Goal: Task Accomplishment & Management: Complete application form

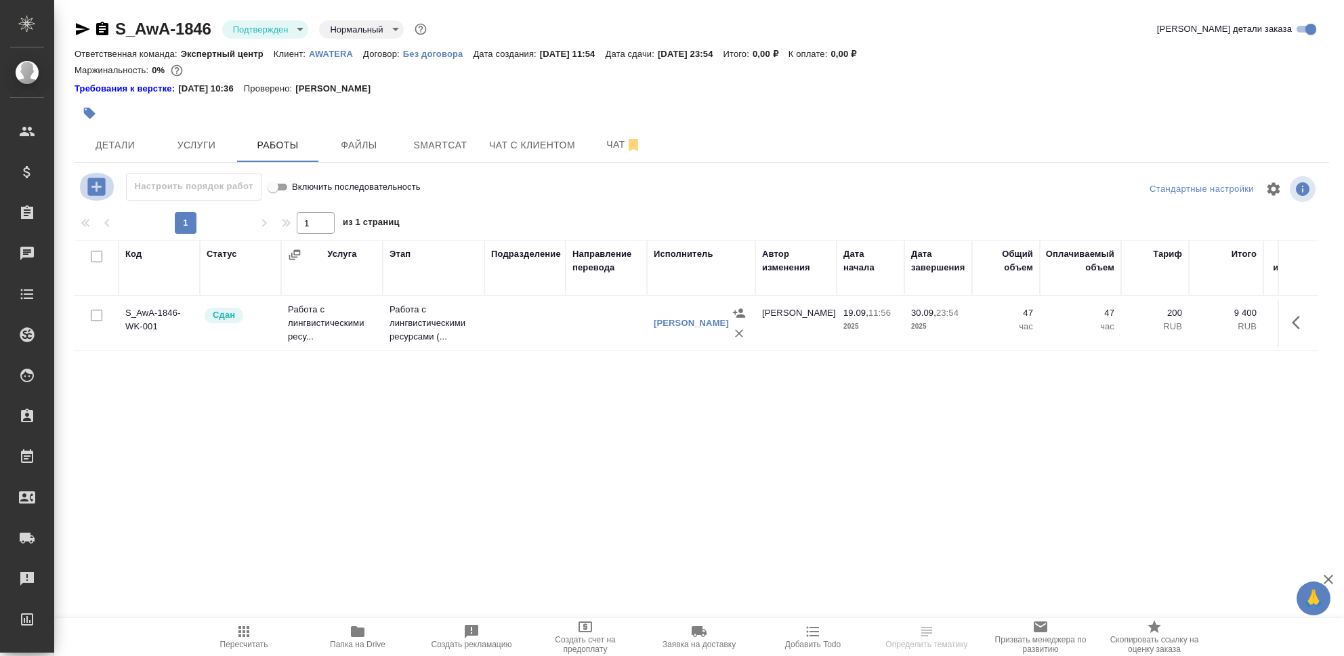
click at [95, 187] on icon "button" at bounding box center [97, 187] width 24 height 24
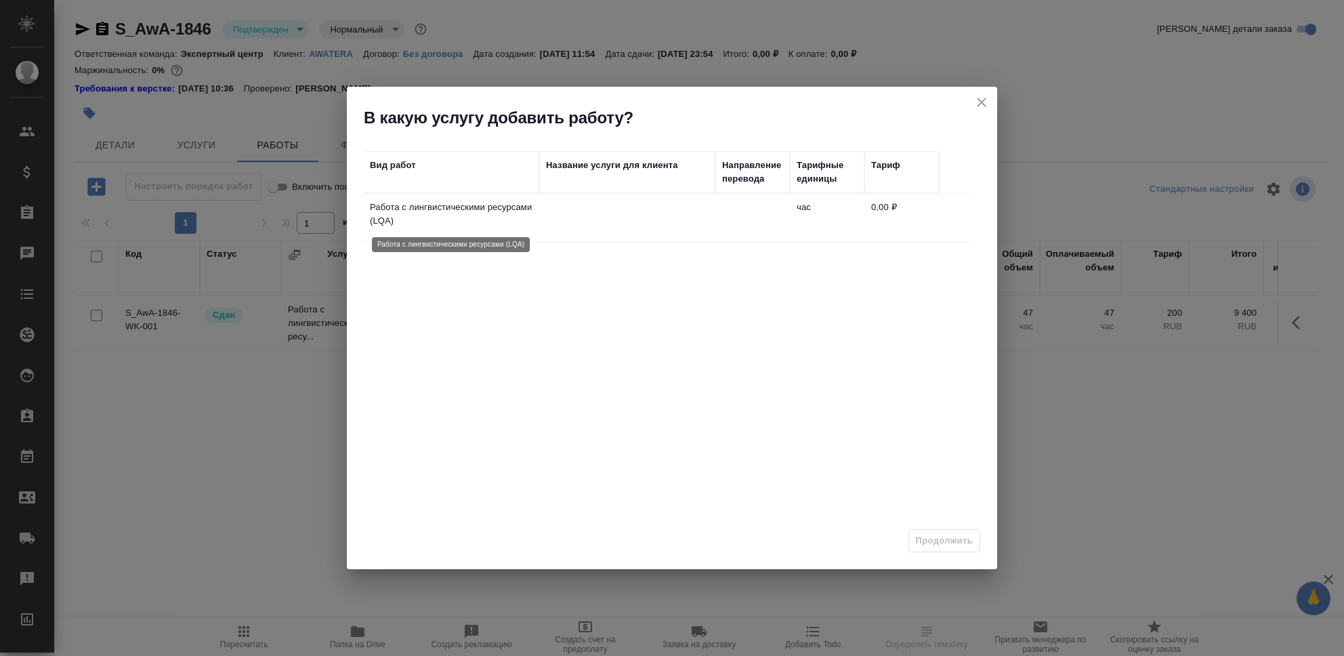
click at [507, 217] on p "Работа с лингвистическими ресурсами (LQA)" at bounding box center [451, 213] width 163 height 27
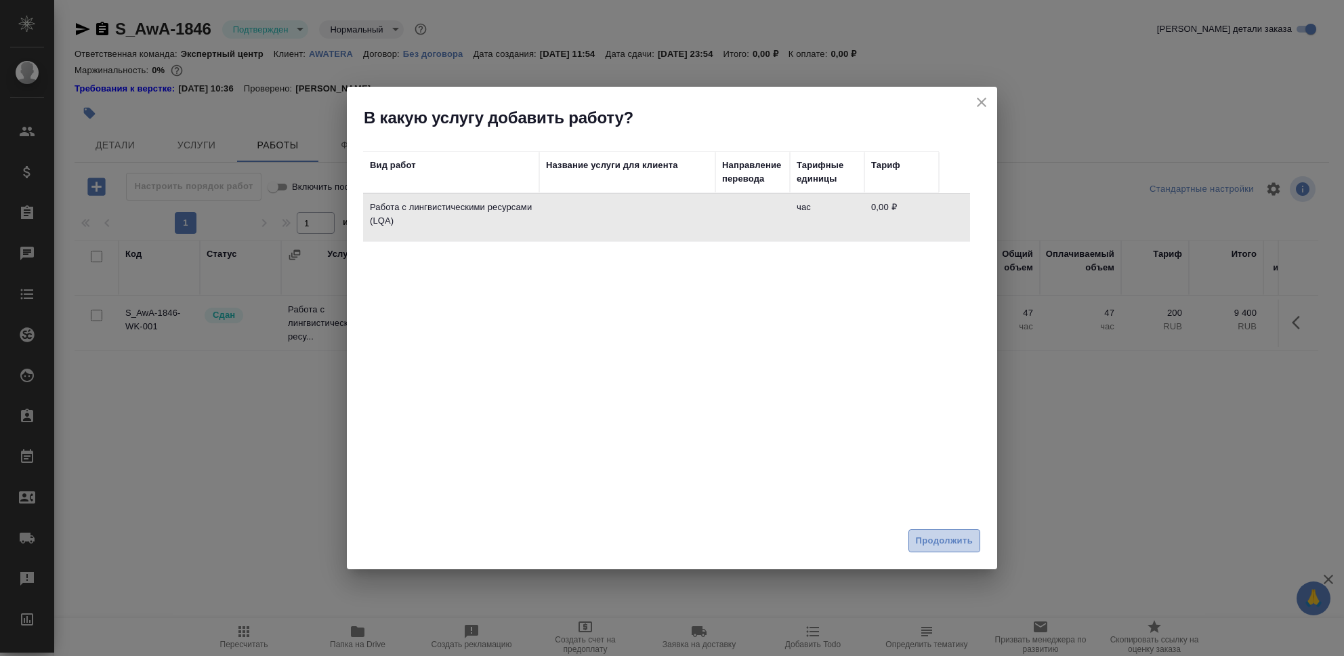
click at [922, 542] on span "Продолжить" at bounding box center [944, 541] width 57 height 16
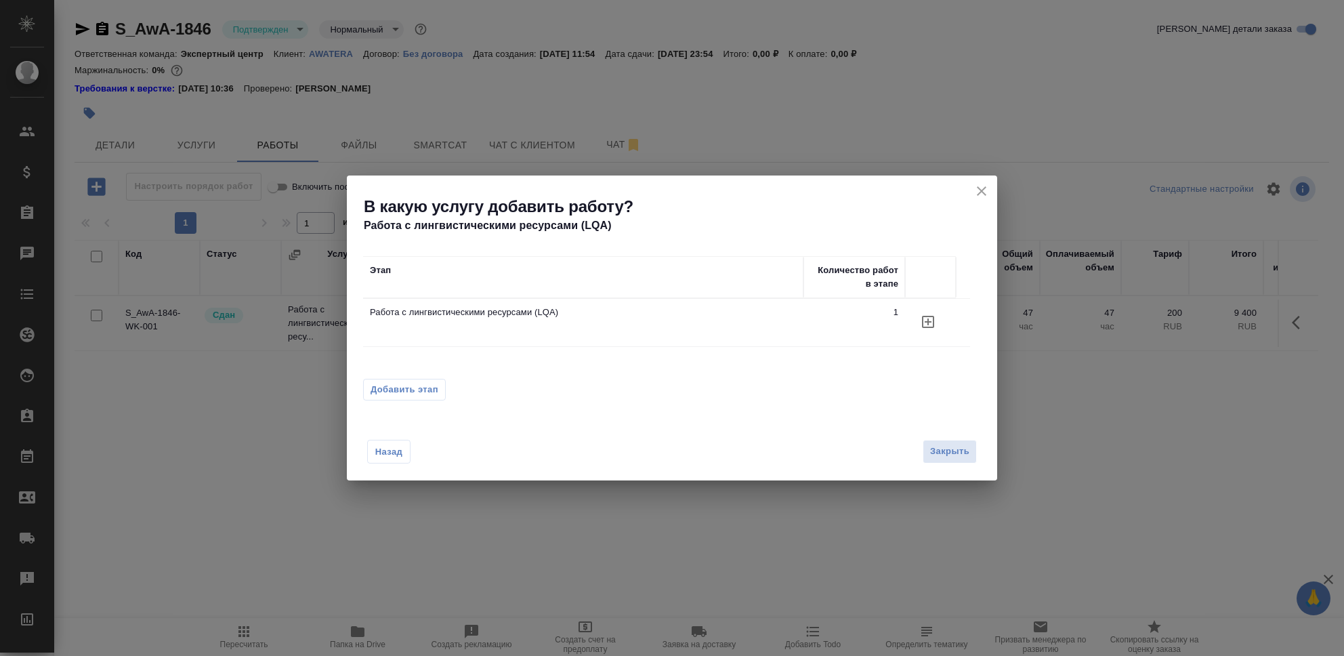
click at [932, 320] on icon "button" at bounding box center [928, 322] width 16 height 16
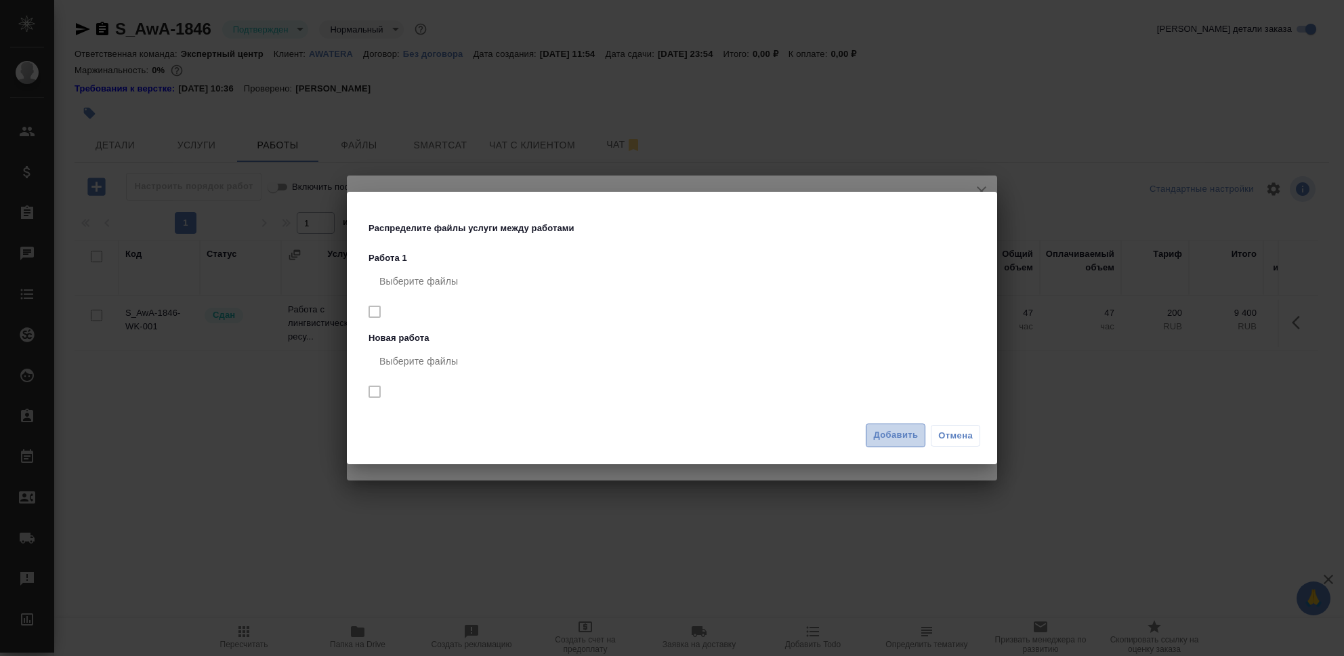
click at [900, 440] on span "Добавить" at bounding box center [895, 435] width 45 height 16
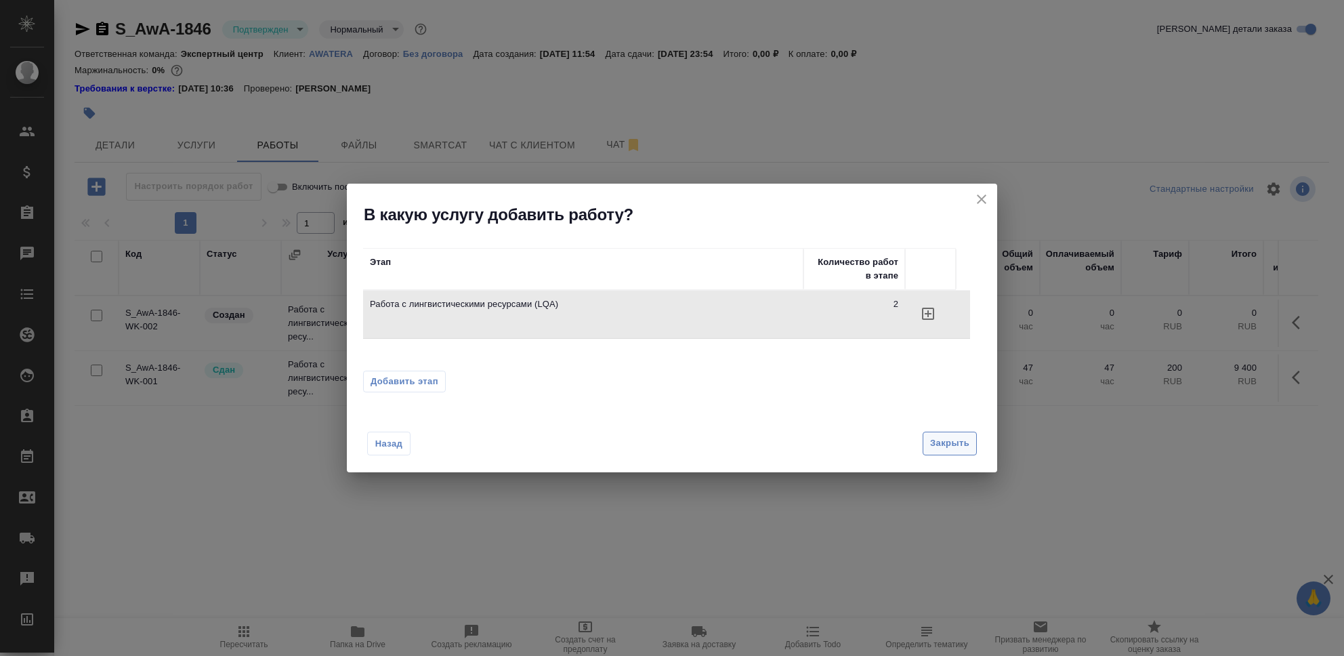
click at [948, 450] on span "Закрыть" at bounding box center [949, 443] width 39 height 16
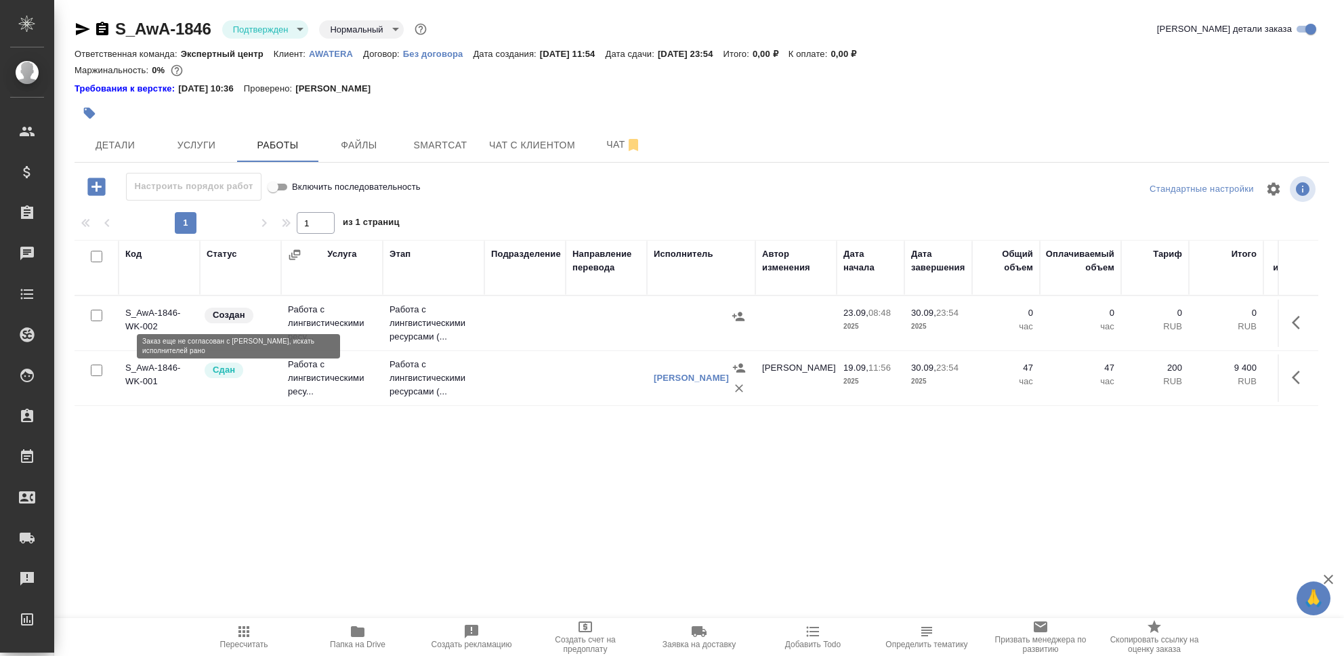
click at [226, 321] on p "Создан" at bounding box center [229, 315] width 33 height 14
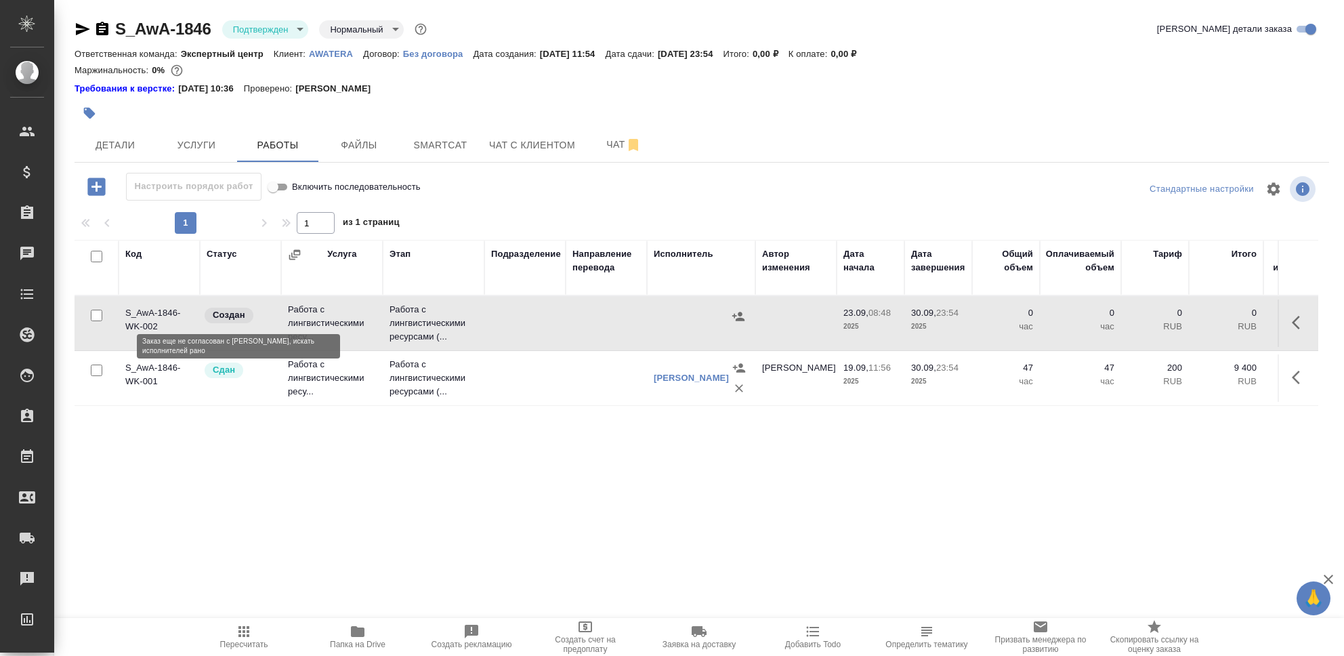
click at [226, 321] on p "Создан" at bounding box center [229, 315] width 33 height 14
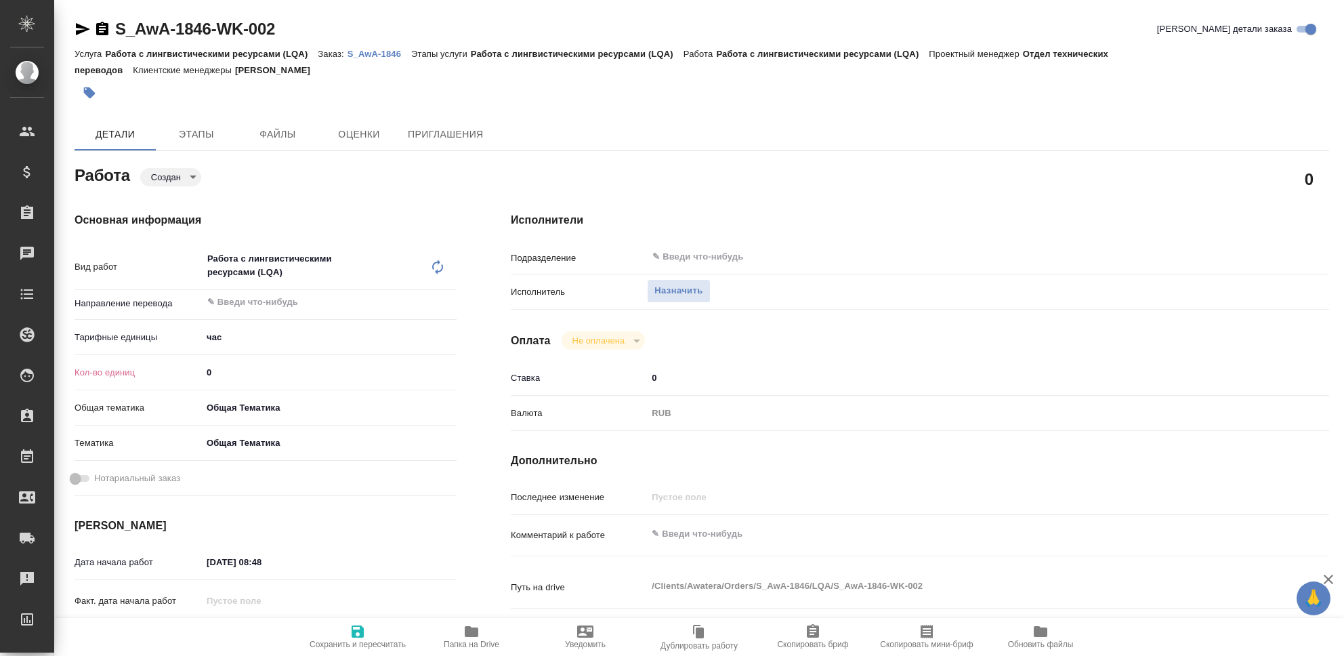
type textarea "x"
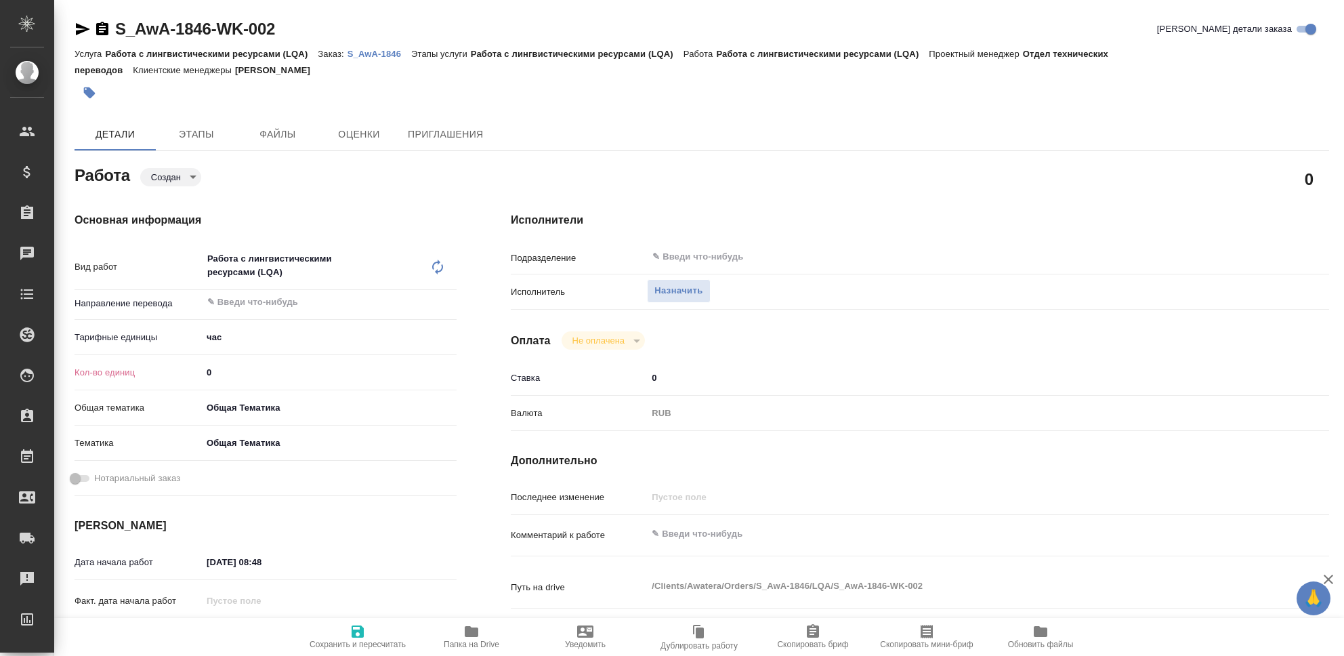
type textarea "x"
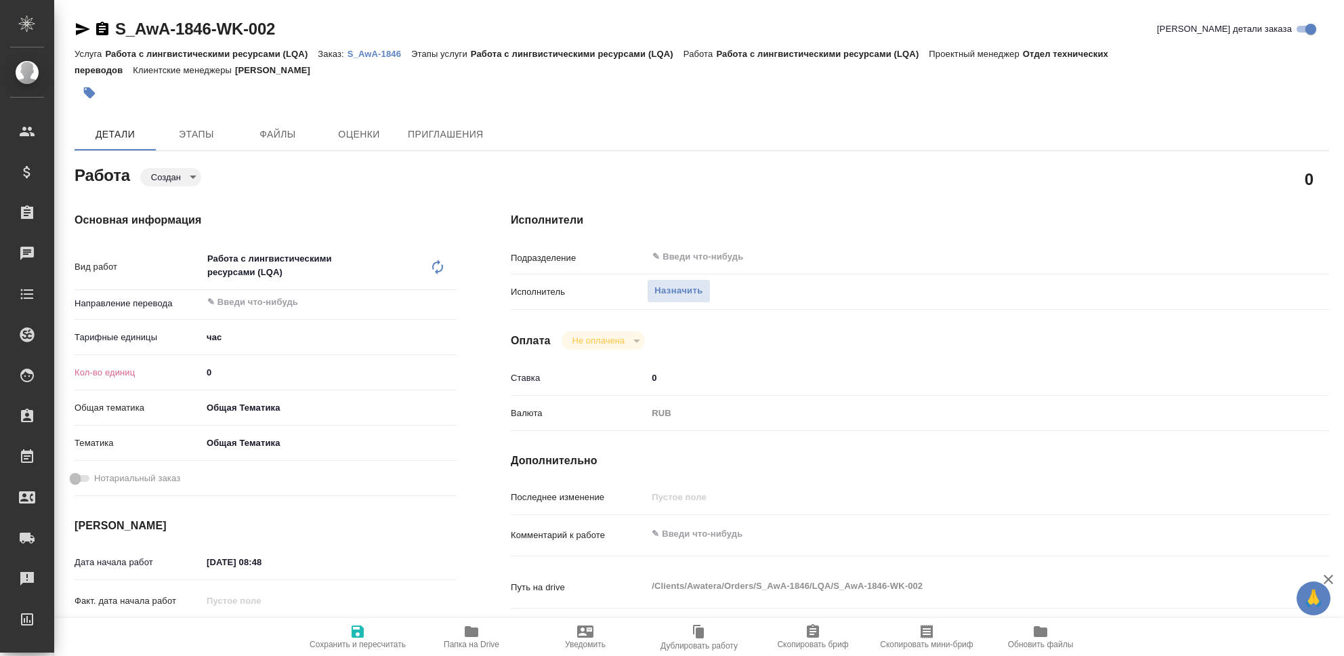
type textarea "x"
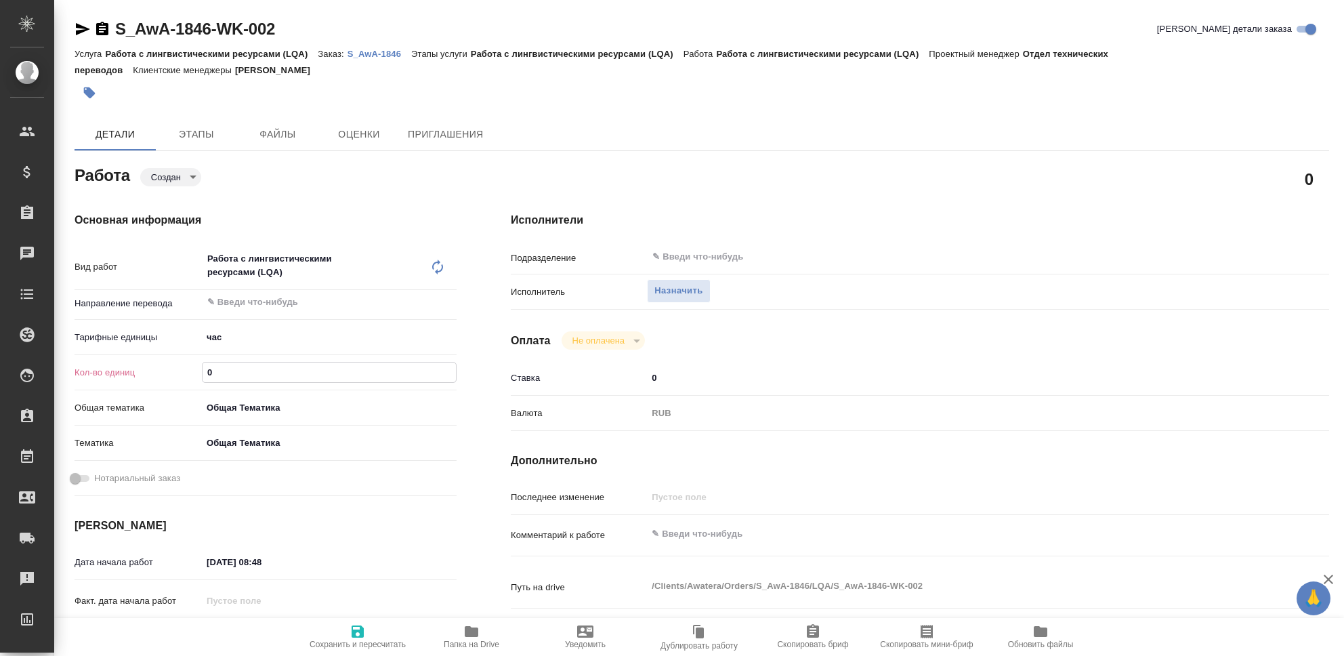
click at [228, 372] on input "0" at bounding box center [328, 372] width 253 height 20
type textarea "x"
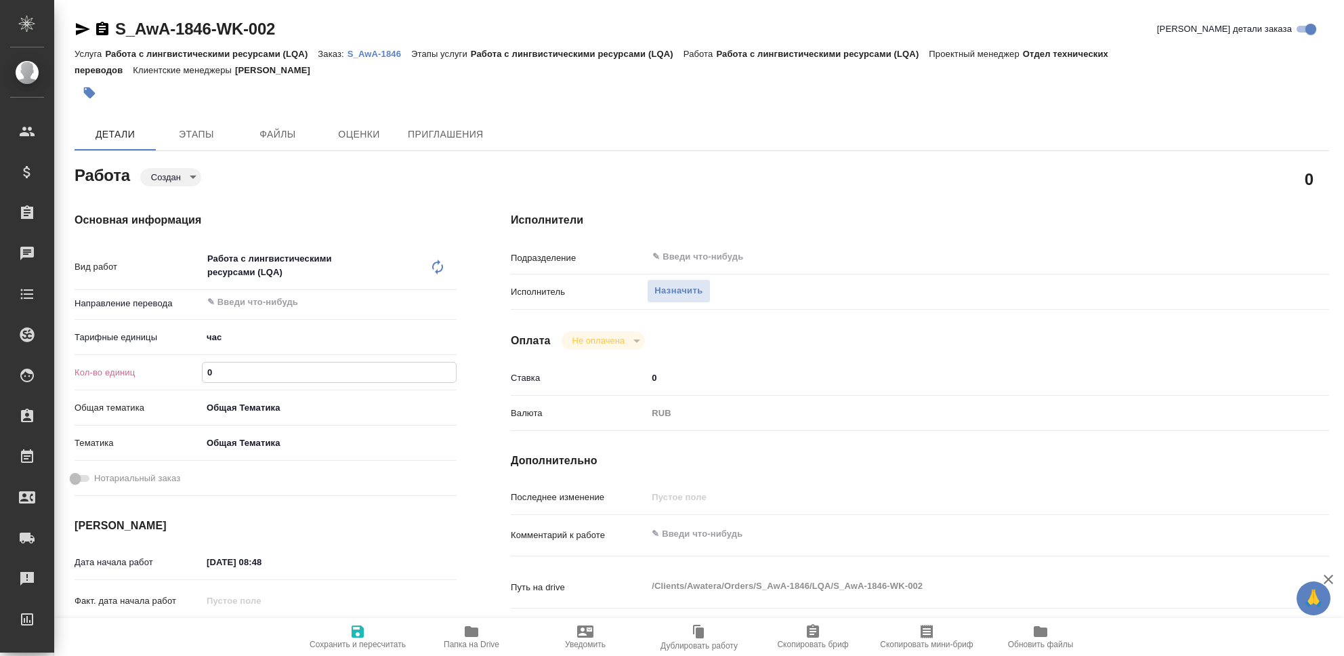
type textarea "x"
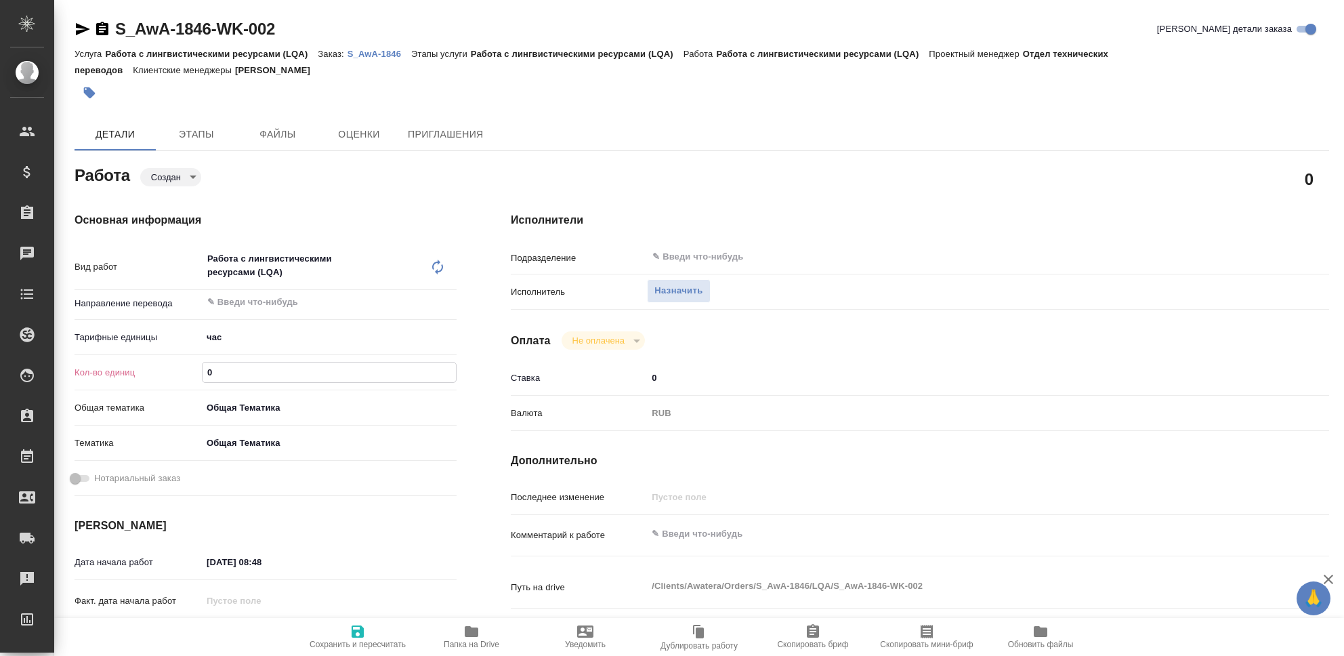
type textarea "x"
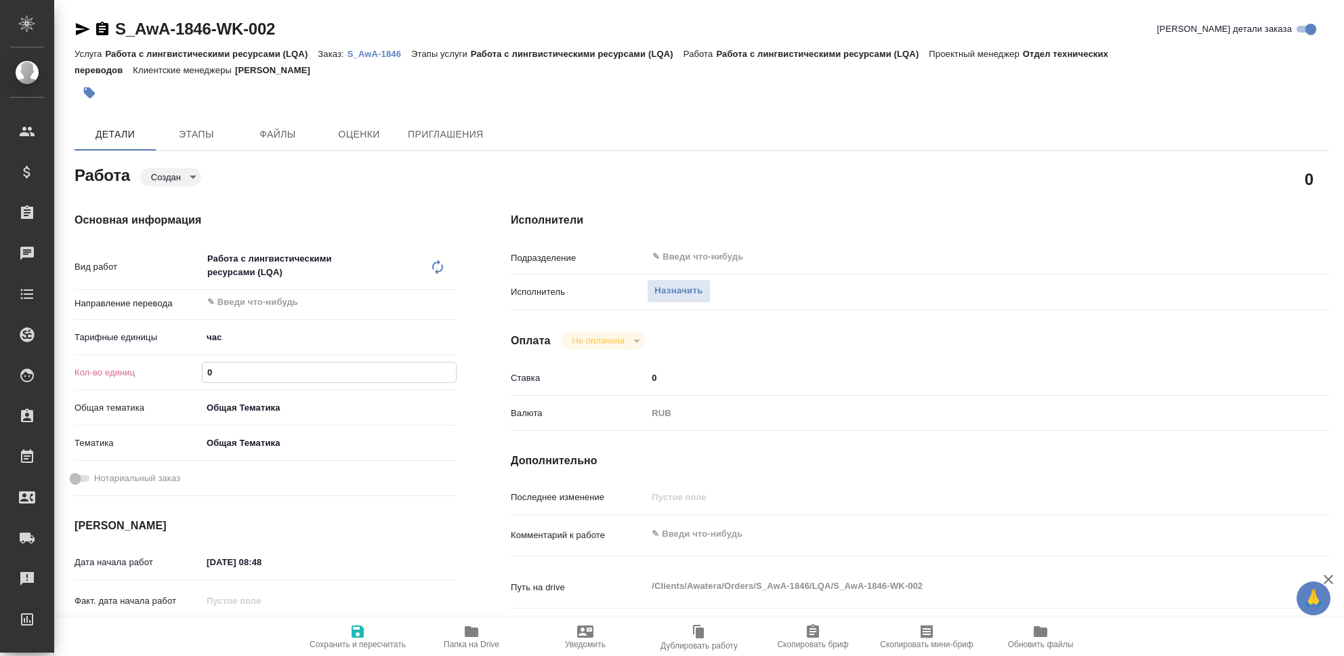
type textarea "x"
type input "7"
type textarea "x"
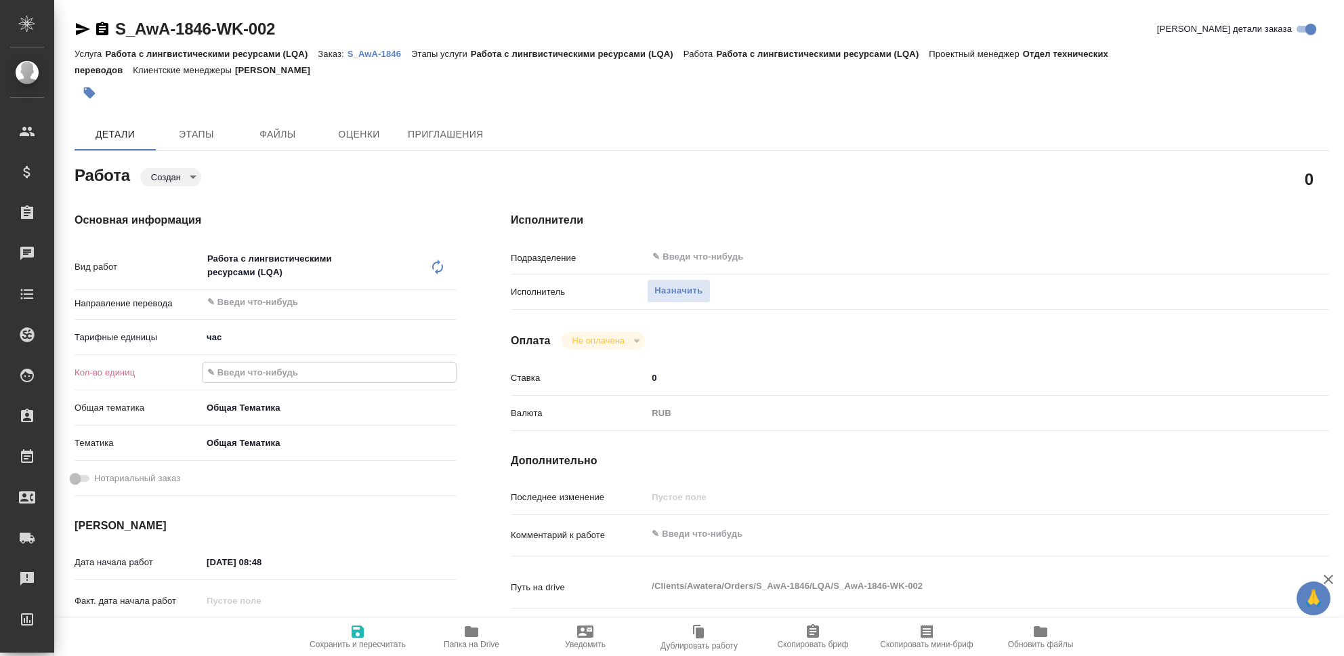
type textarea "x"
type input "74"
type textarea "x"
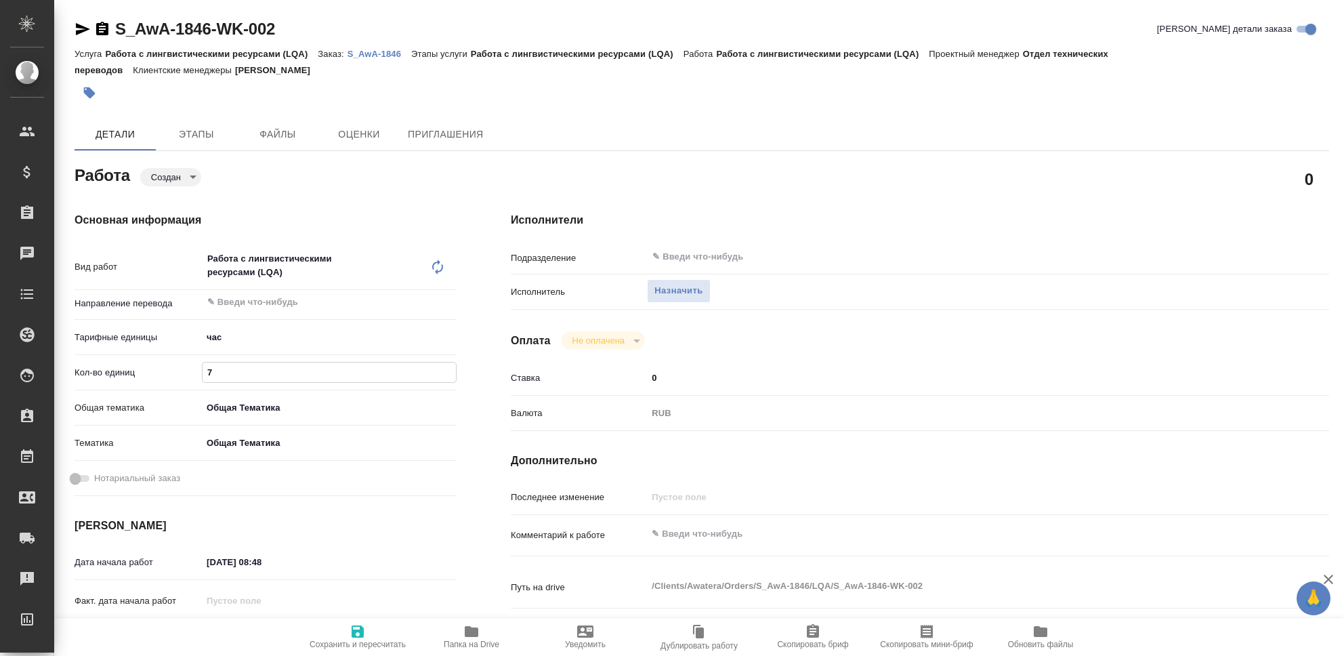
type textarea "x"
type input "74"
type textarea "x"
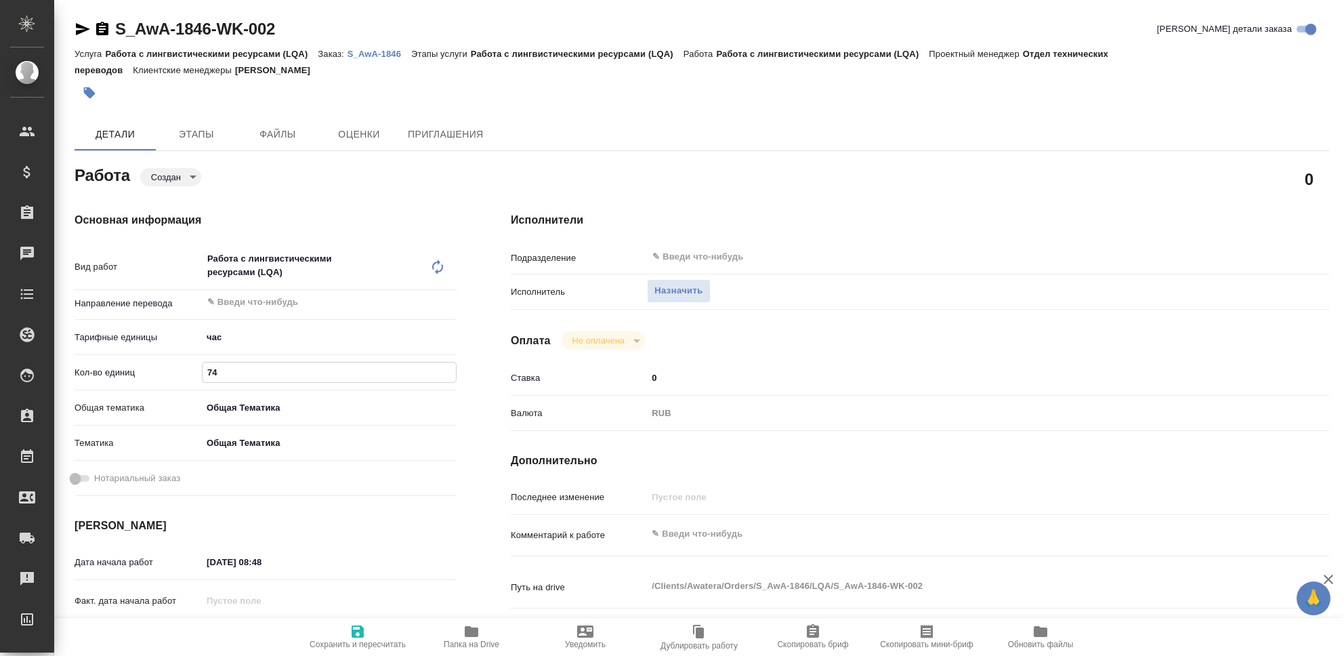
click at [691, 530] on textarea at bounding box center [954, 533] width 614 height 23
type textarea "x"
type textarea "Ч"
type textarea "x"
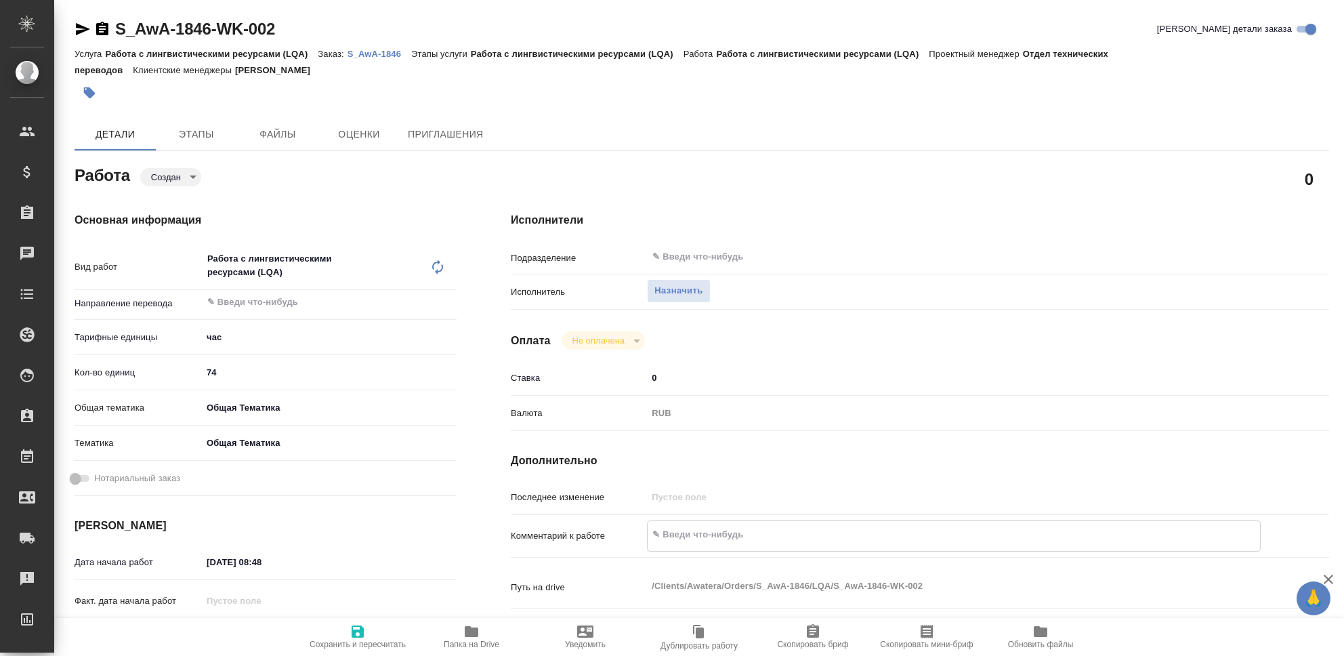
type textarea "x"
type textarea "Чи"
type textarea "x"
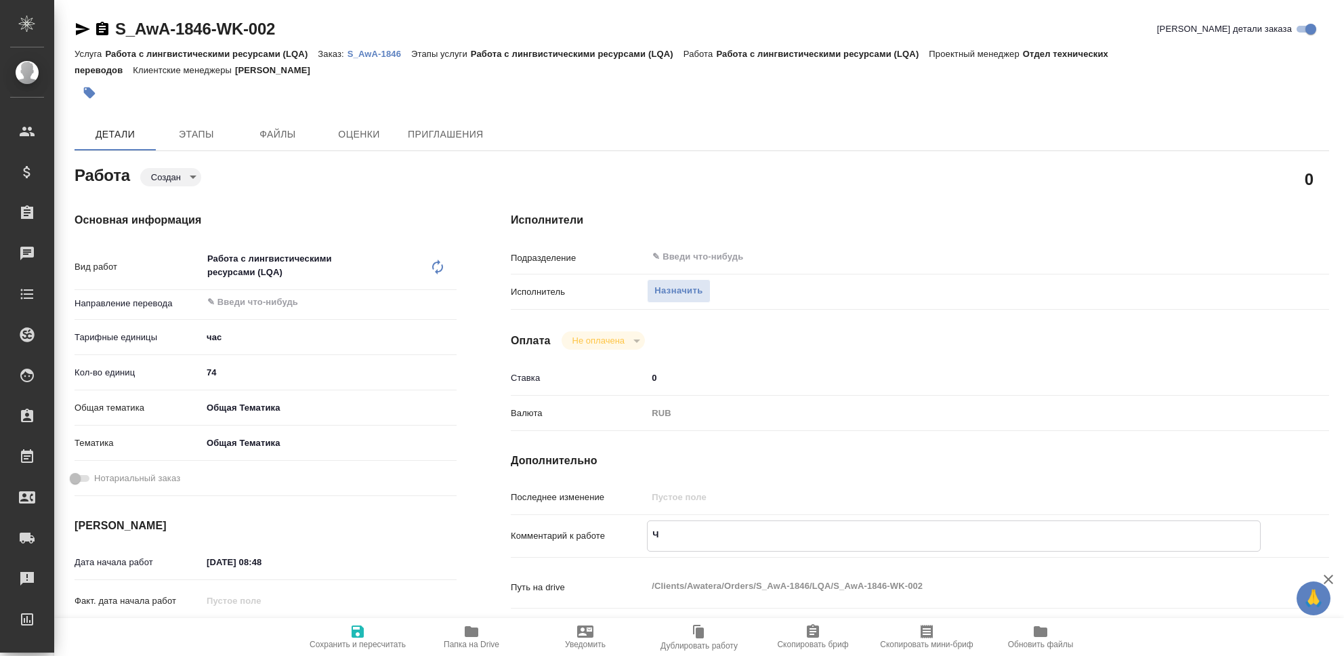
type textarea "x"
type textarea "Чис"
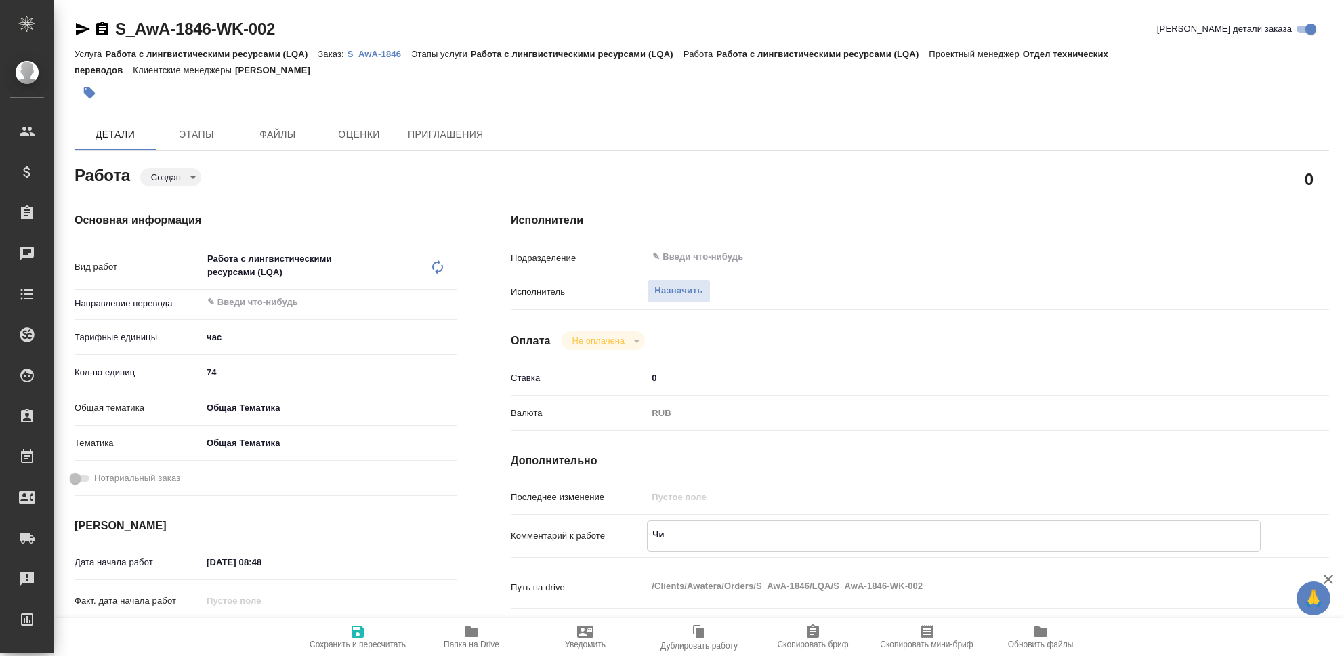
type textarea "x"
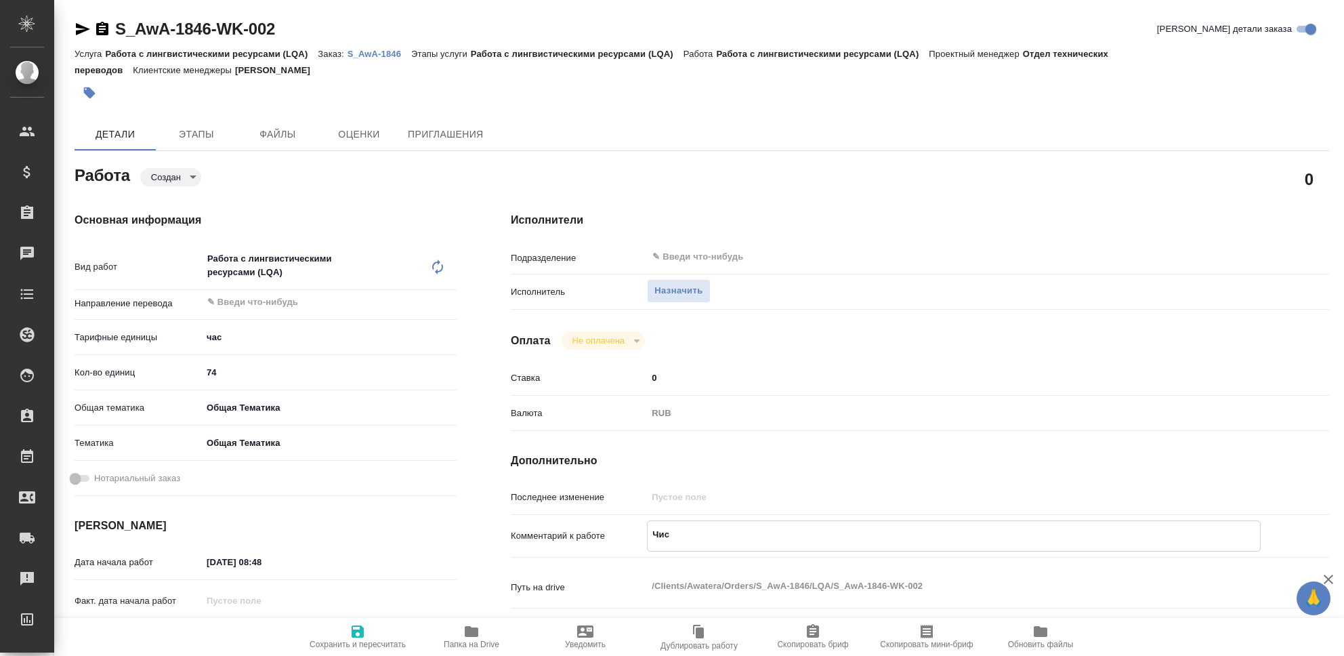
type textarea "Чист"
type textarea "x"
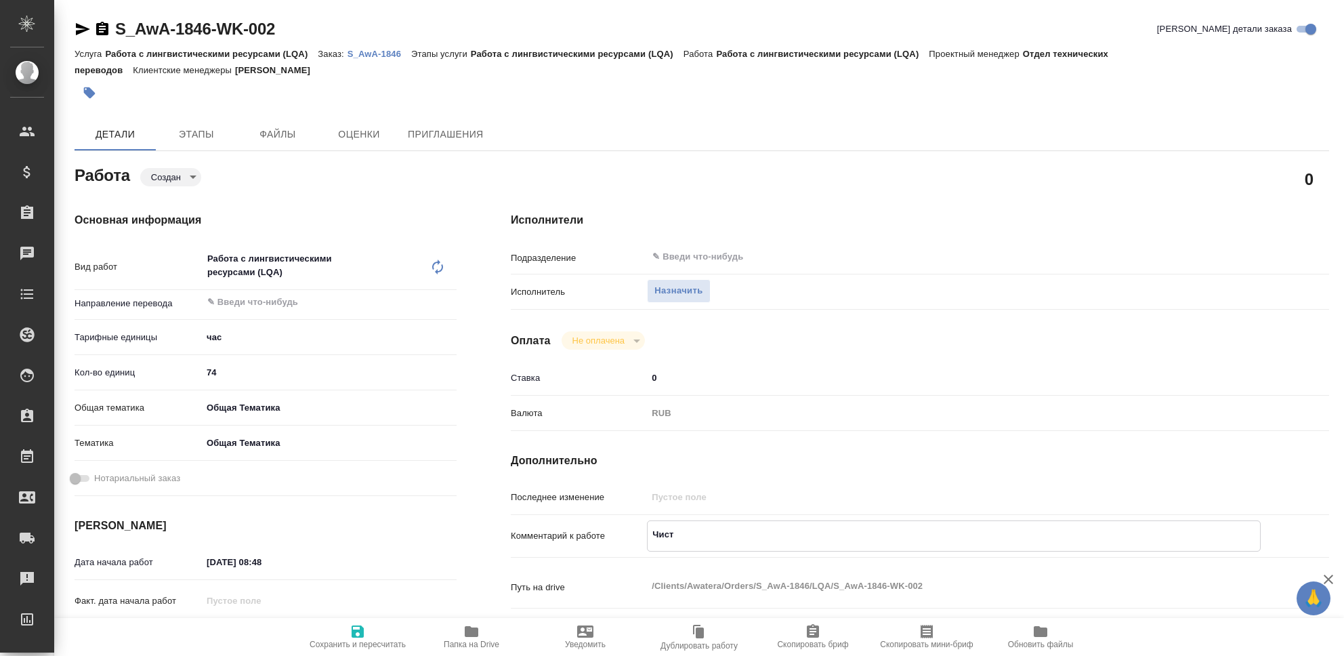
type textarea "x"
type textarea "Чистк"
type textarea "x"
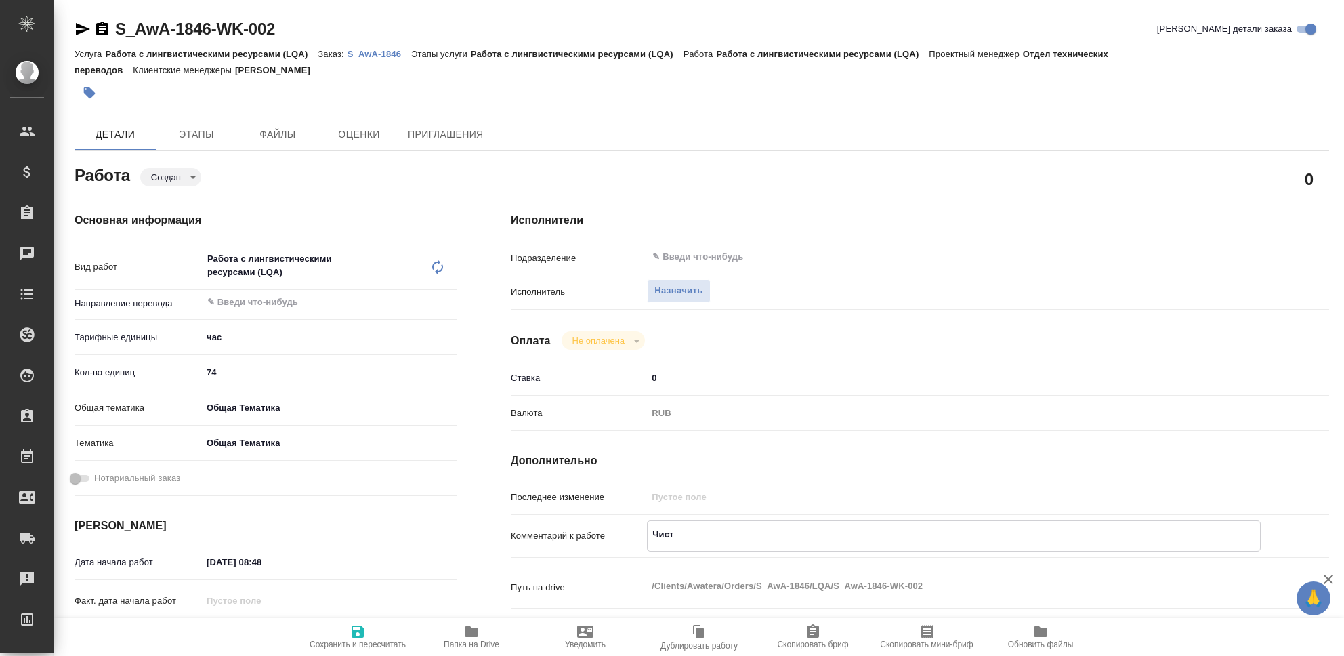
type textarea "x"
type textarea "Чистка"
type textarea "x"
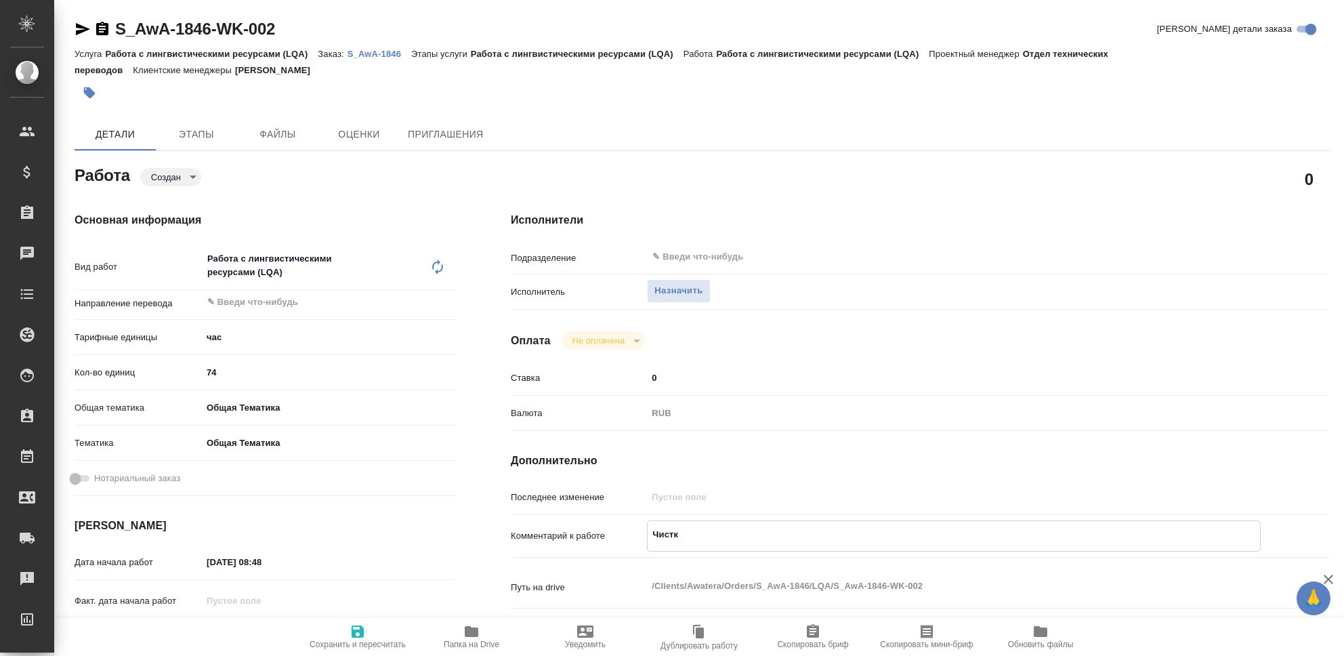
type textarea "x"
type textarea "Чистка"
type textarea "x"
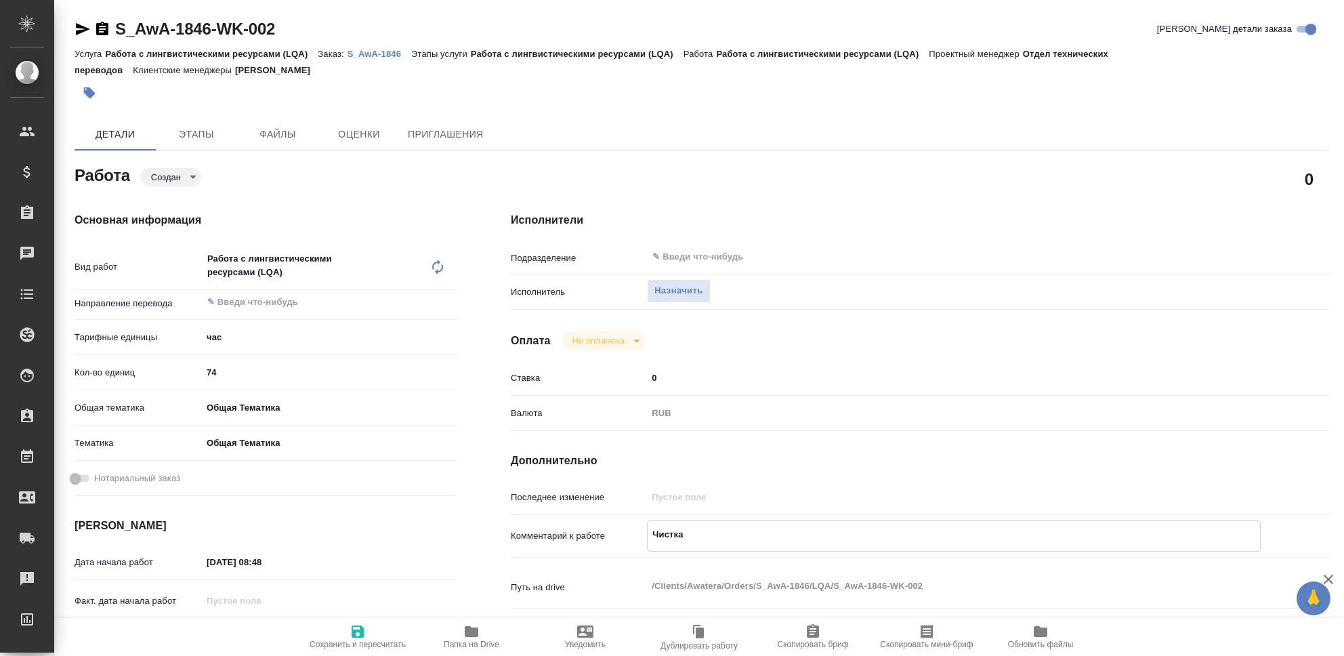
type textarea "x"
type textarea "Чистка Т"
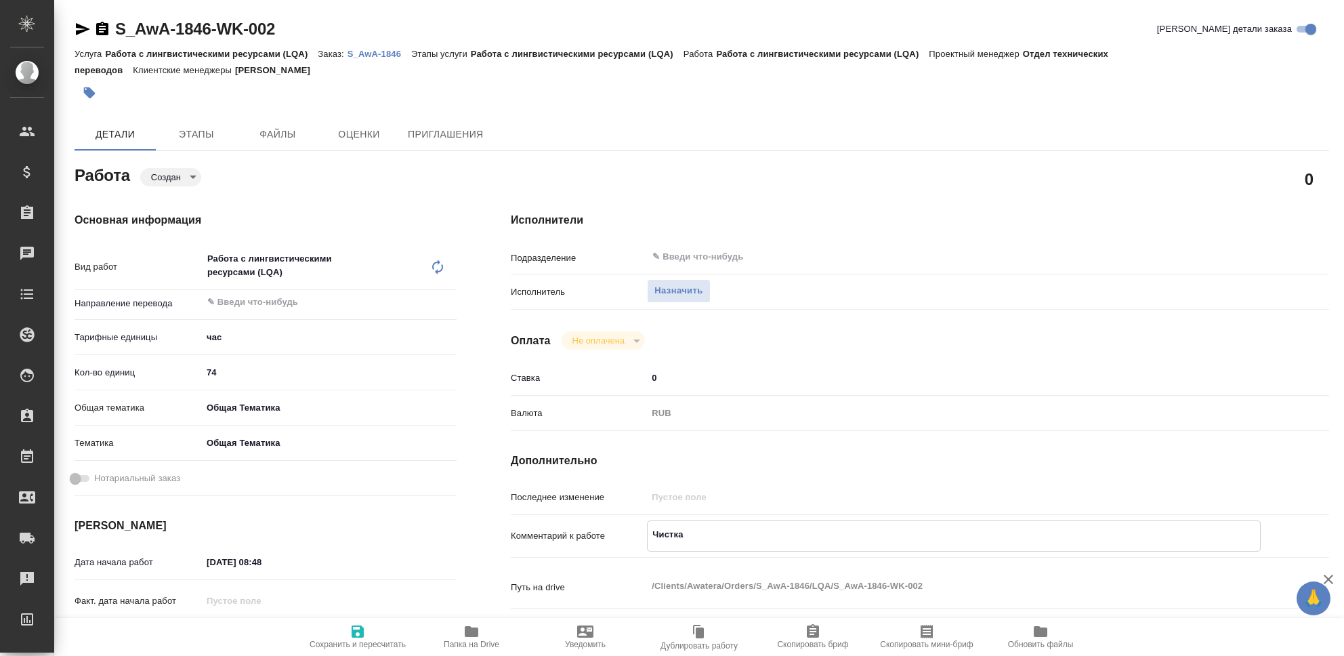
type textarea "x"
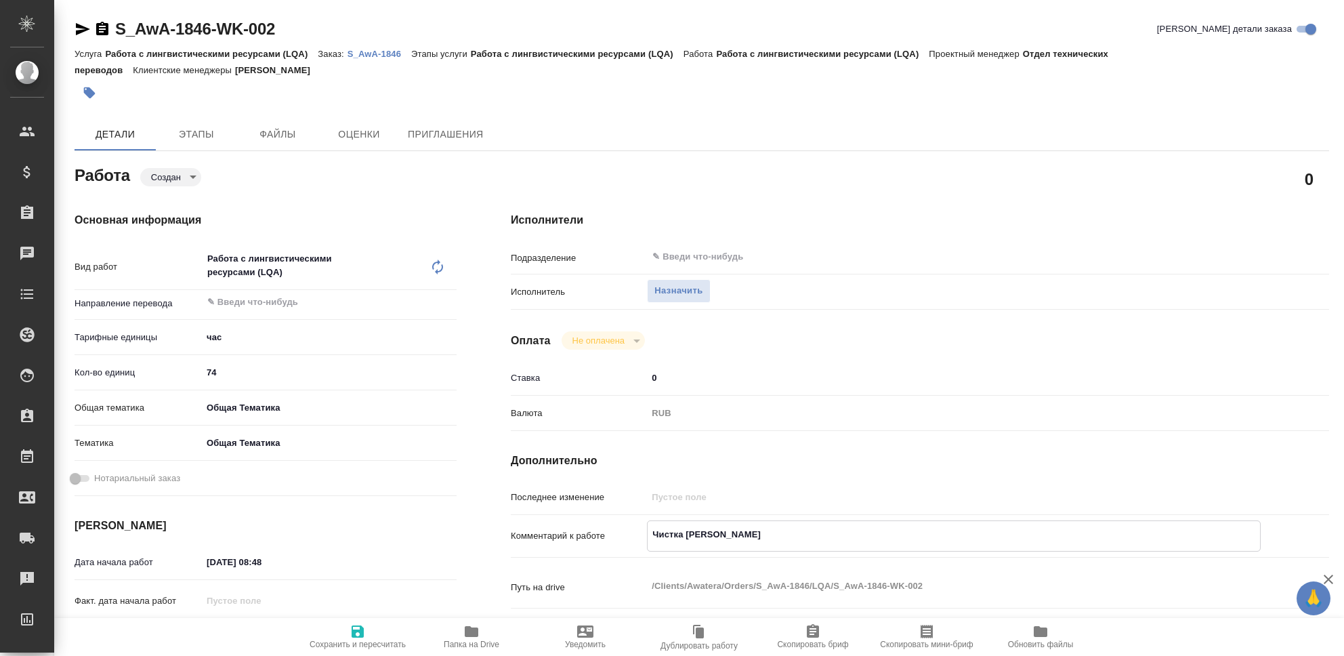
type textarea "Чистка ТМ"
type textarea "x"
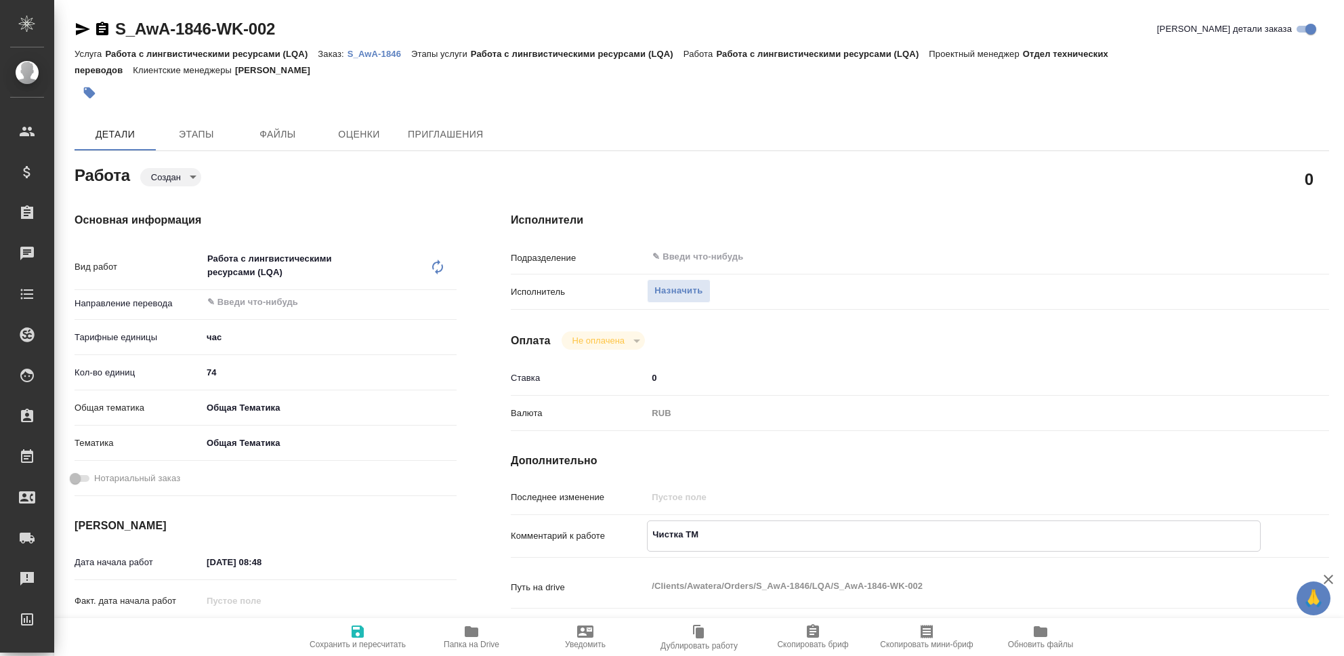
type textarea "x"
type textarea "Чистка ТМ,"
type textarea "x"
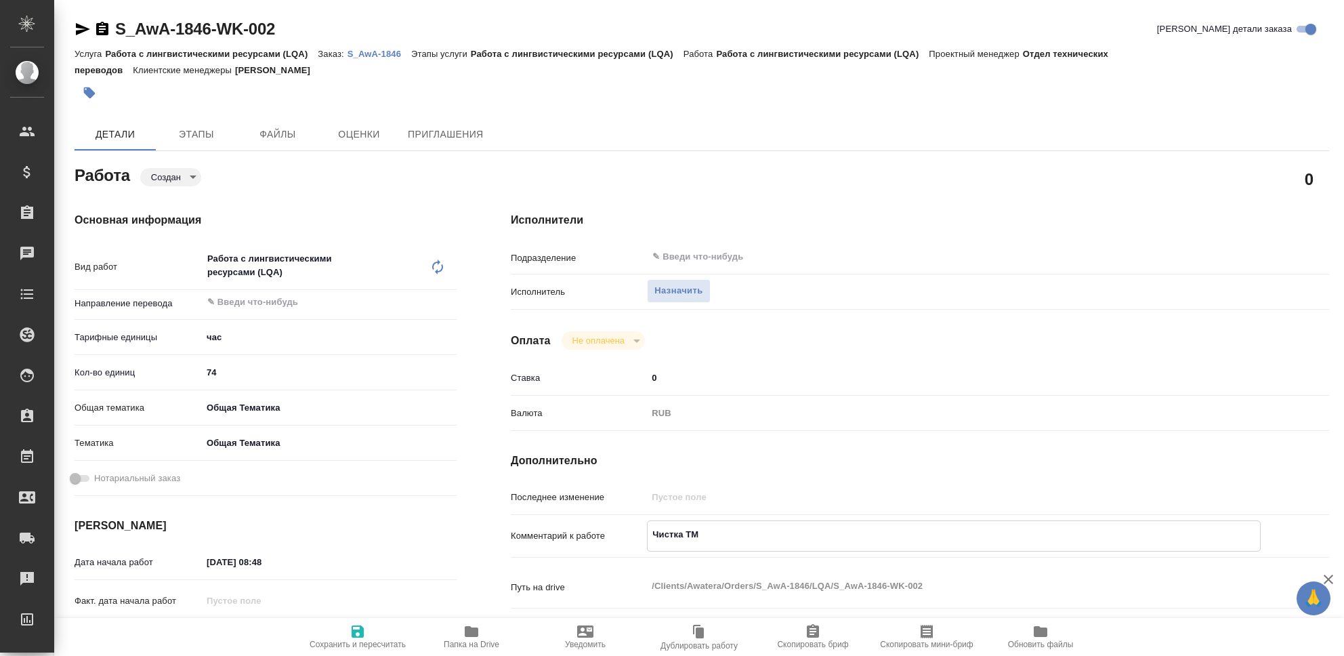
type textarea "x"
type textarea "Чистка ТМ,"
type textarea "x"
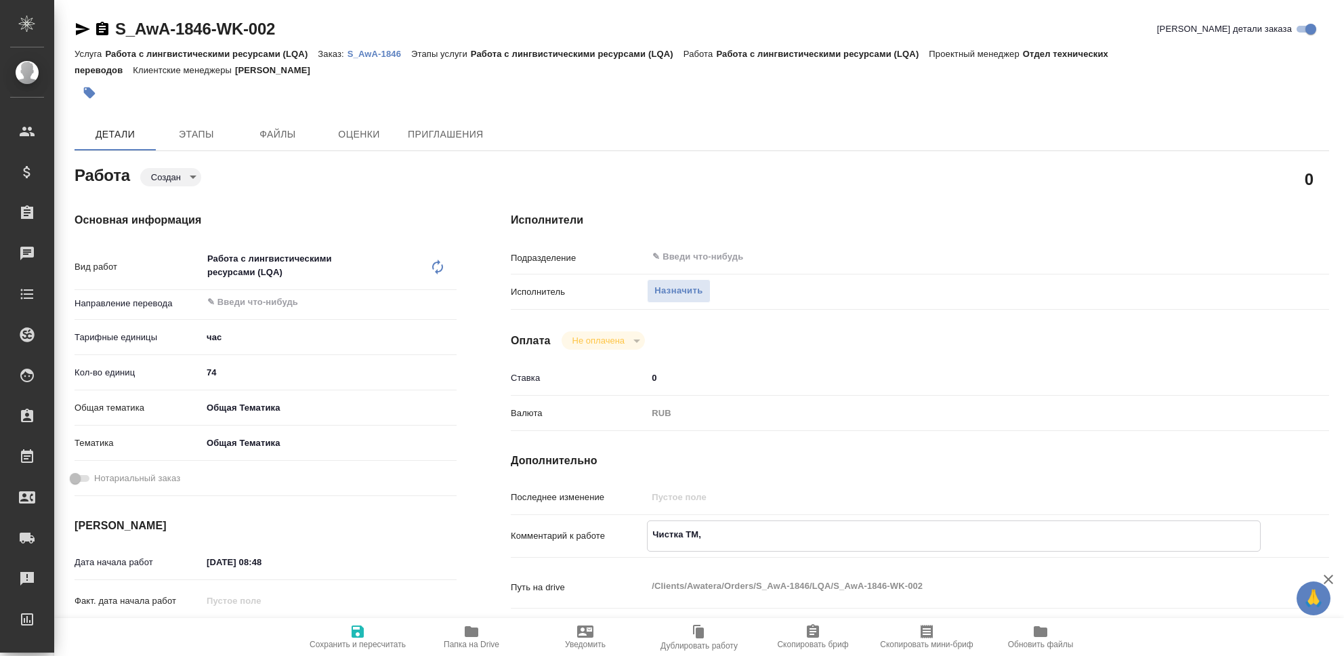
type textarea "x"
type textarea "Чистка ТМ, Р"
type textarea "x"
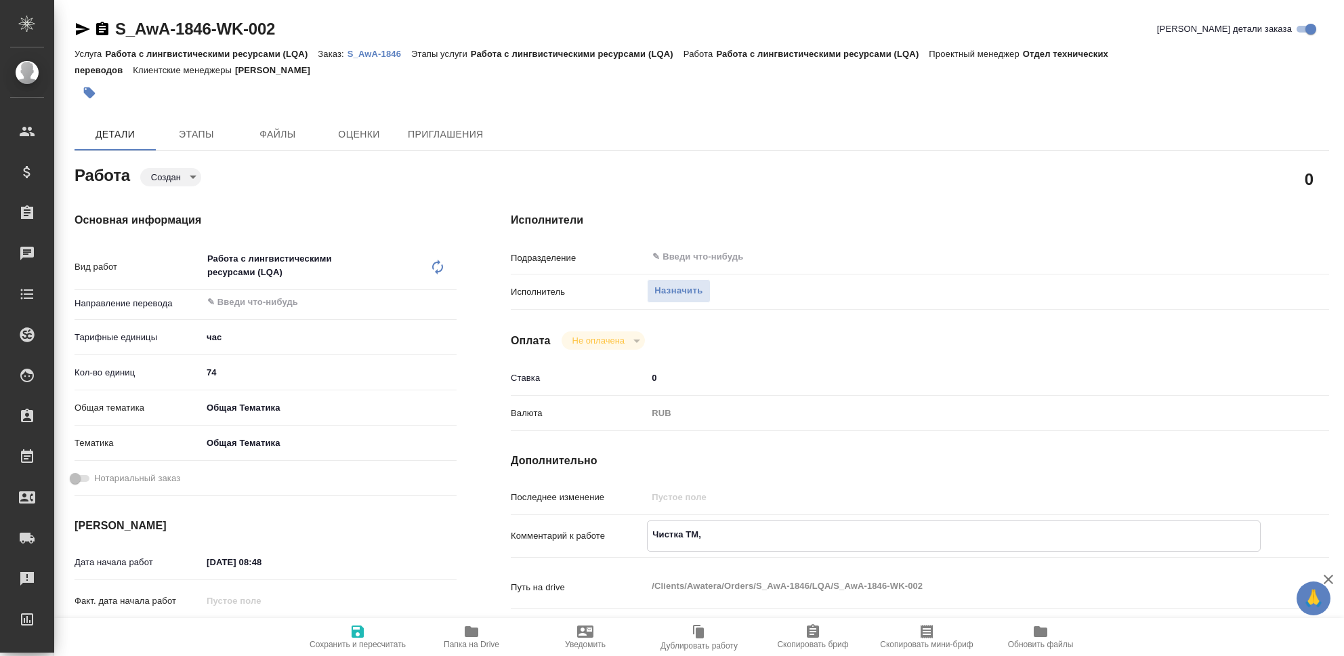
type textarea "x"
type textarea "Чистка ТМ, РУ"
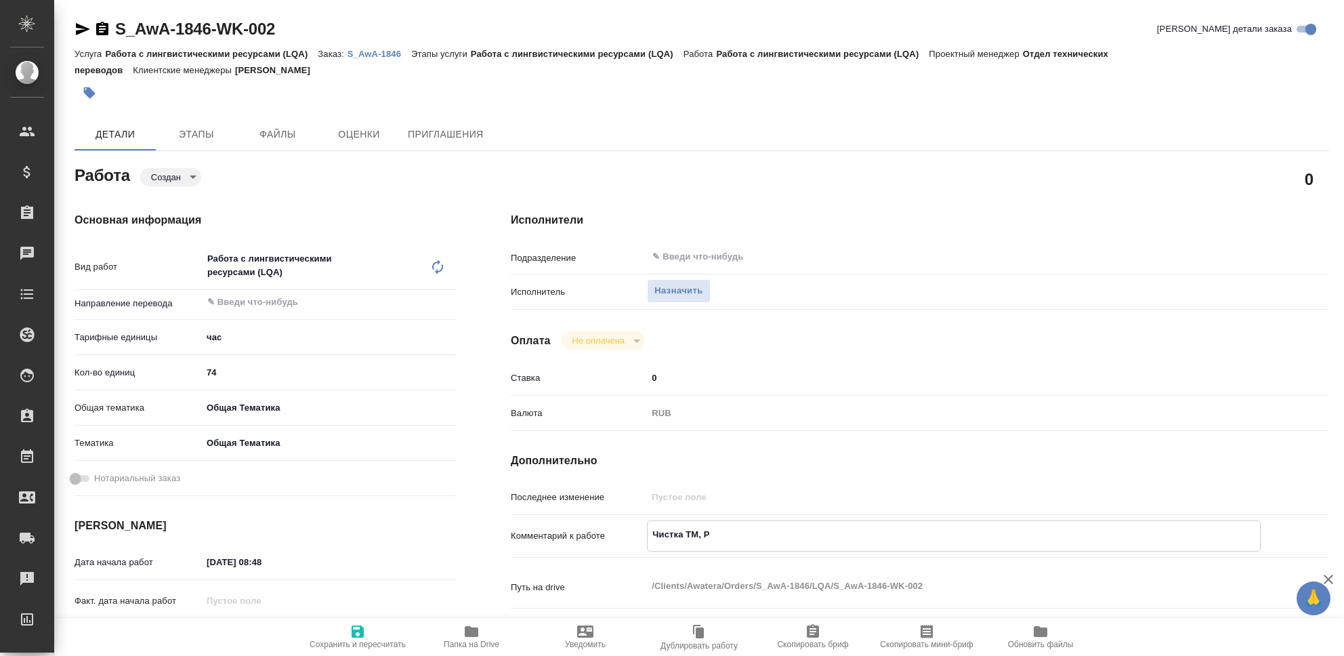
type textarea "x"
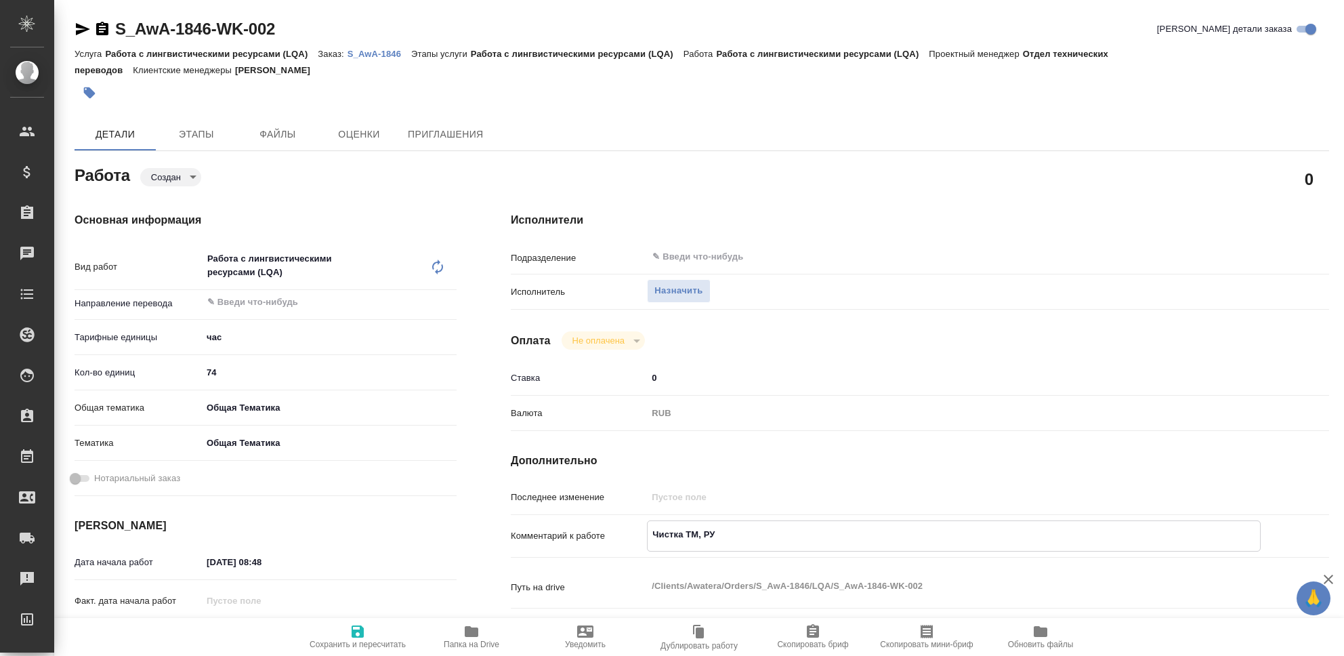
type textarea "Чистка ТМ, РУС"
type textarea "x"
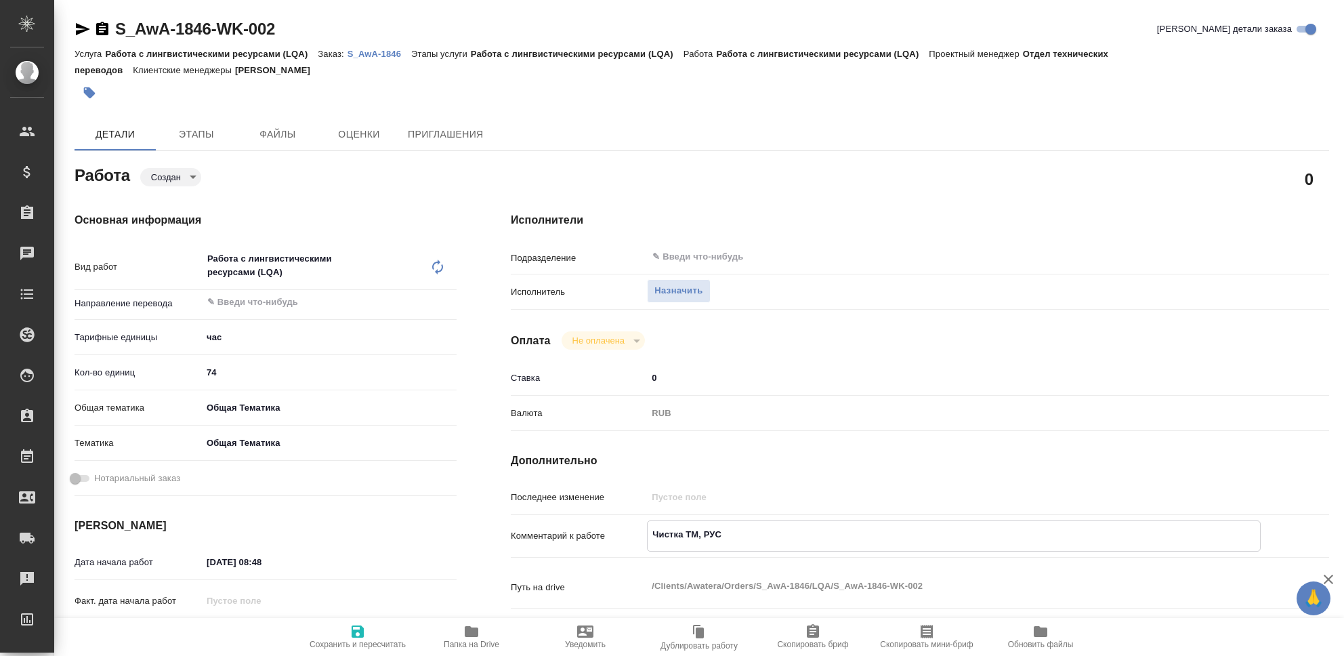
type textarea "x"
type textarea "Чистка ТМ, РУСА"
type textarea "x"
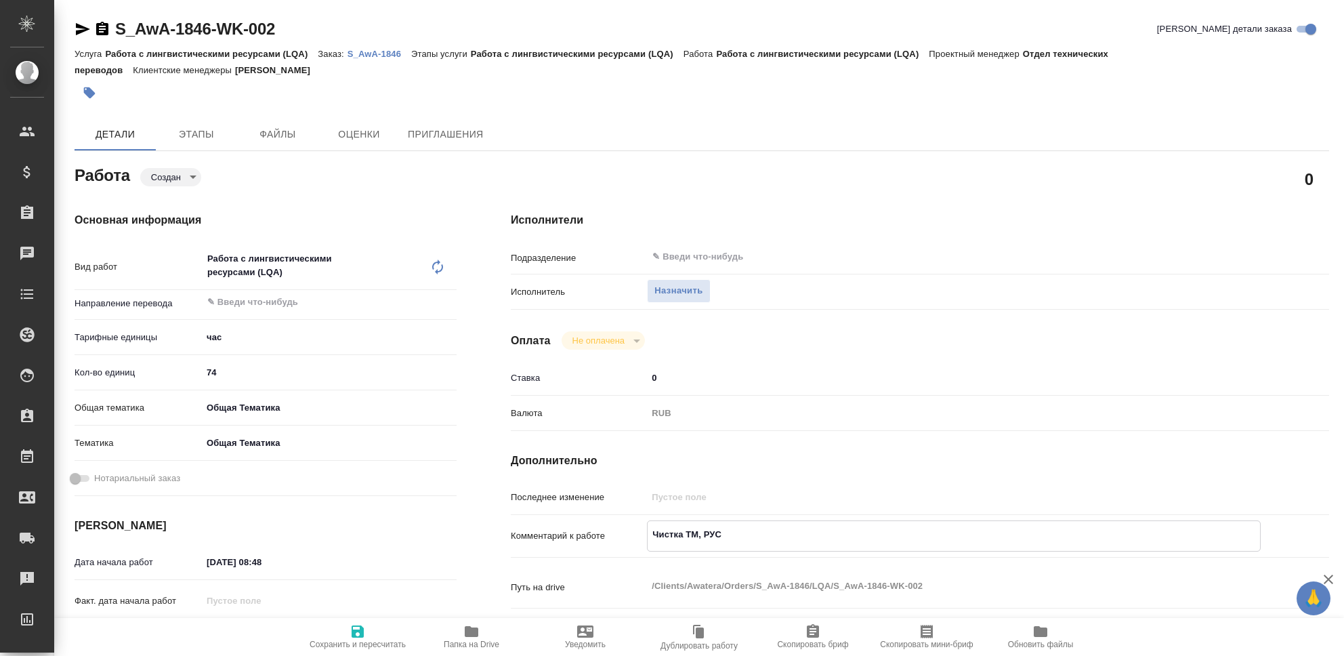
type textarea "x"
type textarea "Чистка ТМ, РУСАЛ"
type textarea "x"
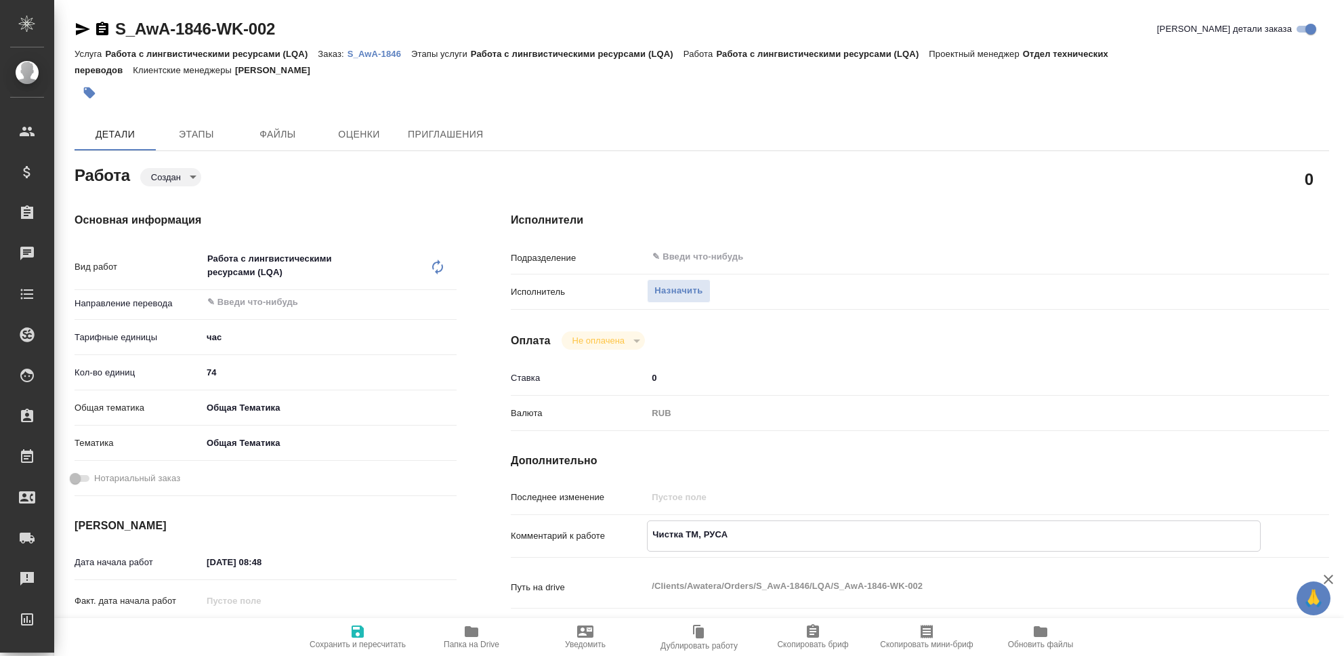
type textarea "x"
type textarea "Чистка ТМ, РУСАЛ,"
type textarea "x"
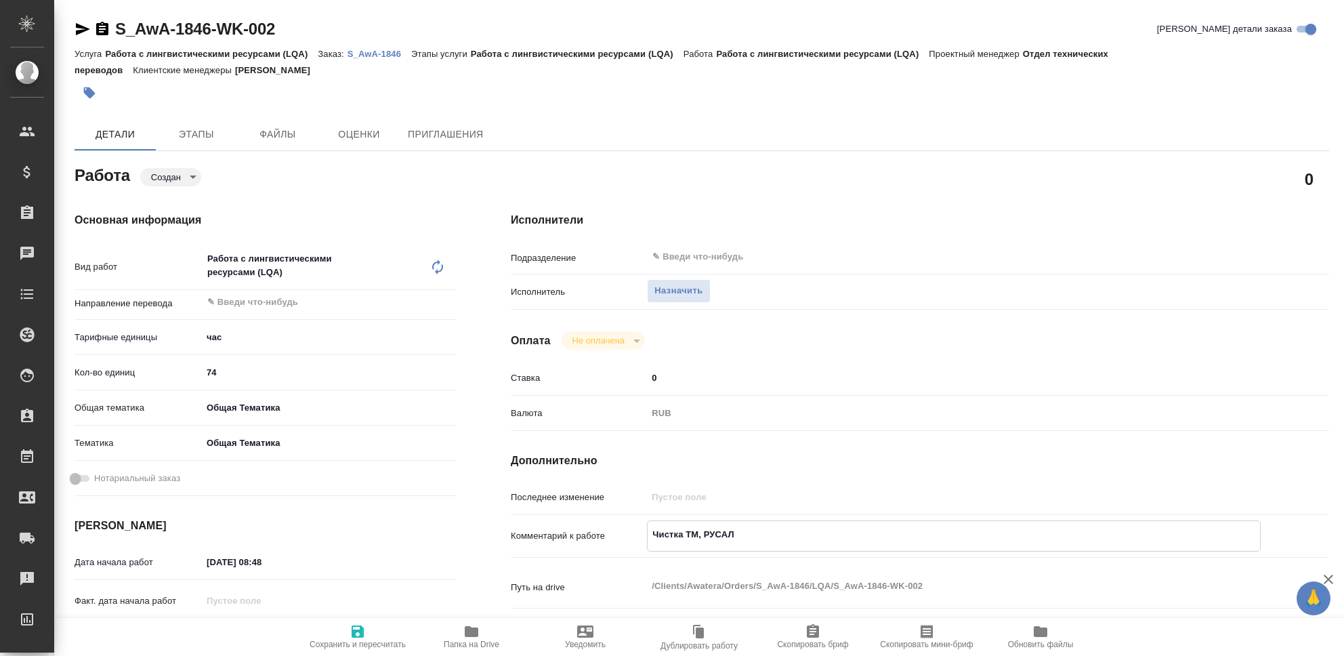
type textarea "x"
type textarea "Чистка ТМ, РУСАЛ,"
type textarea "x"
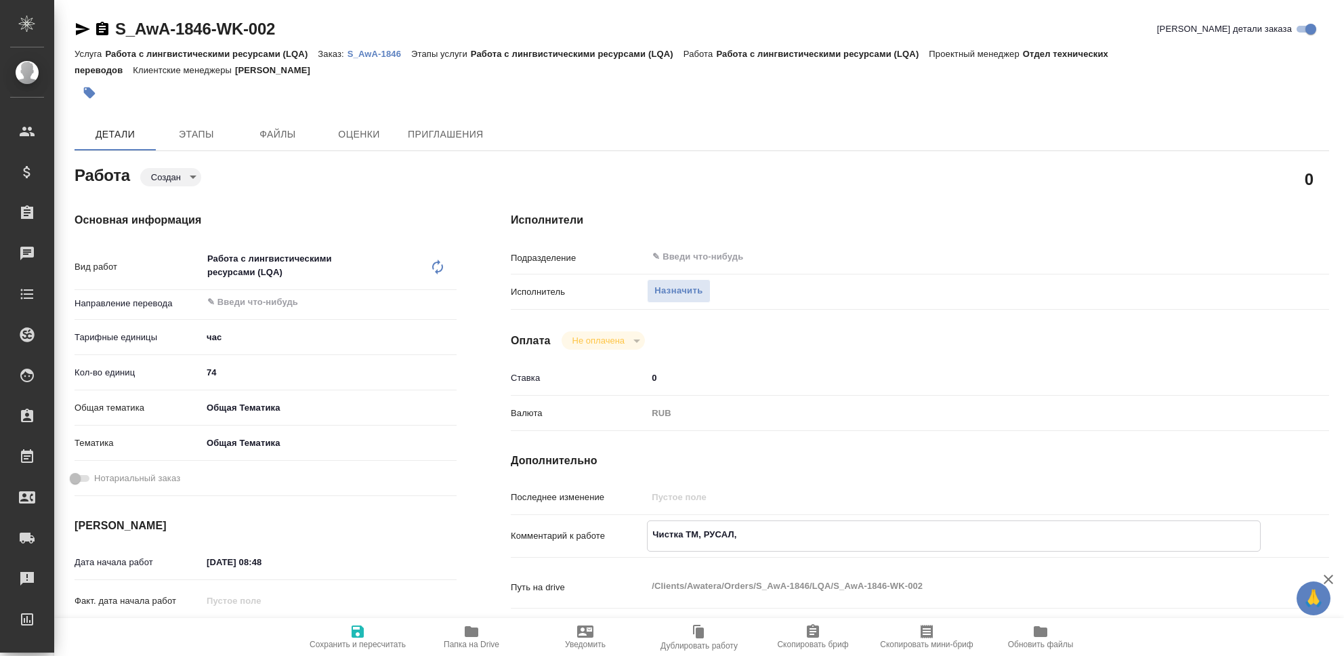
type textarea "x"
type textarea "Чистка ТМ, РУСАЛ, Т"
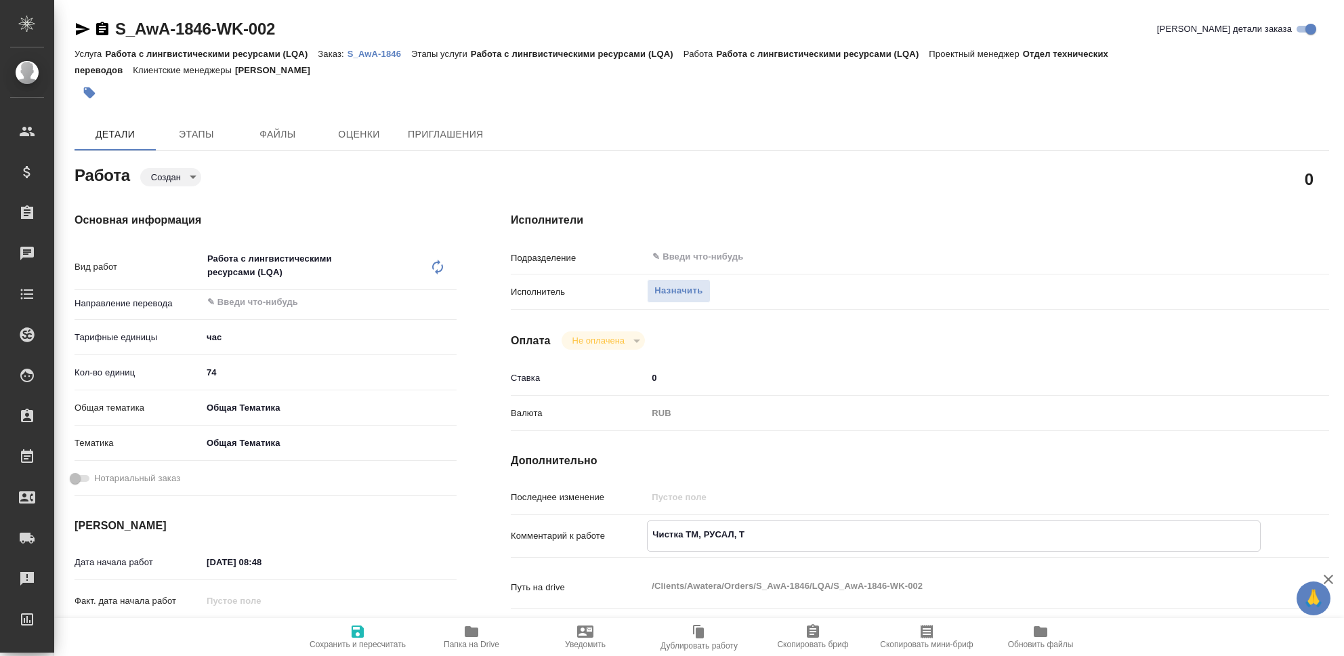
type textarea "x"
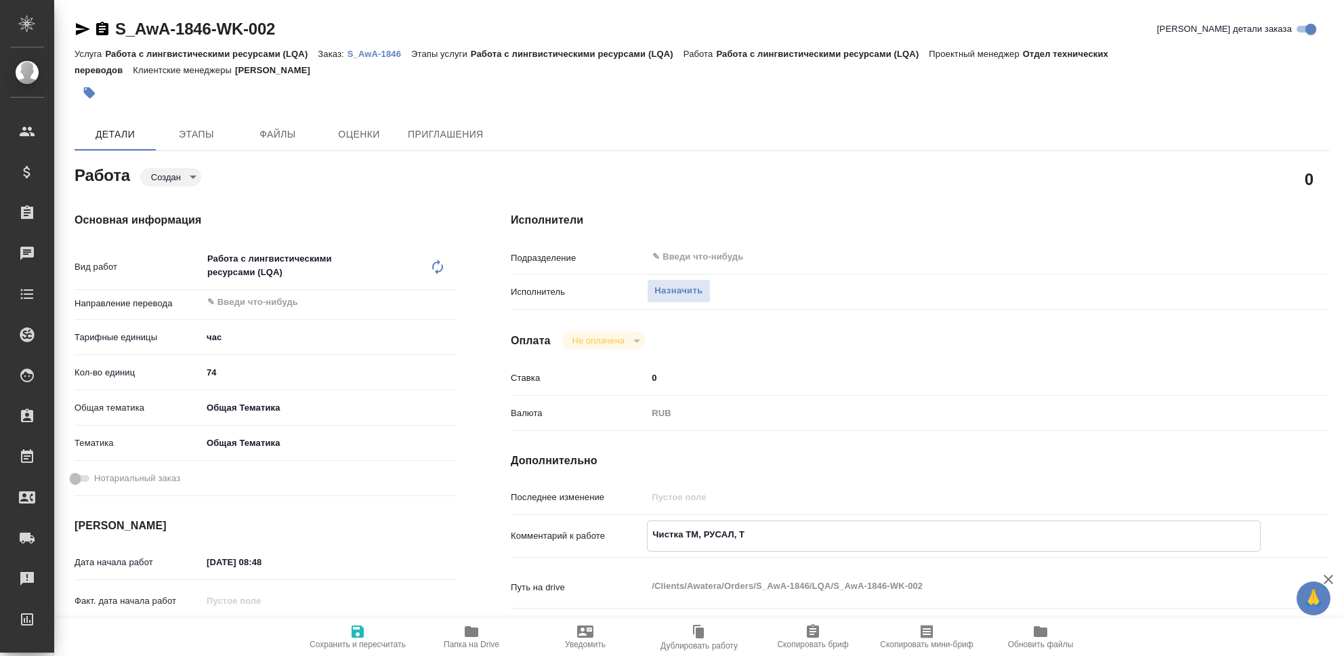
type textarea "x"
type textarea "Чистка ТМ, РУСАЛ, Тр"
type textarea "x"
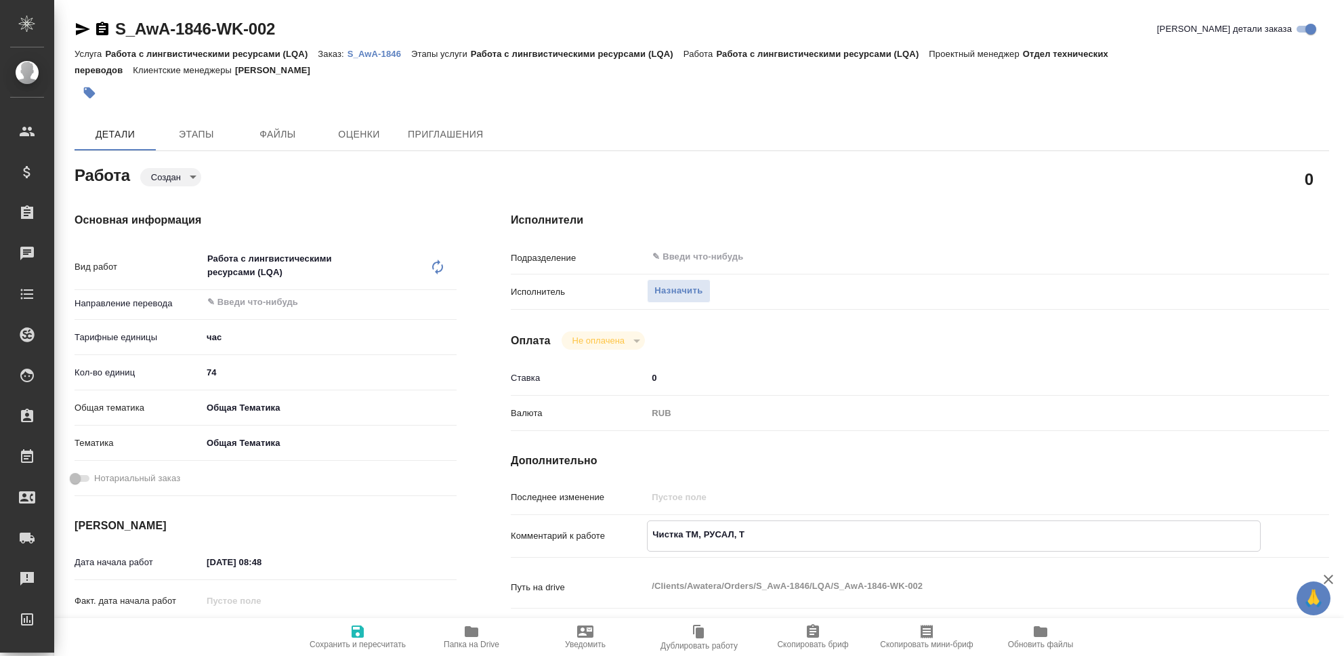
type textarea "x"
type textarea "Чистка ТМ, РУСАЛ, Тра"
type textarea "x"
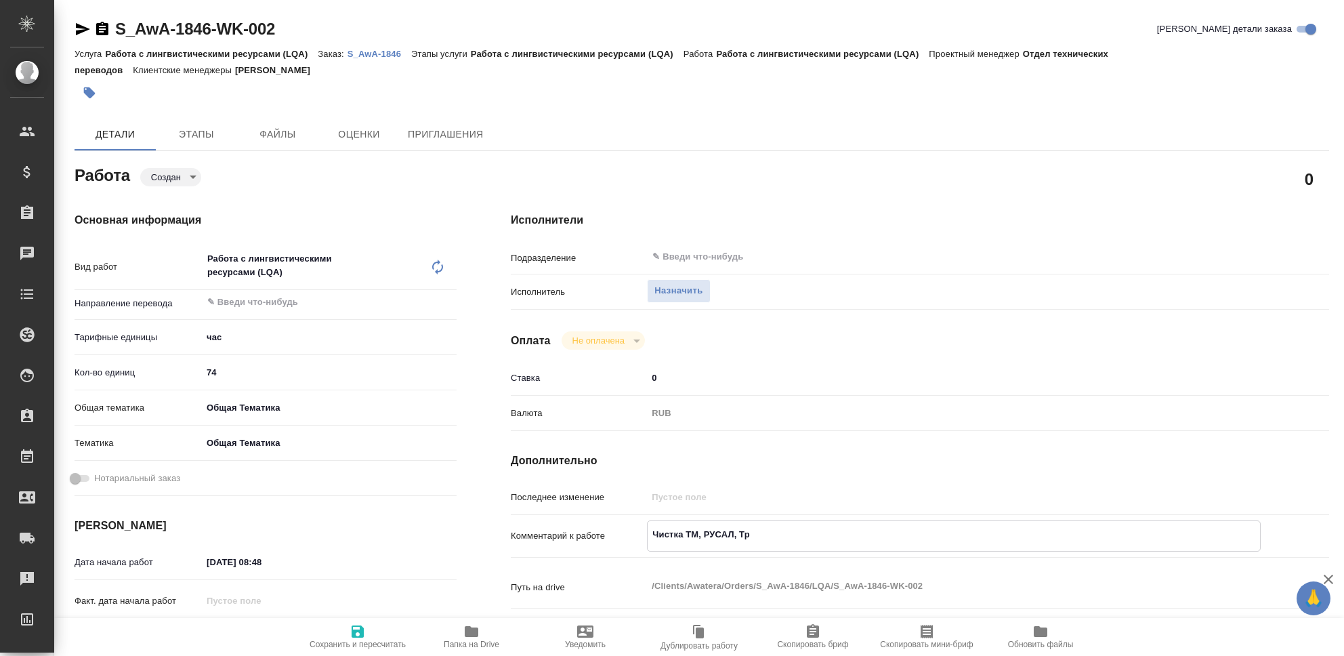
type textarea "x"
type textarea "Чистка ТМ, РУСАЛ, Трака"
type textarea "x"
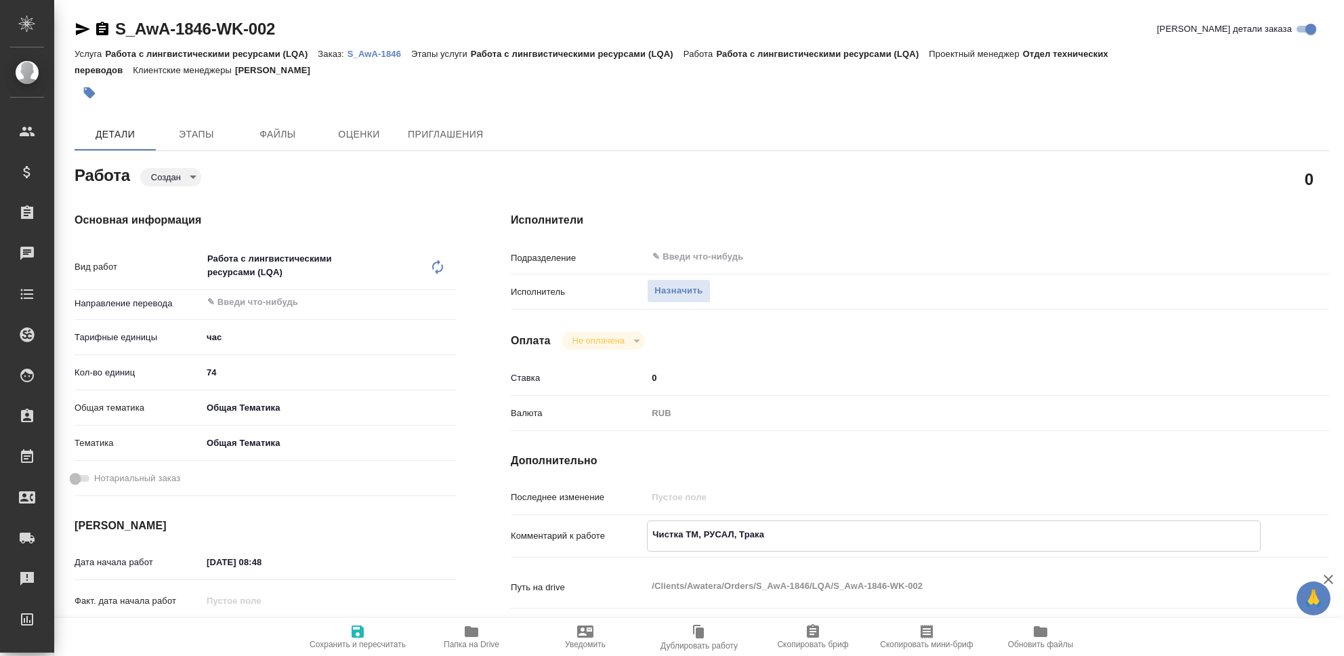
type textarea "x"
type textarea "Чистка ТМ, РУСАЛ, Трак"
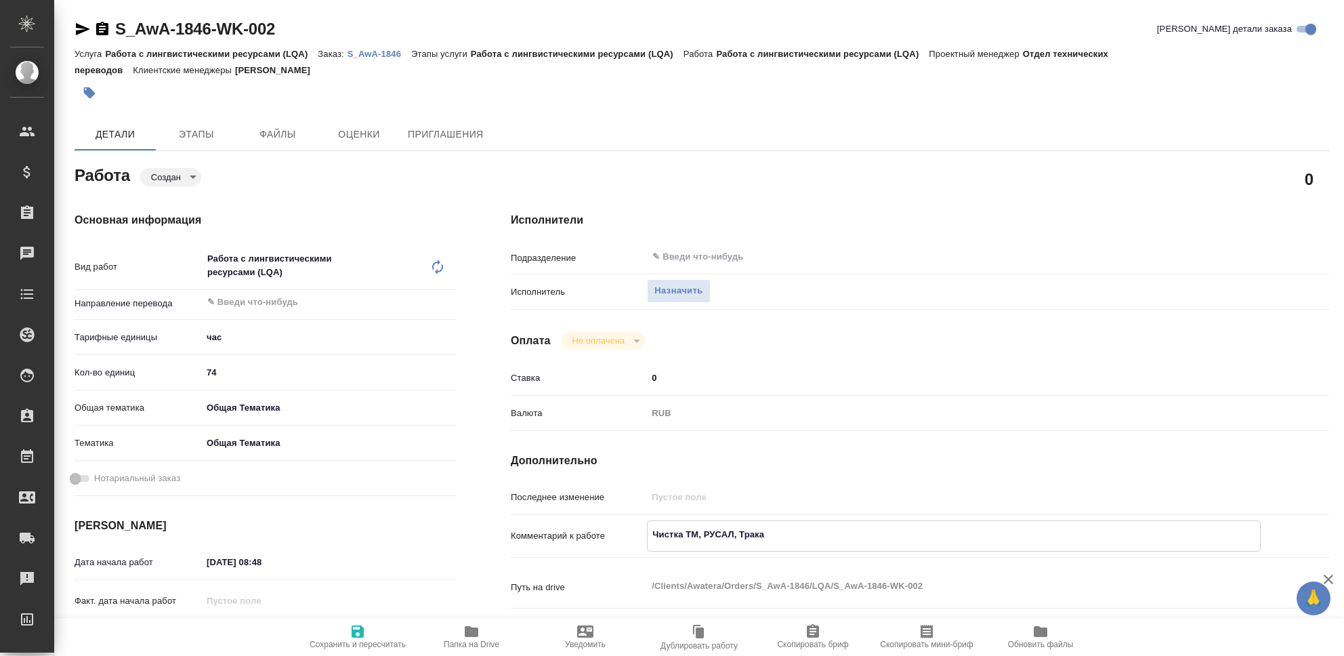
type textarea "x"
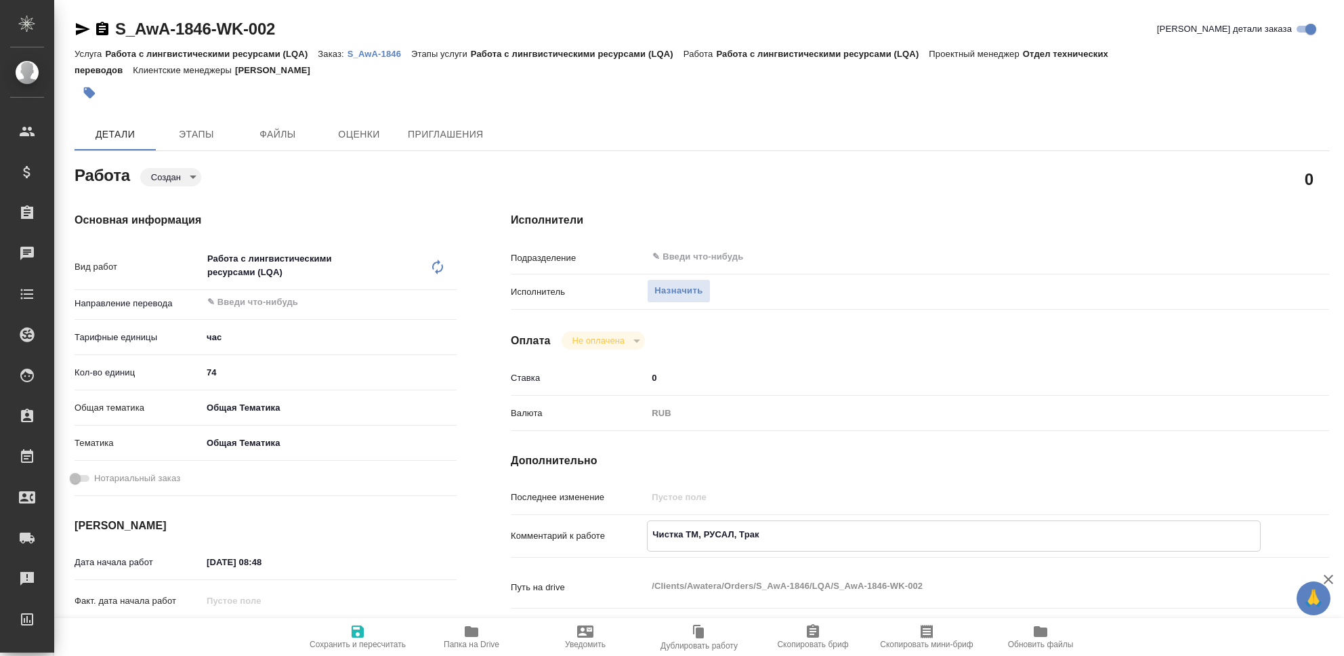
type textarea "Чистка ТМ, РУСАЛ, Тракт"
type textarea "x"
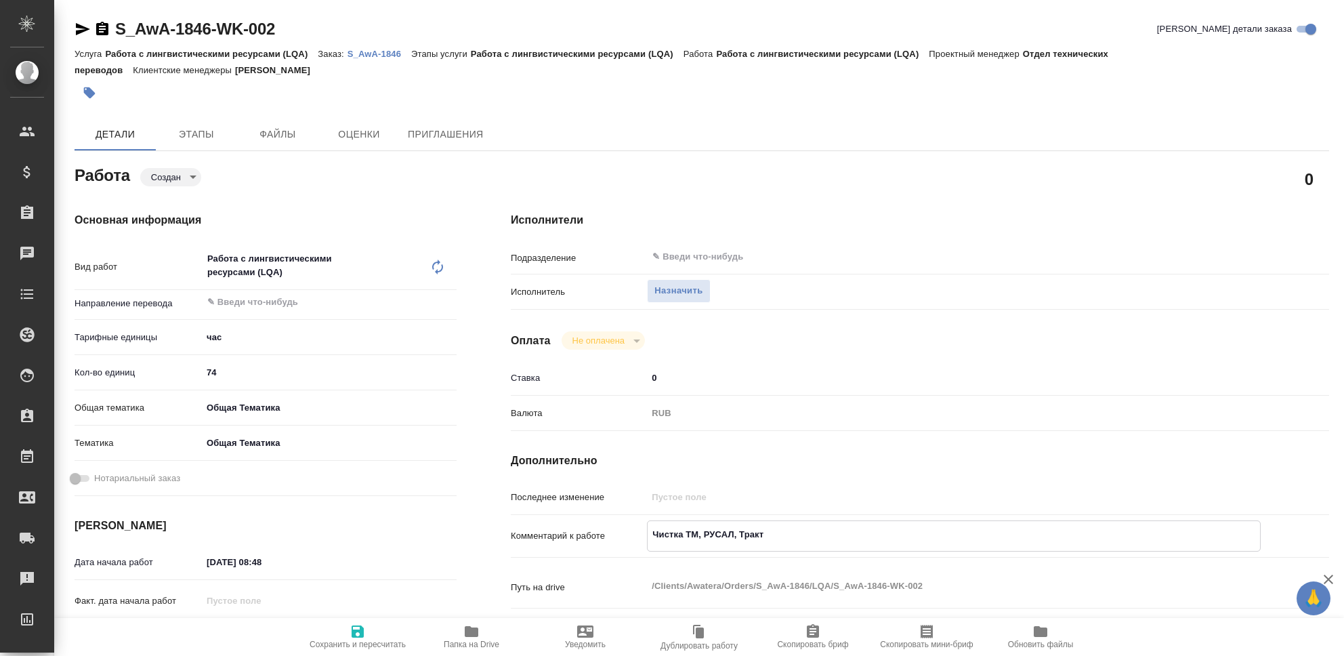
type textarea "x"
type textarea "Чистка ТМ, РУСАЛ, Тракта"
type textarea "x"
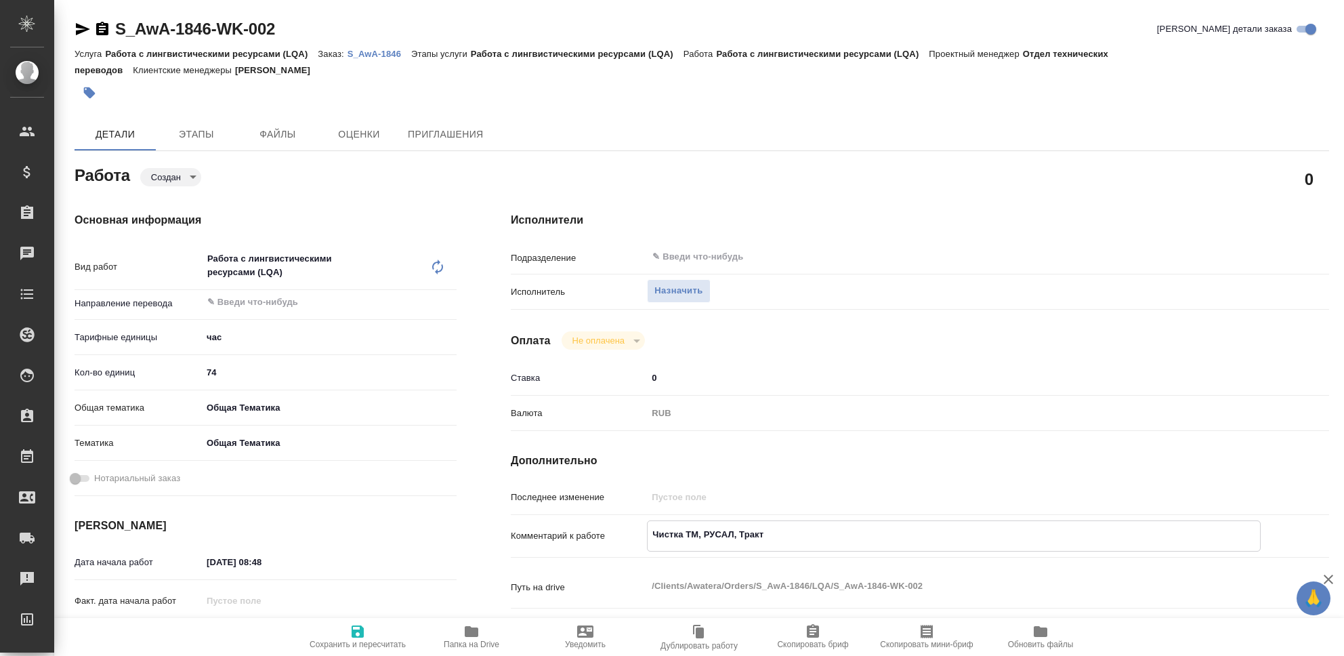
type textarea "x"
type textarea "Чистка ТМ, РУСАЛ, Трактат"
type textarea "x"
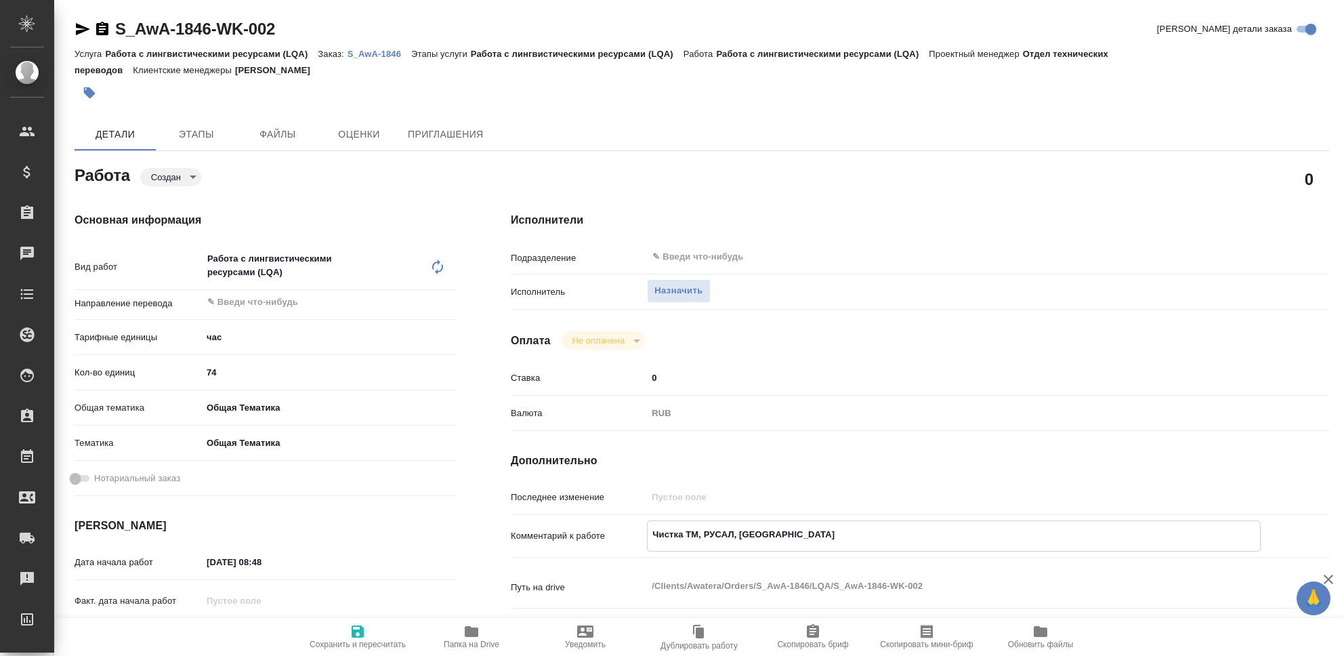
type textarea "x"
click at [355, 637] on icon "button" at bounding box center [357, 631] width 12 height 12
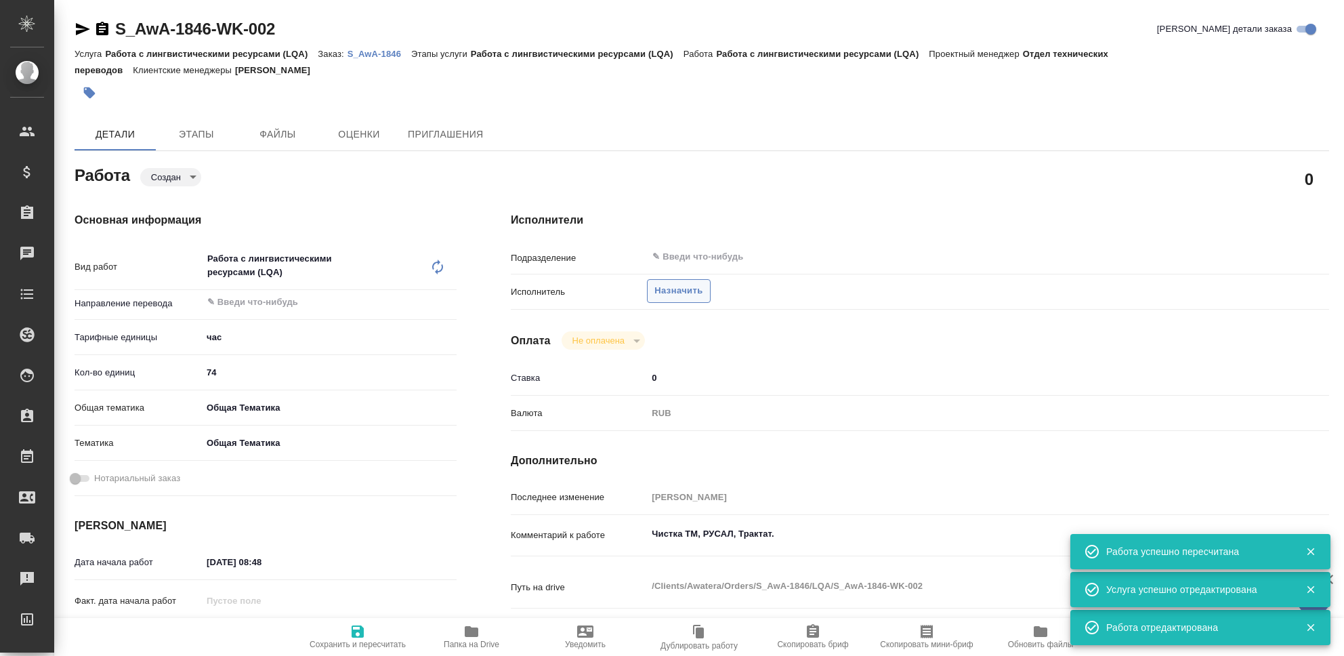
click at [694, 293] on span "Назначить" at bounding box center [678, 291] width 48 height 16
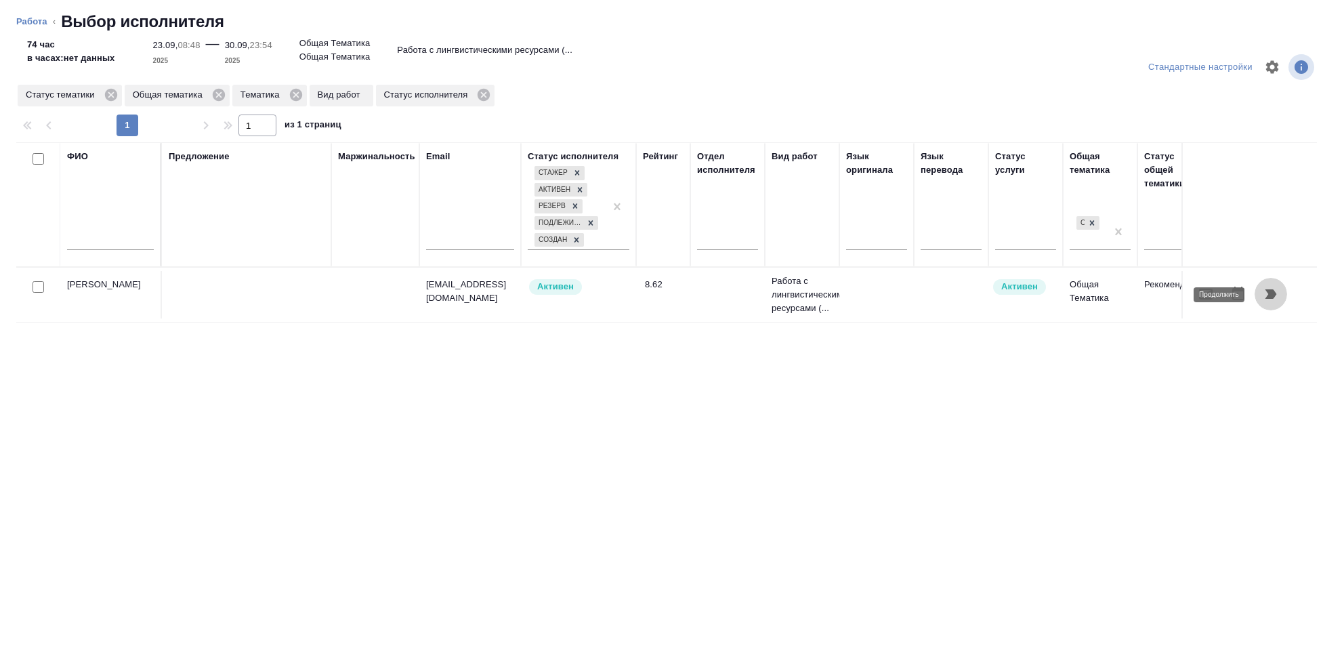
click at [1275, 291] on icon "button" at bounding box center [1270, 294] width 16 height 16
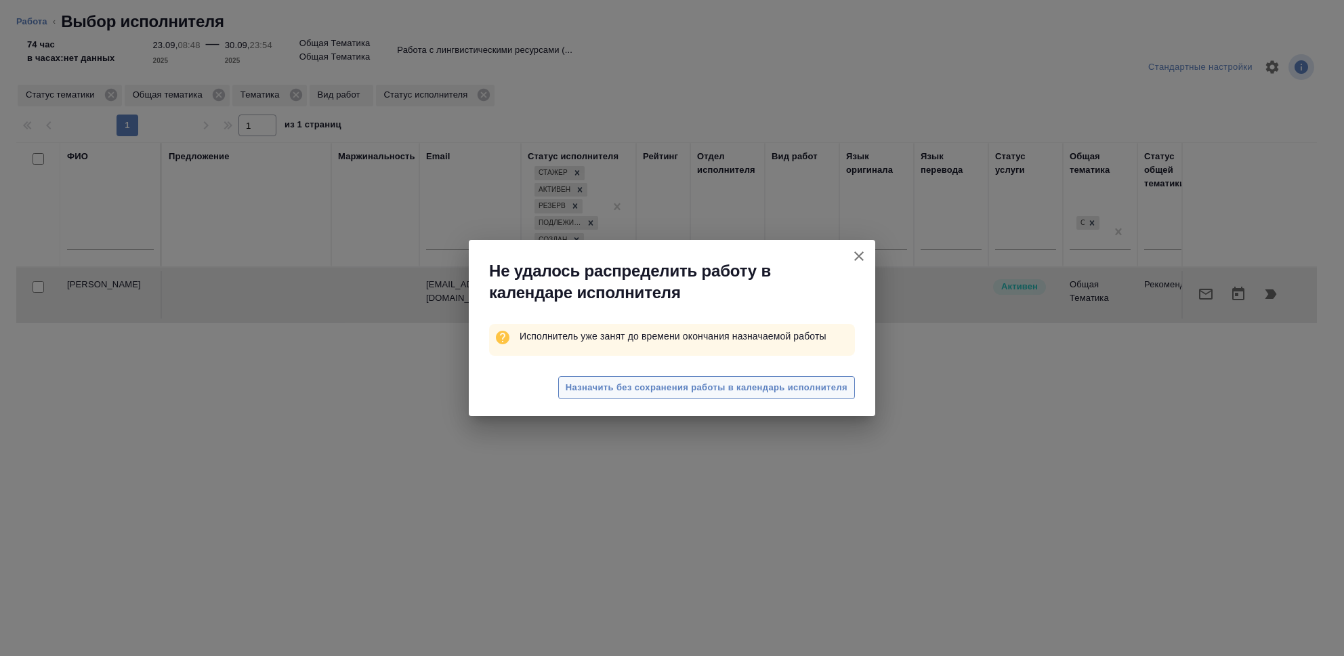
click at [742, 390] on span "Назначить без сохранения работы в календарь исполнителя" at bounding box center [706, 388] width 282 height 16
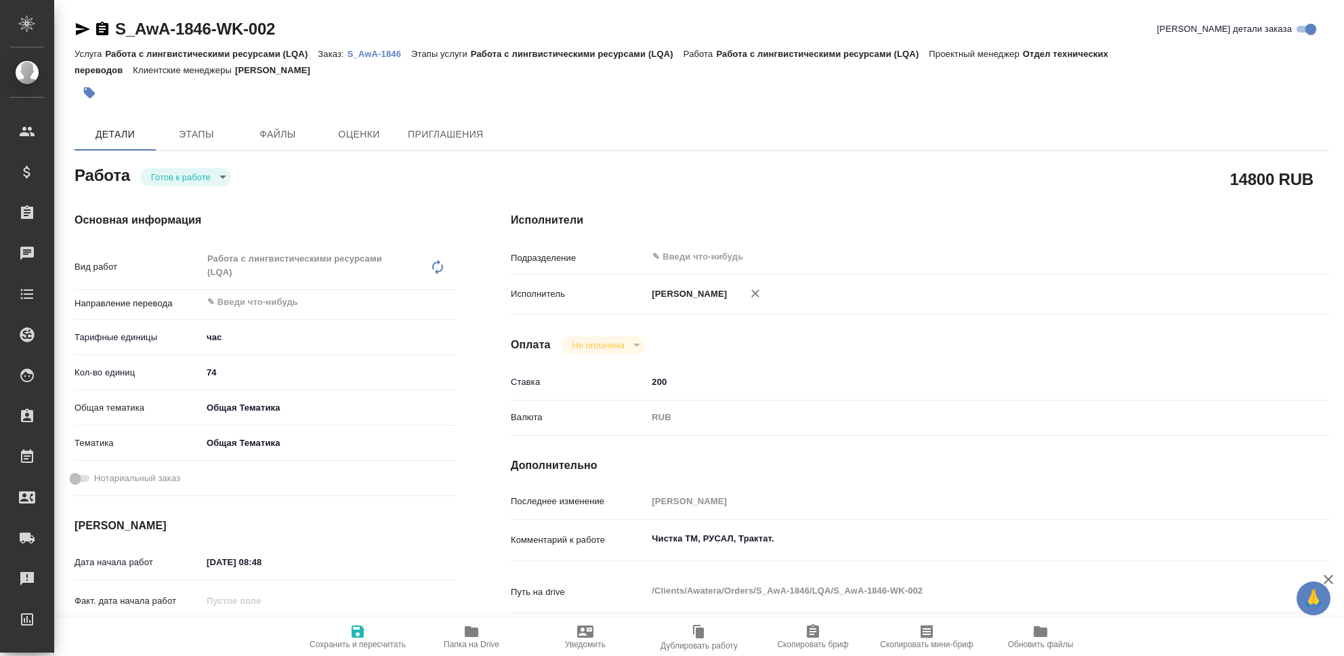
type textarea "x"
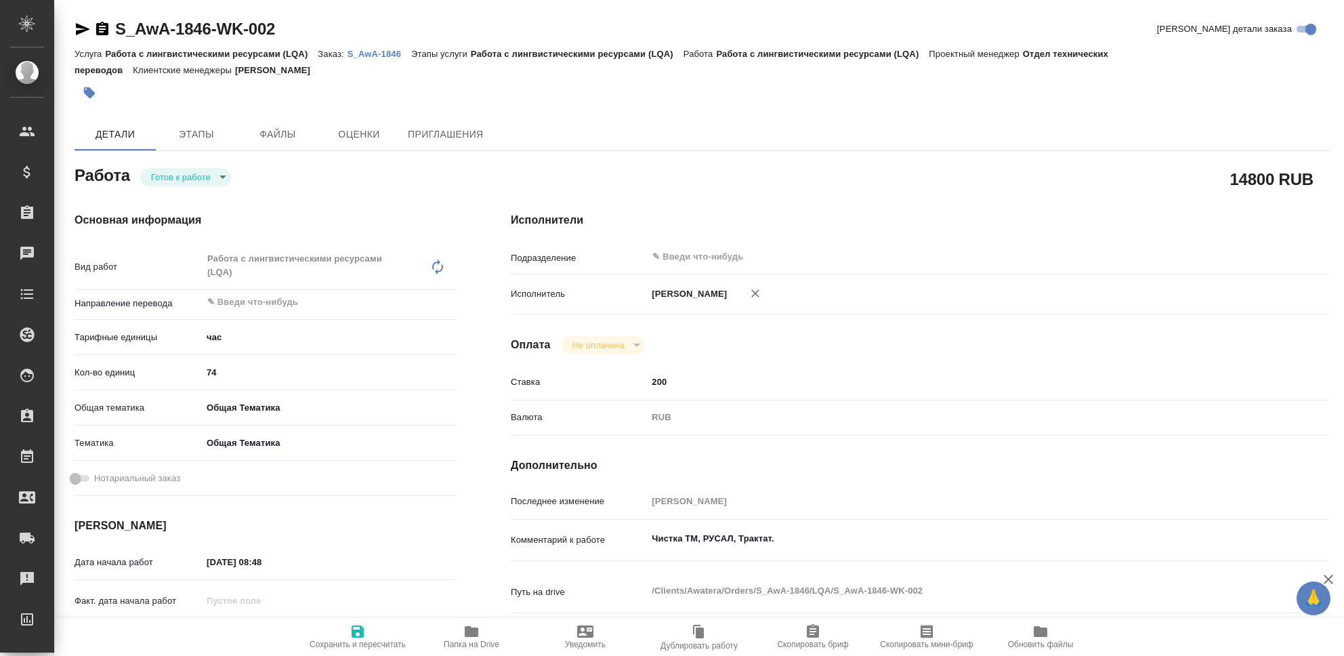
type textarea "x"
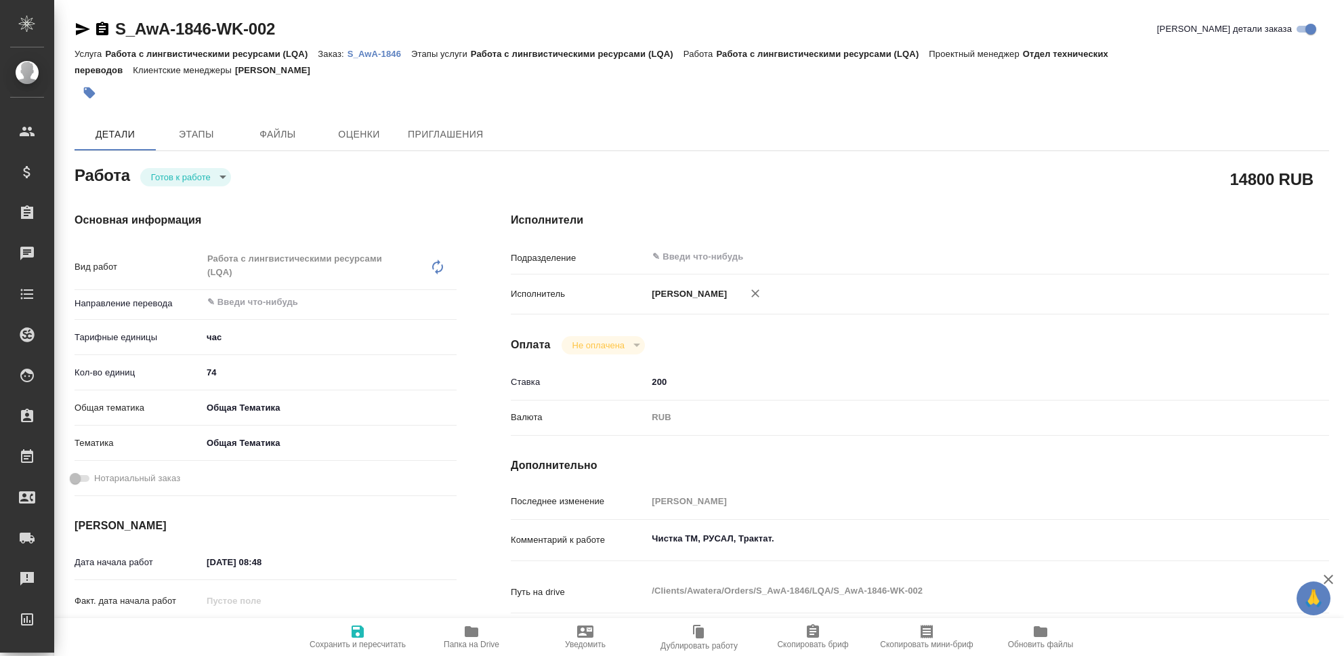
type textarea "x"
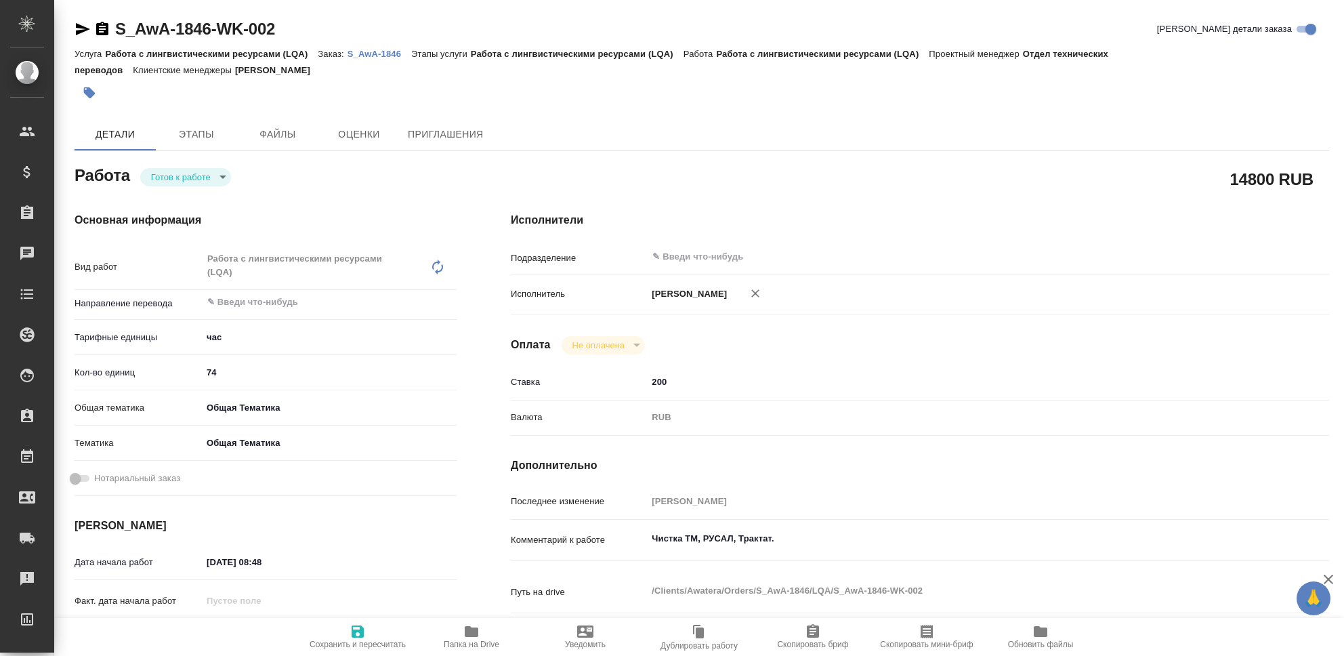
type textarea "x"
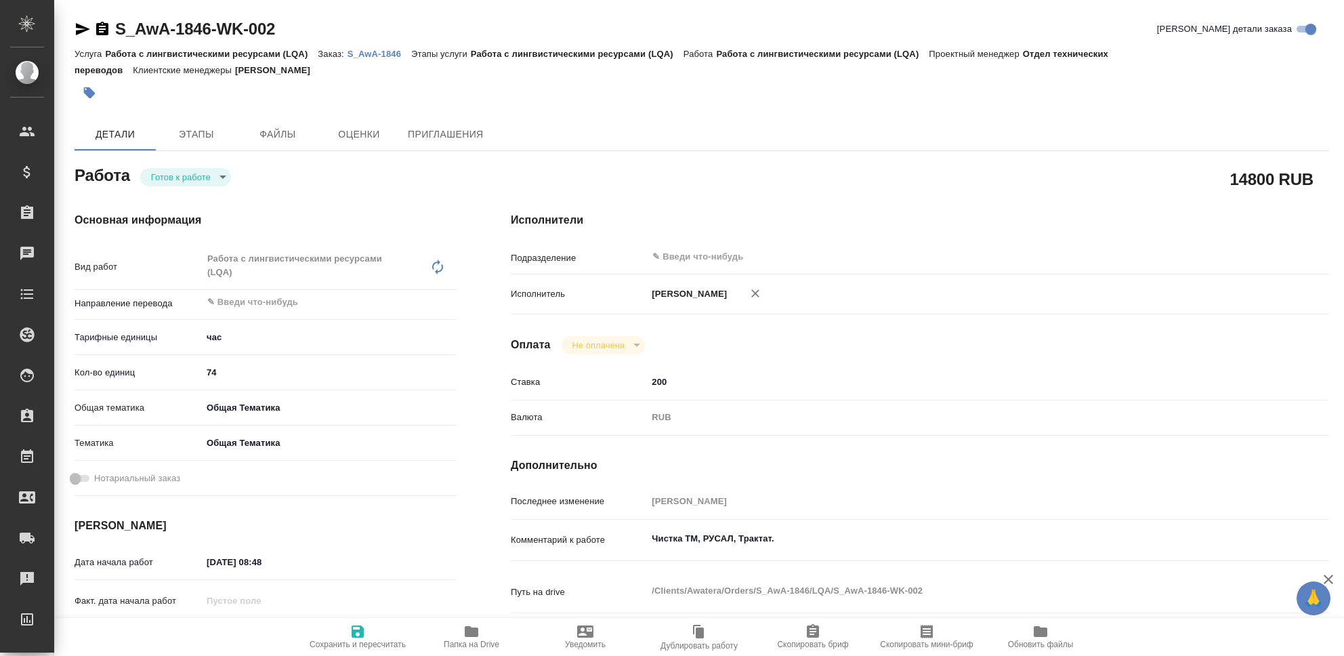
click at [220, 177] on body "🙏 .cls-1 fill:#fff; AWATERA Seleznev Maksim Клиенты Спецификации Заказы 0 Чаты …" at bounding box center [672, 328] width 1344 height 656
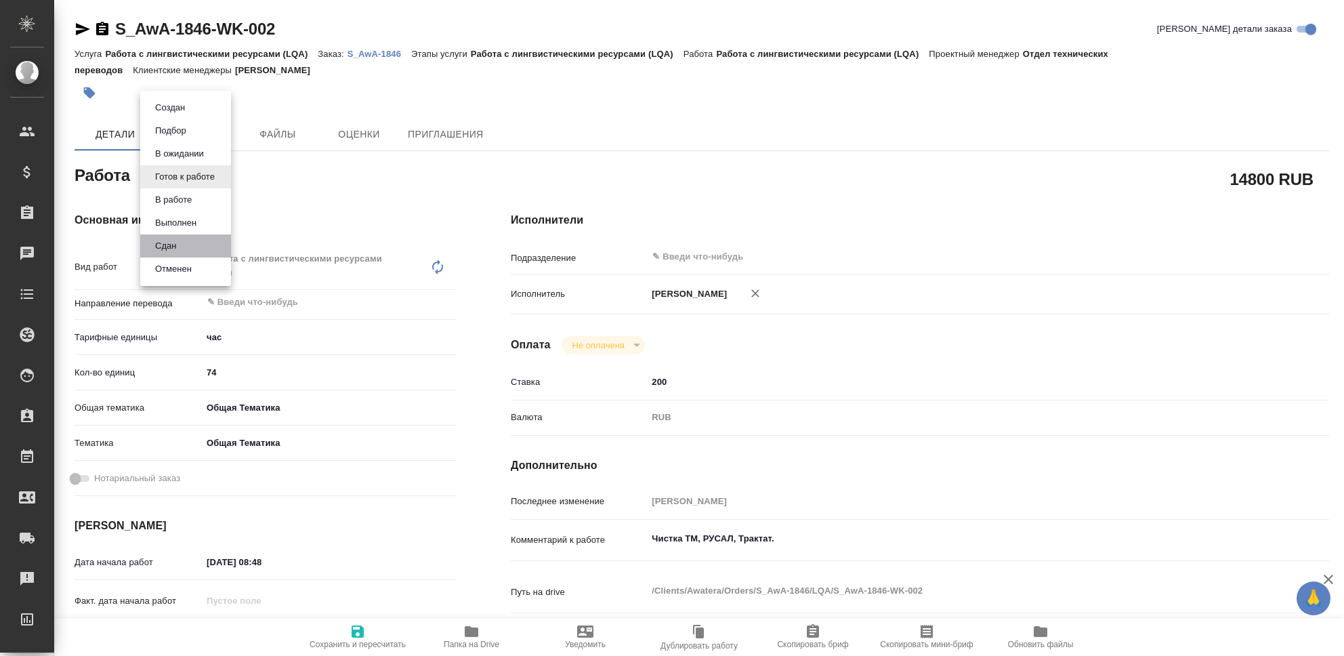
click at [197, 242] on li "Сдан" at bounding box center [185, 245] width 91 height 23
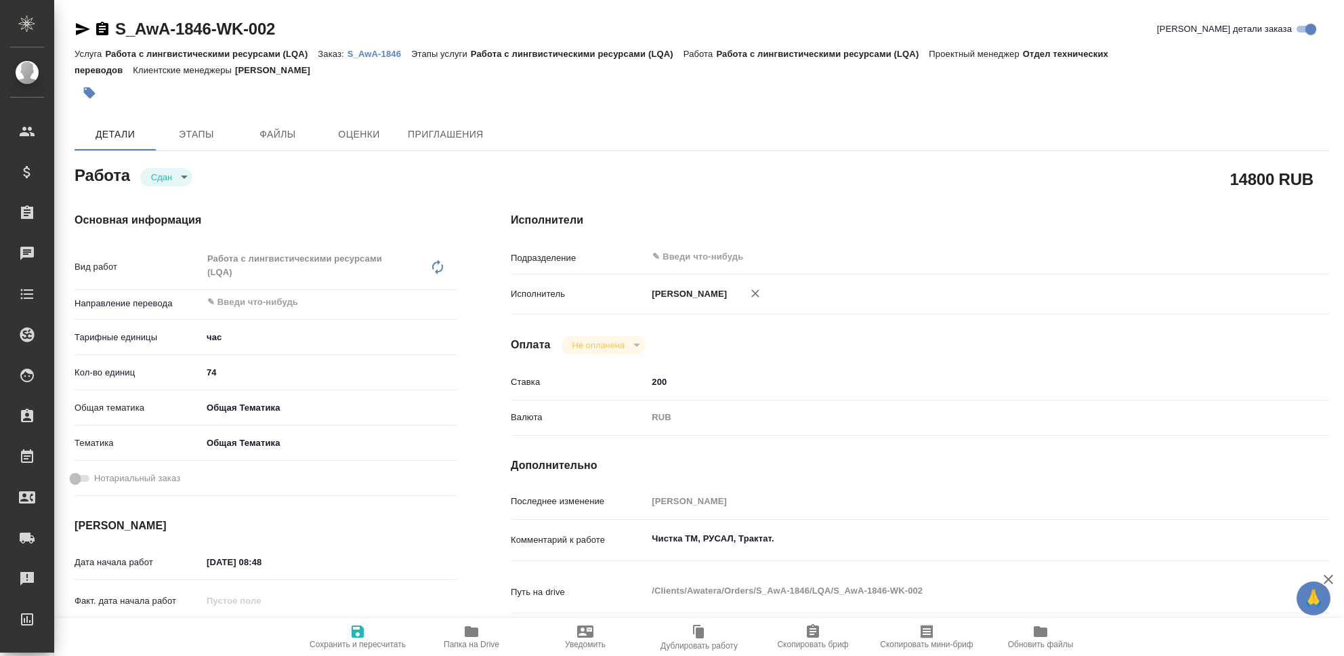
type textarea "x"
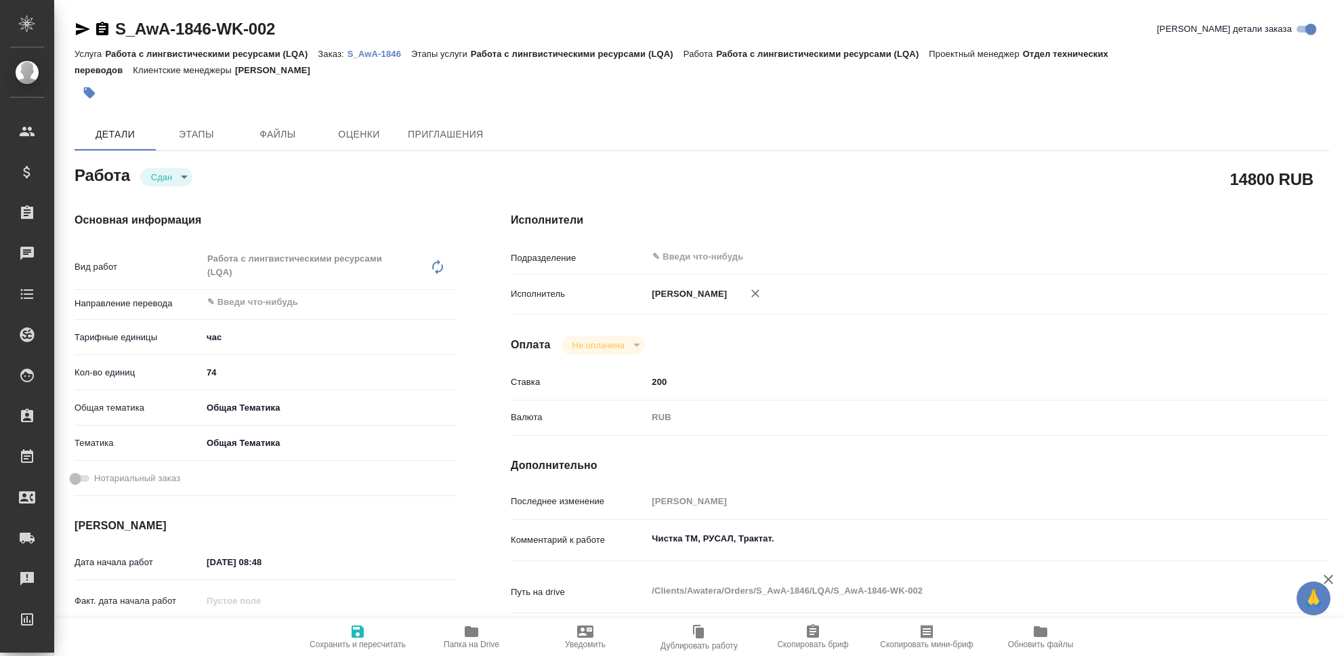
type textarea "x"
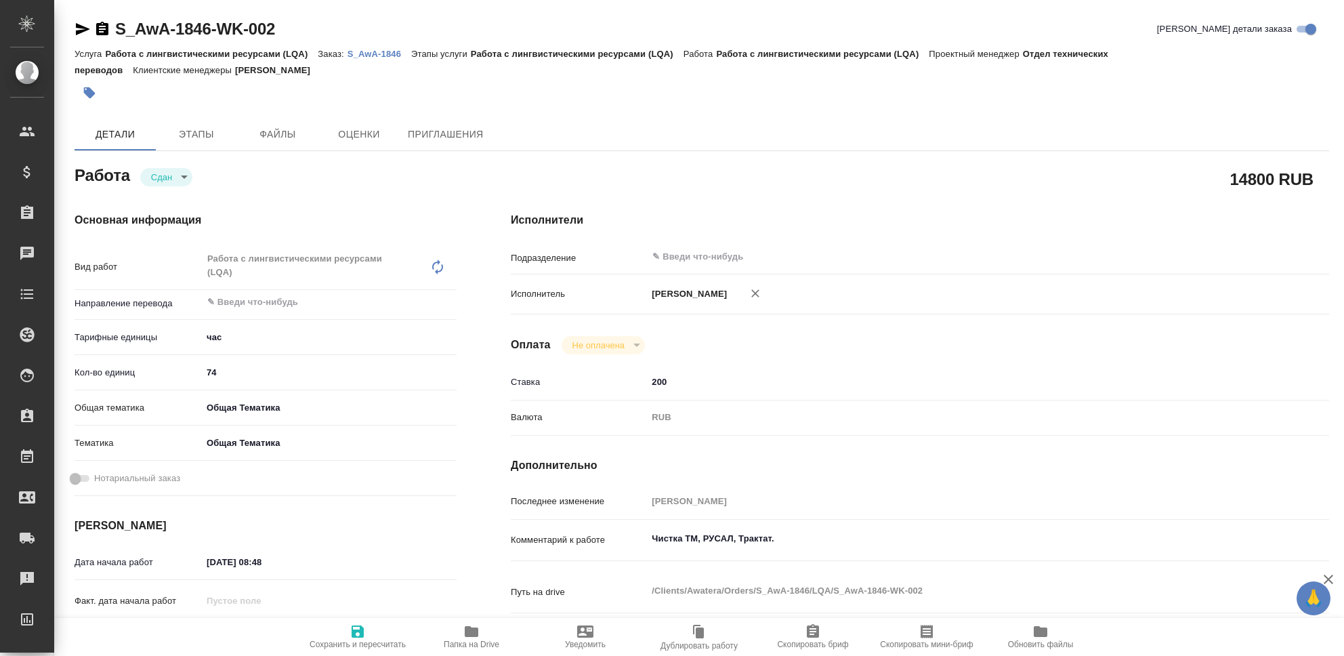
type textarea "x"
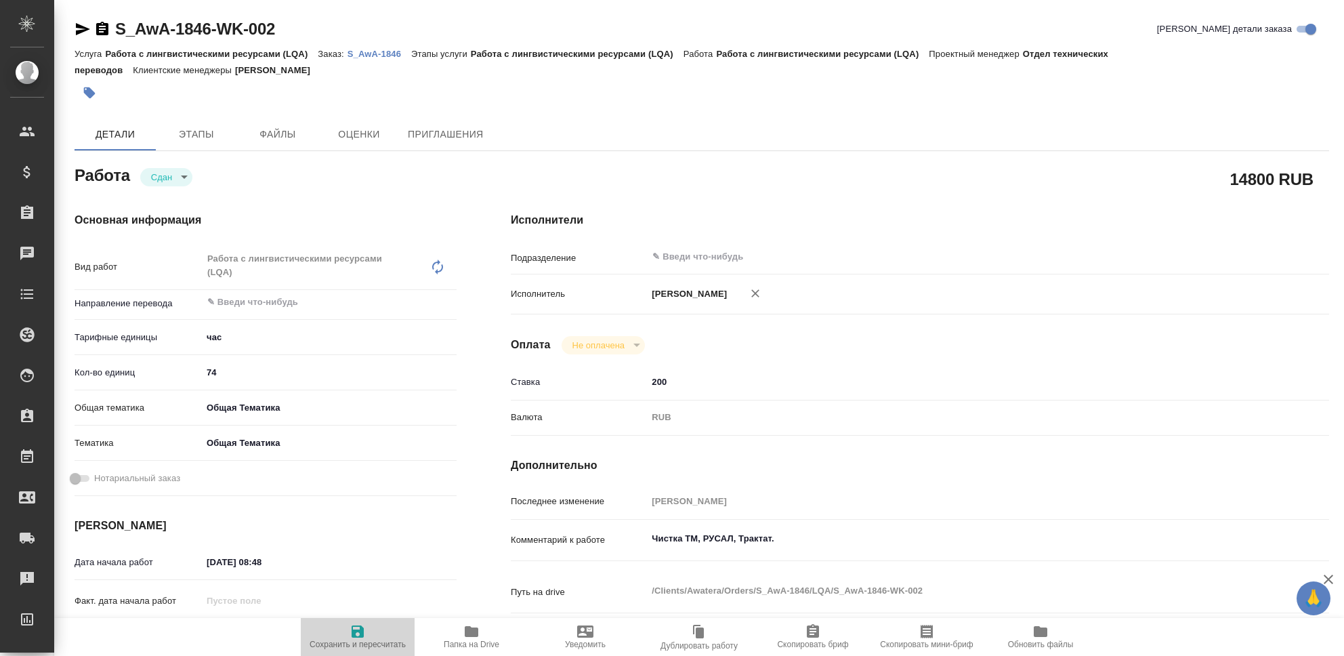
click at [356, 635] on icon "button" at bounding box center [357, 631] width 16 height 16
type textarea "x"
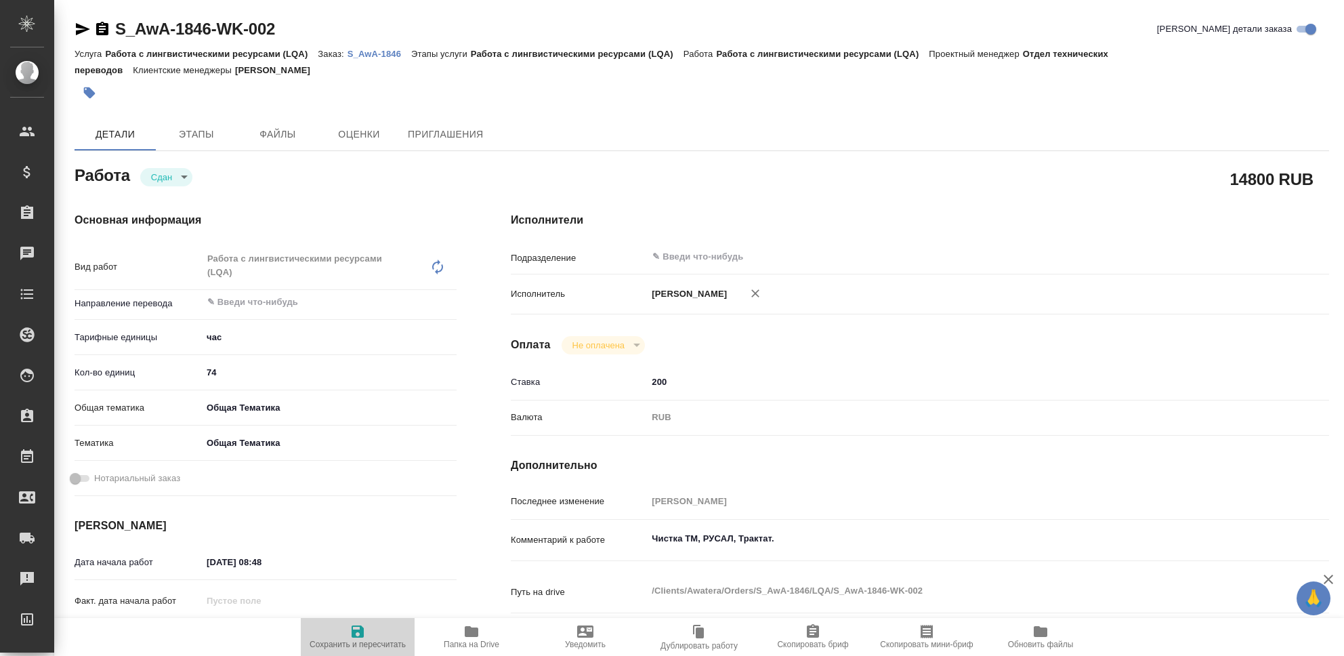
type textarea "x"
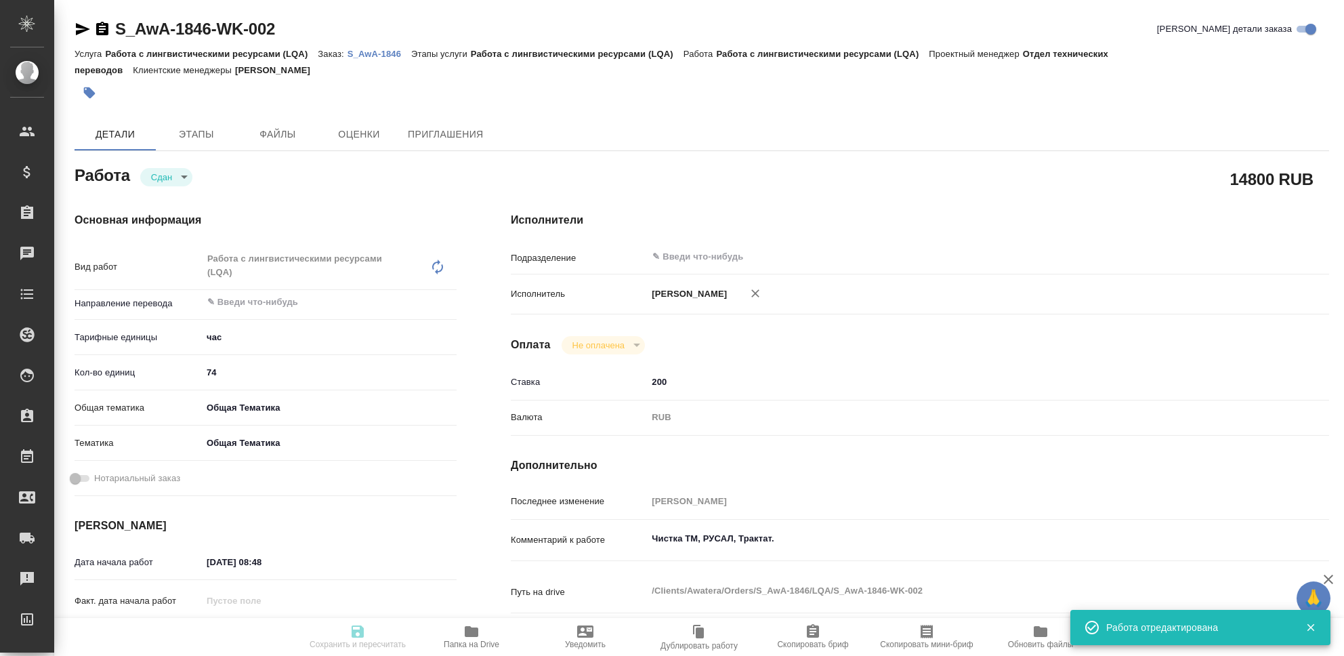
type textarea "x"
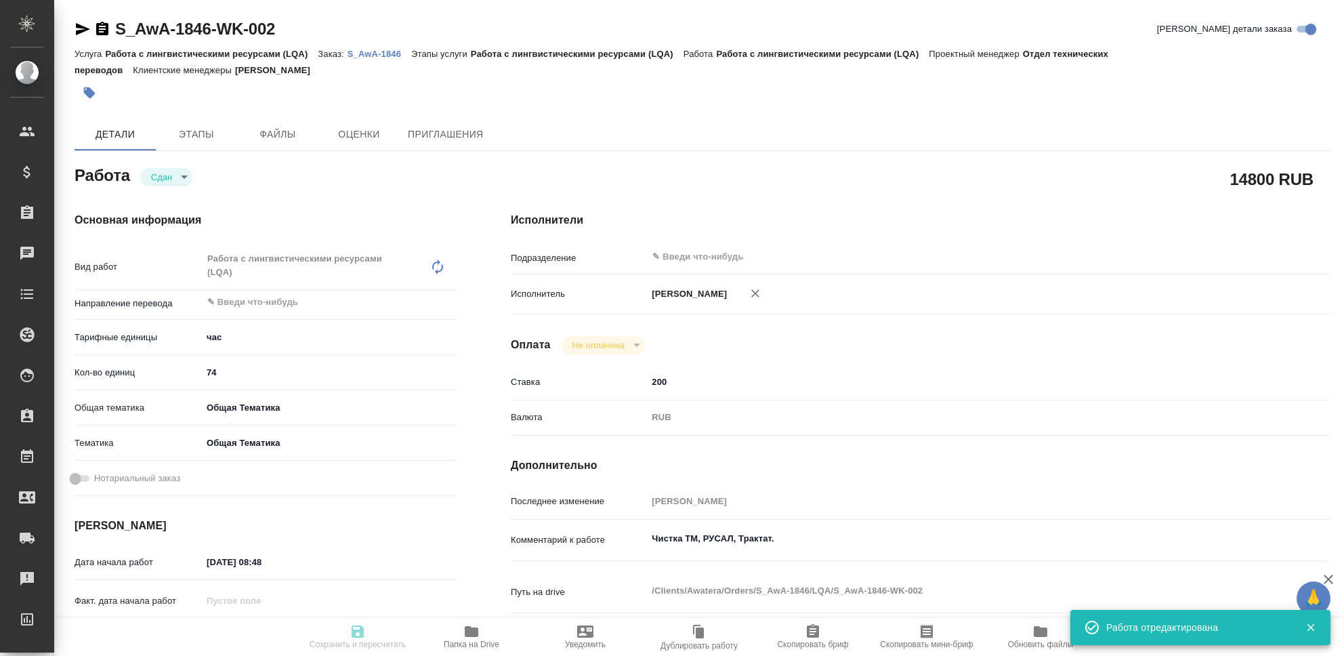
type input "closed"
type textarea "Работа с лингвистическими ресурсами (LQA)"
type textarea "x"
type input "5a8b1489cc6b4906c91bfd93"
type input "74"
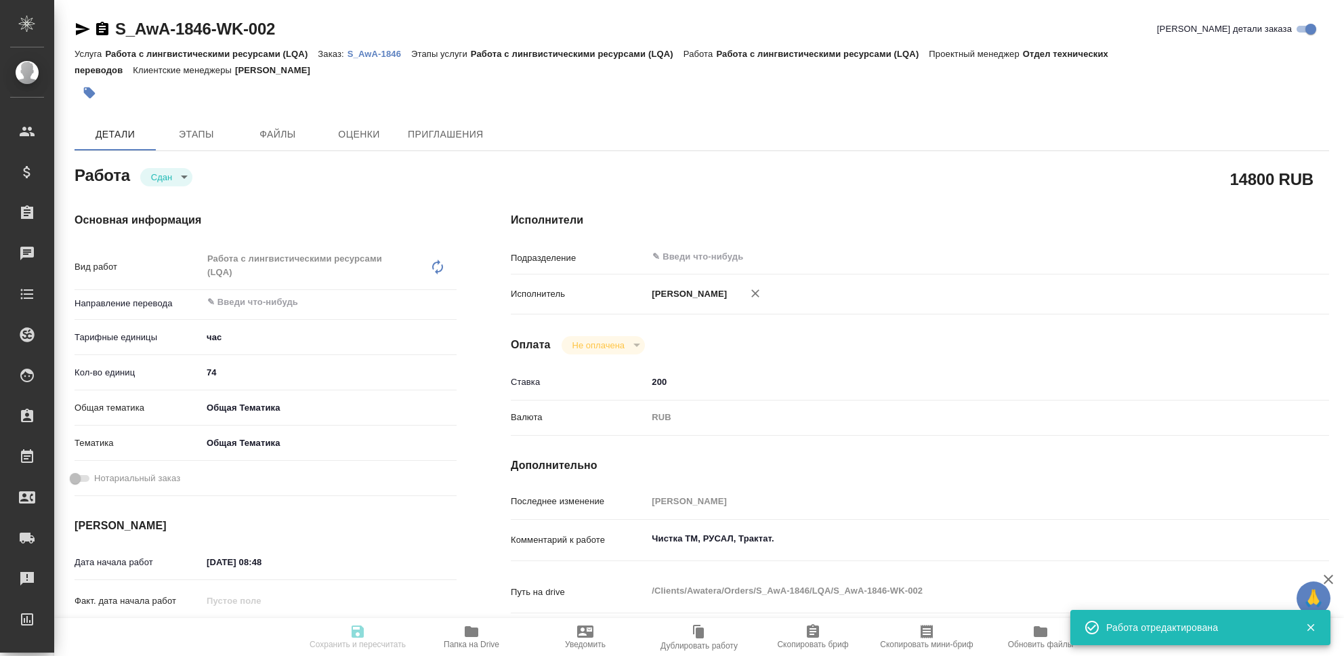
type input "obtem"
type input "6012b1ca196b0e5c9229a120"
type input "23.09.2025 08:48"
type input "30.09.2025 23:54"
type input "23.09.2025 08:49"
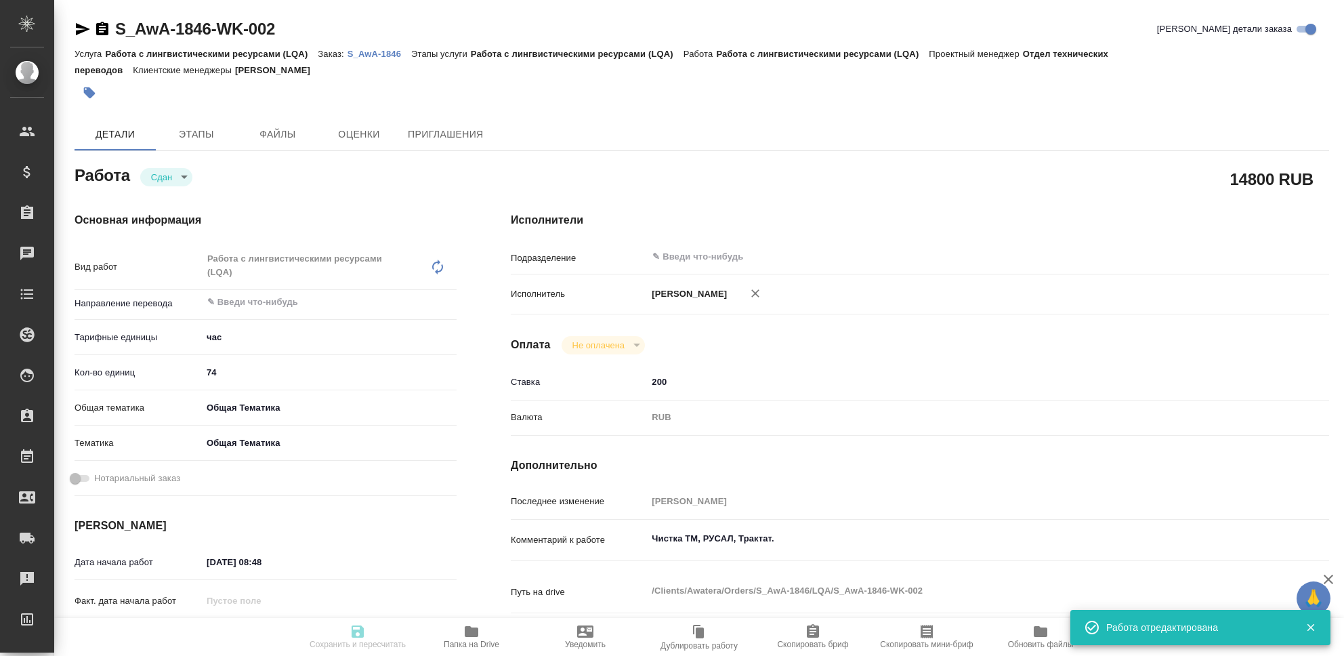
type input "30.09.2025 23:54"
type input "notPayed"
type input "200"
type input "RUB"
type input "[PERSON_NAME]"
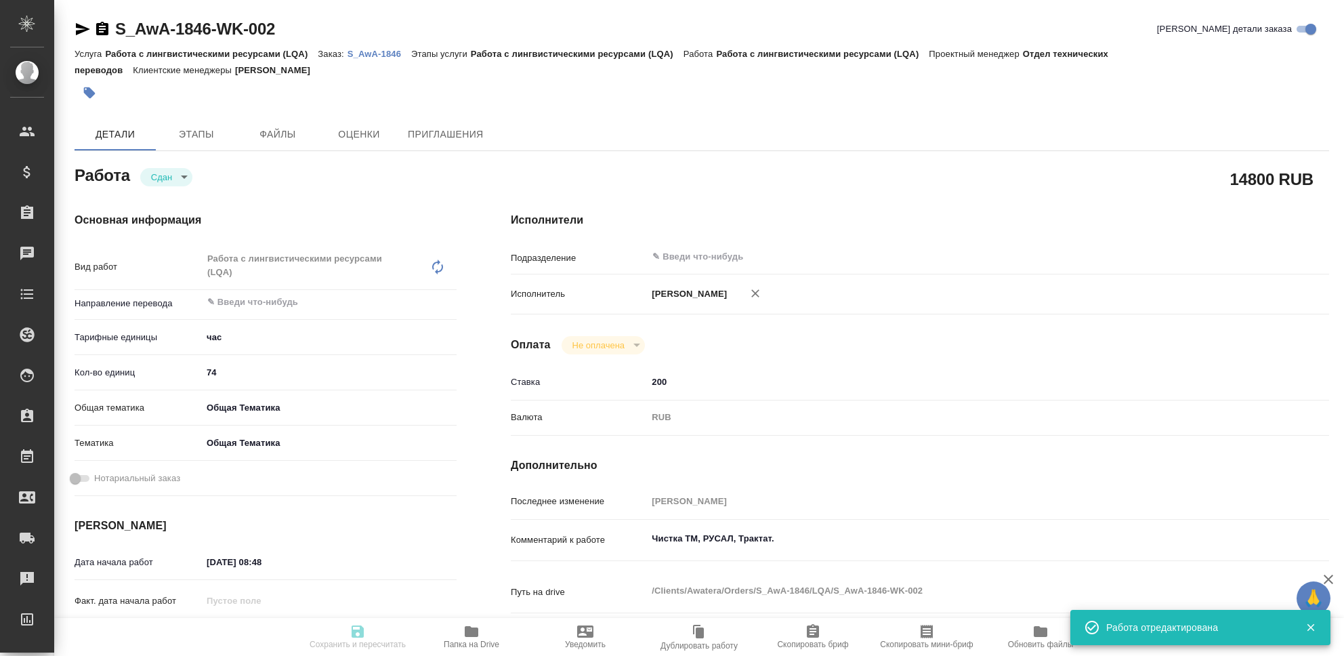
type textarea "Чистка ТМ, РУСАЛ, Трактат."
type textarea "x"
type textarea "/Clients/Awatera/Orders/S_AwA-1846/LQA/S_AwA-1846-WK-002"
type textarea "x"
type input "S_AwA-1846"
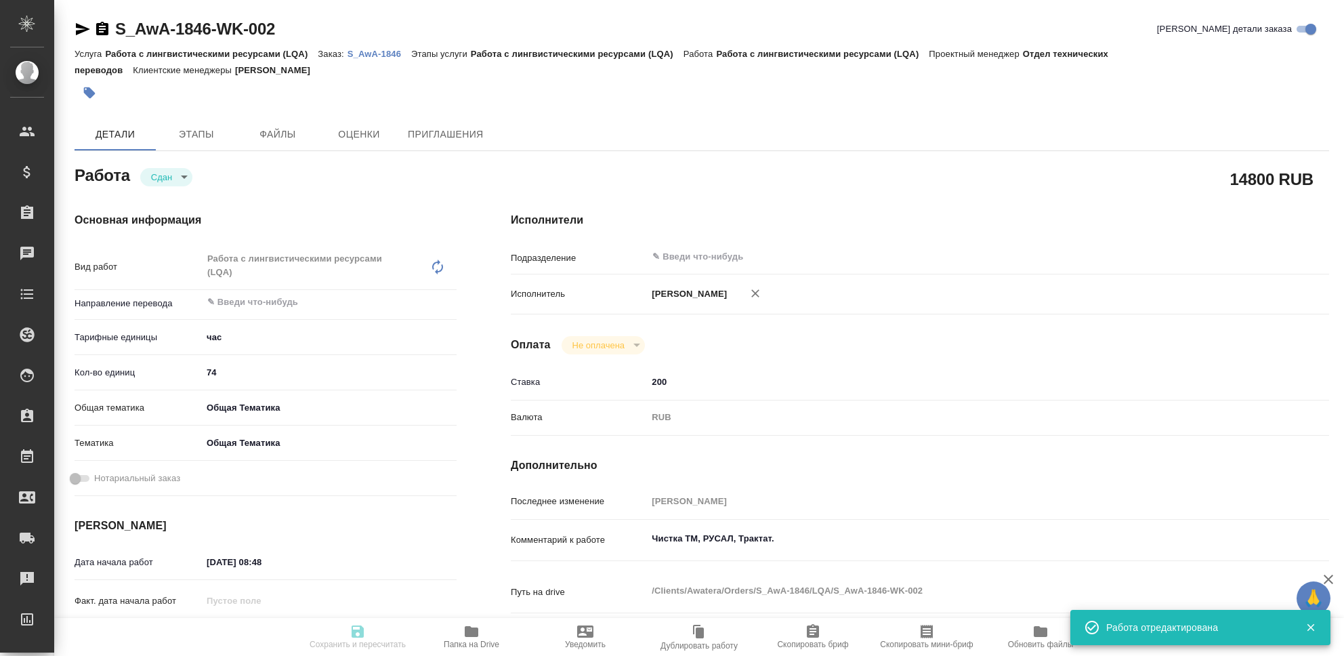
type input "Работа с лингвистическими ресурсами (LQA)"
type input "[PERSON_NAME]"
type input "/Clients/Awatera/Orders/S_AwA-1846"
type textarea "x"
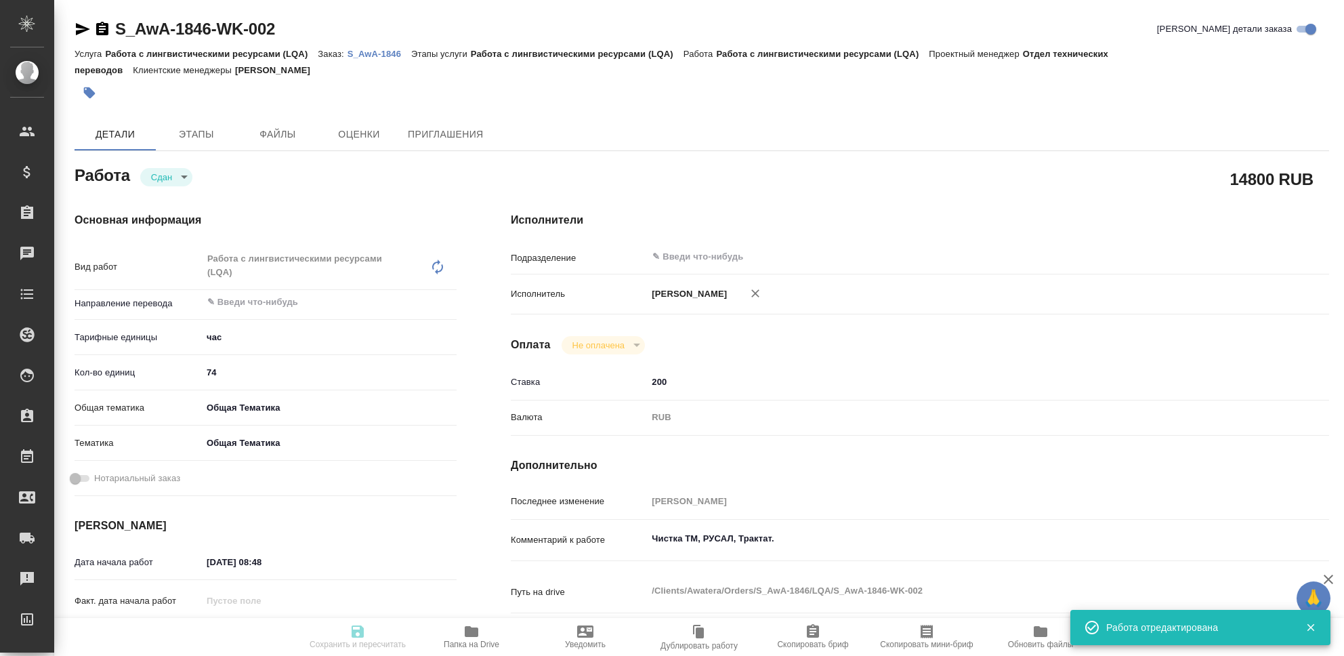
type textarea "x"
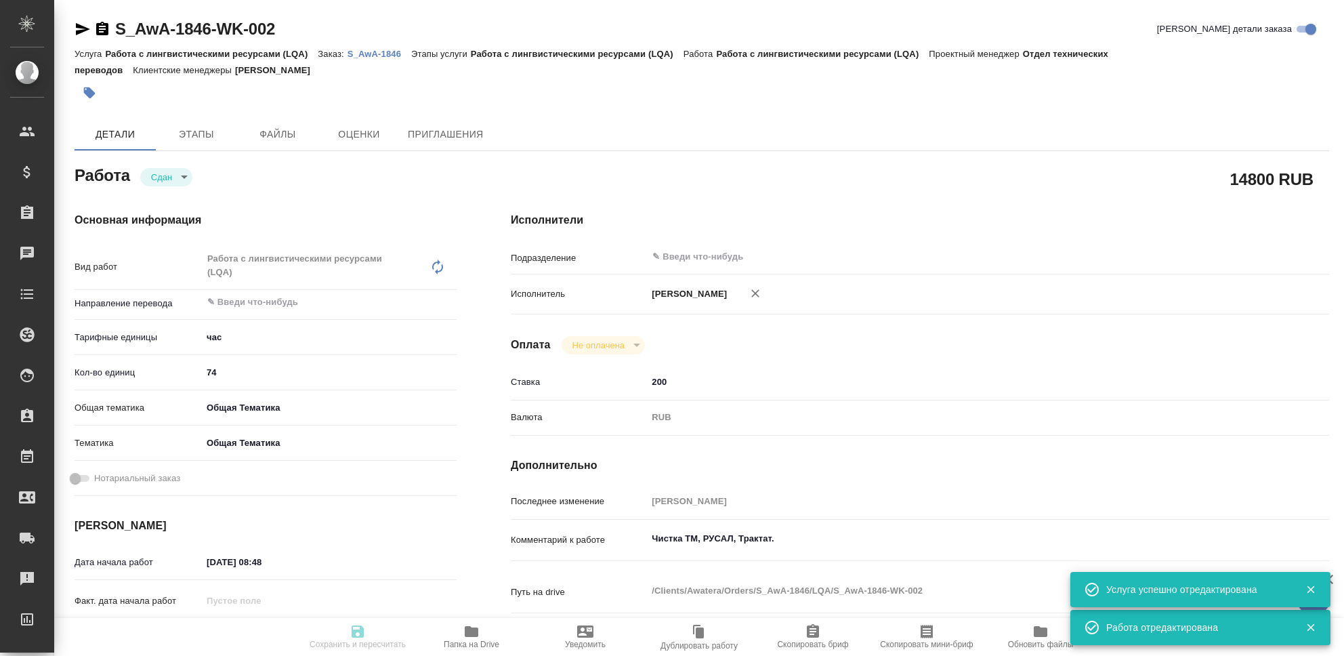
type textarea "x"
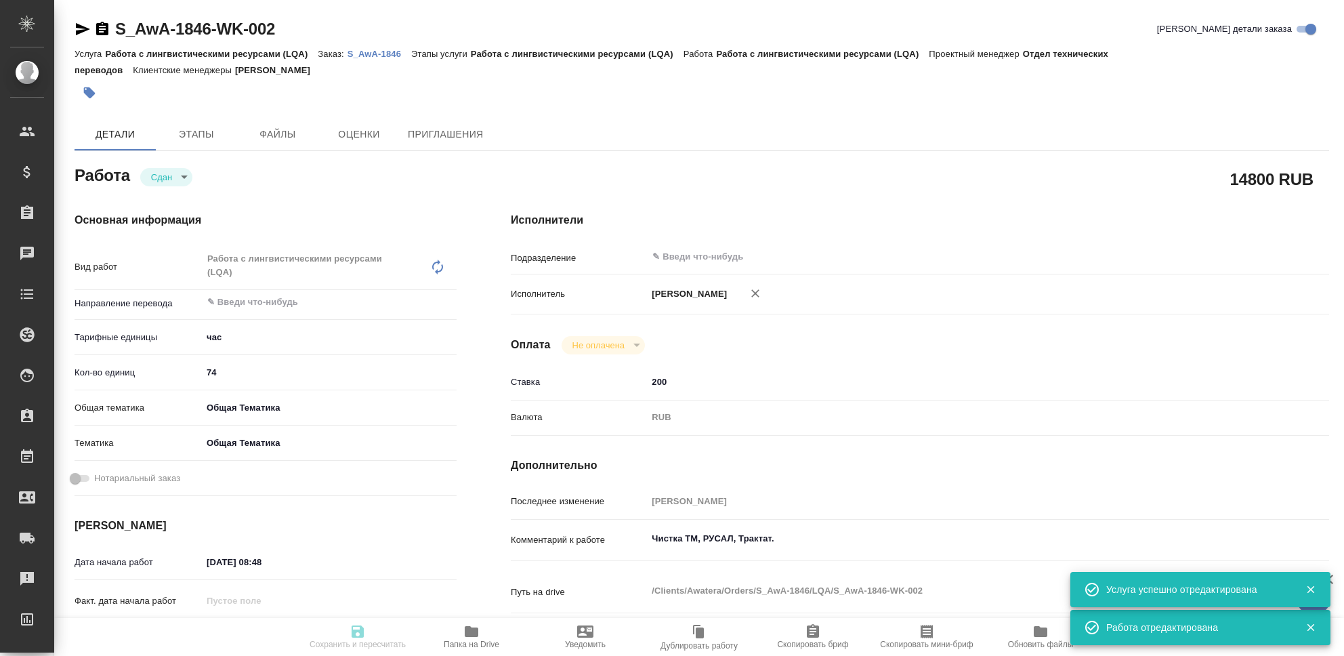
type textarea "x"
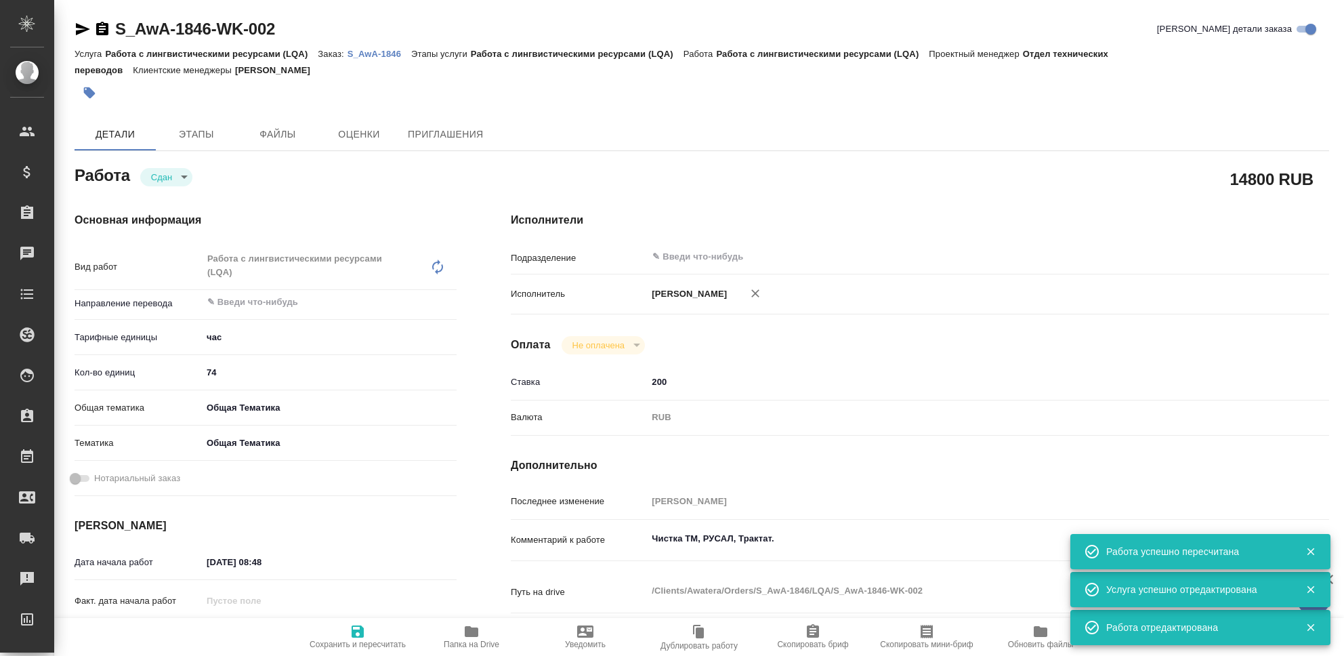
type input "closed"
type textarea "Работа с лингвистическими ресурсами (LQA)"
type textarea "x"
type input "5a8b1489cc6b4906c91bfd93"
type input "74"
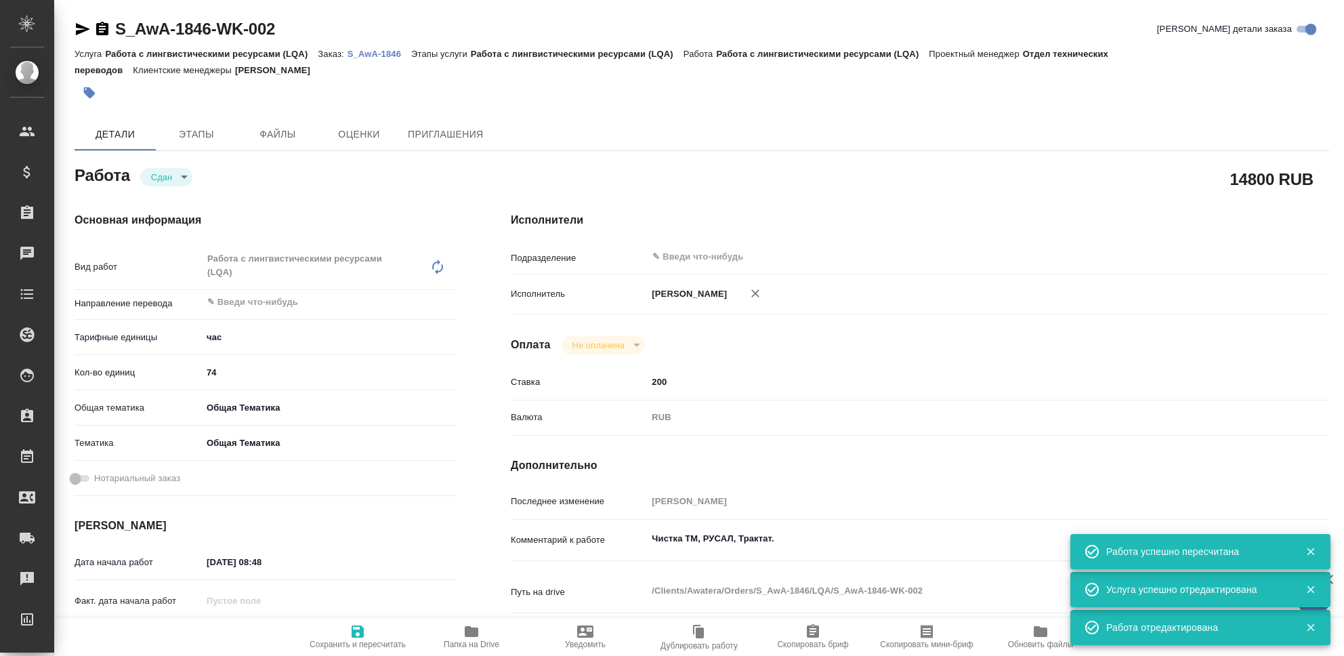
type input "obtem"
type input "6012b1ca196b0e5c9229a120"
type input "23.09.2025 08:48"
type input "30.09.2025 23:54"
type input "23.09.2025 08:49"
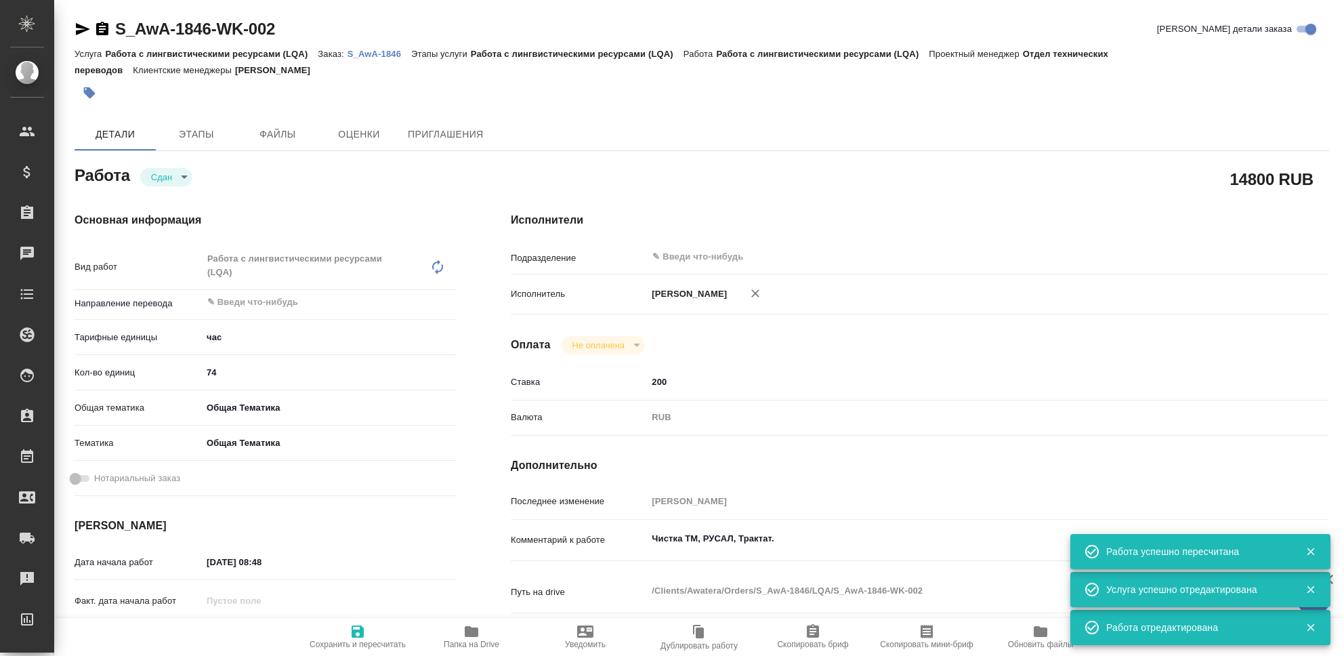
type input "30.09.2025 23:54"
type input "notPayed"
type input "200"
type input "RUB"
type input "[PERSON_NAME]"
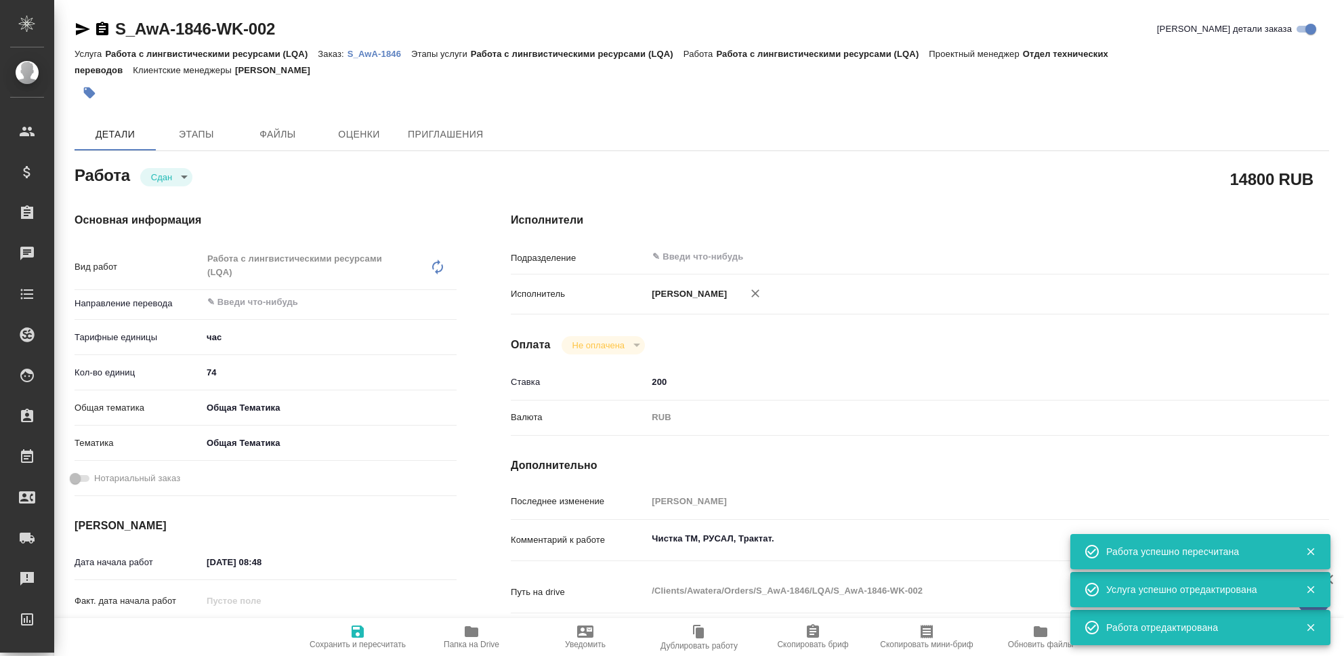
type textarea "Чистка ТМ, РУСАЛ, Трактат."
type textarea "x"
type textarea "/Clients/Awatera/Orders/S_AwA-1846/LQA/S_AwA-1846-WK-002"
type textarea "x"
type input "S_AwA-1846"
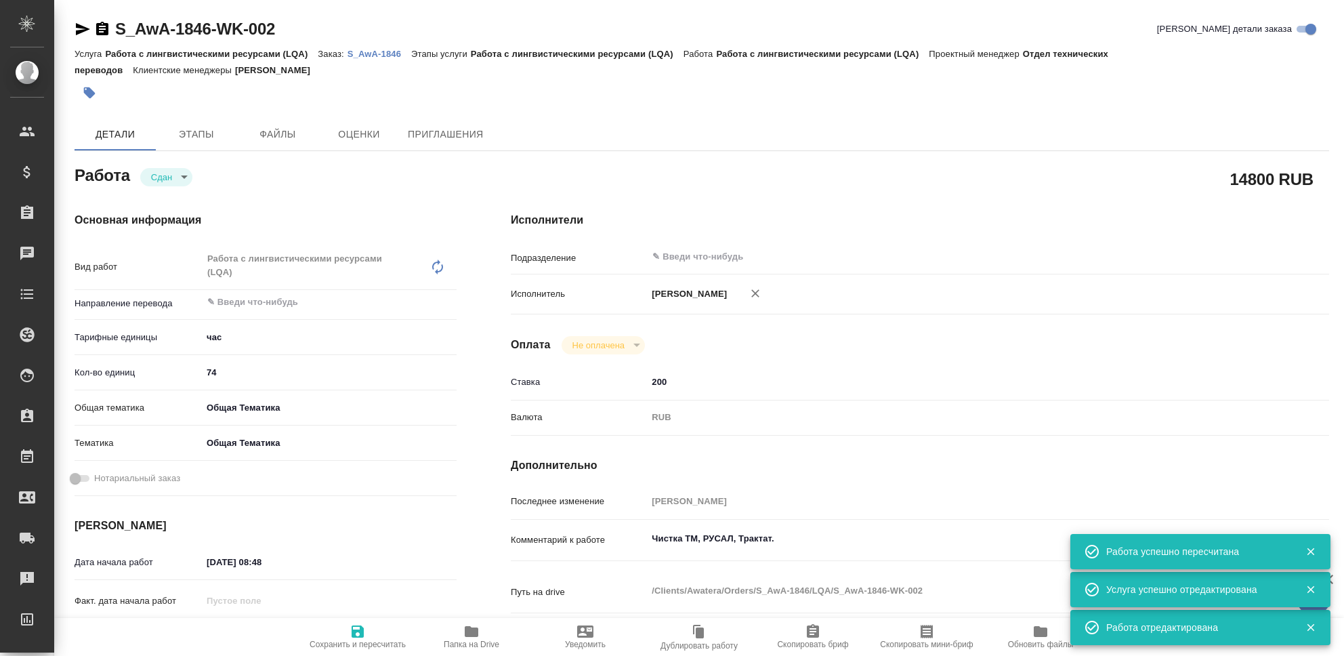
type input "Работа с лингвистическими ресурсами (LQA)"
type input "[PERSON_NAME]"
type input "/Clients/Awatera/Orders/S_AwA-1846"
type textarea "x"
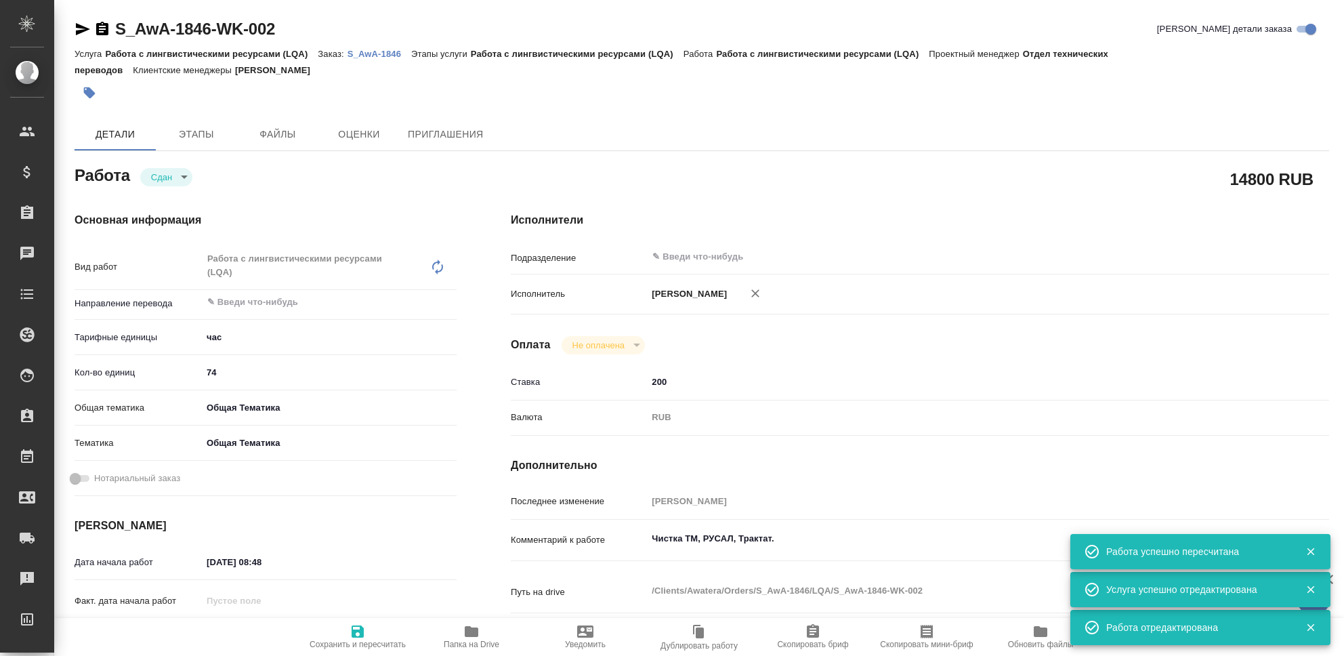
type textarea "x"
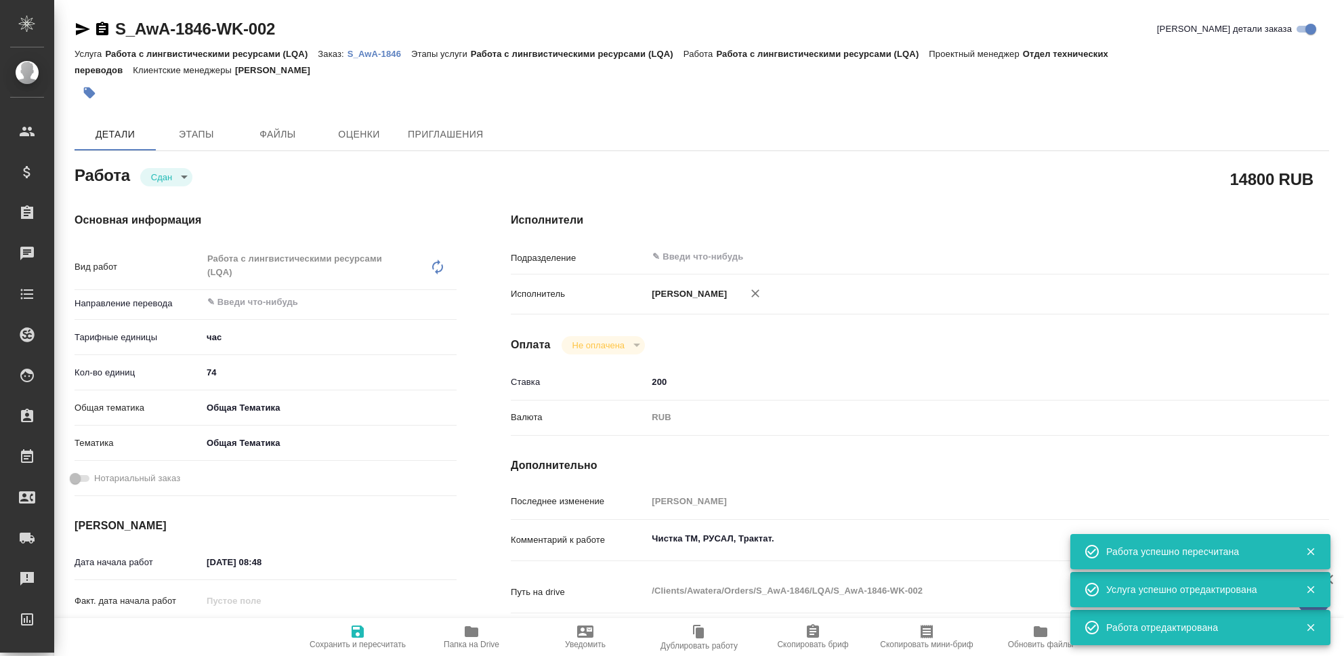
type textarea "x"
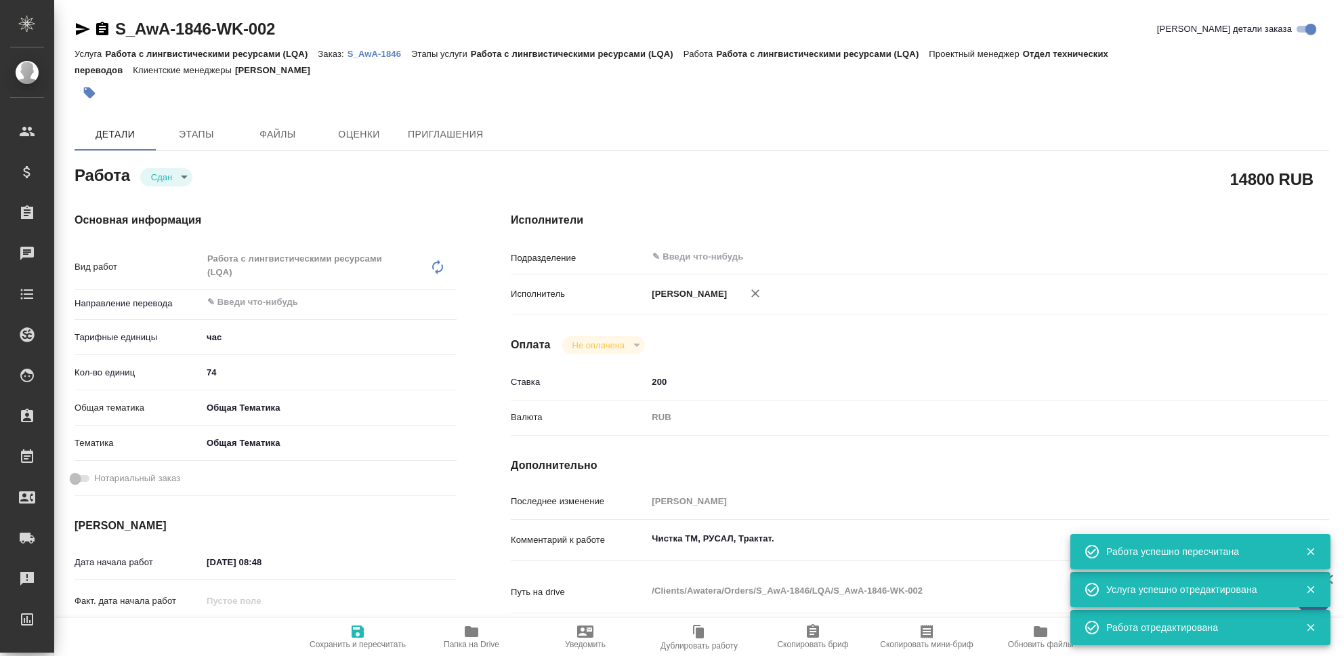
type textarea "x"
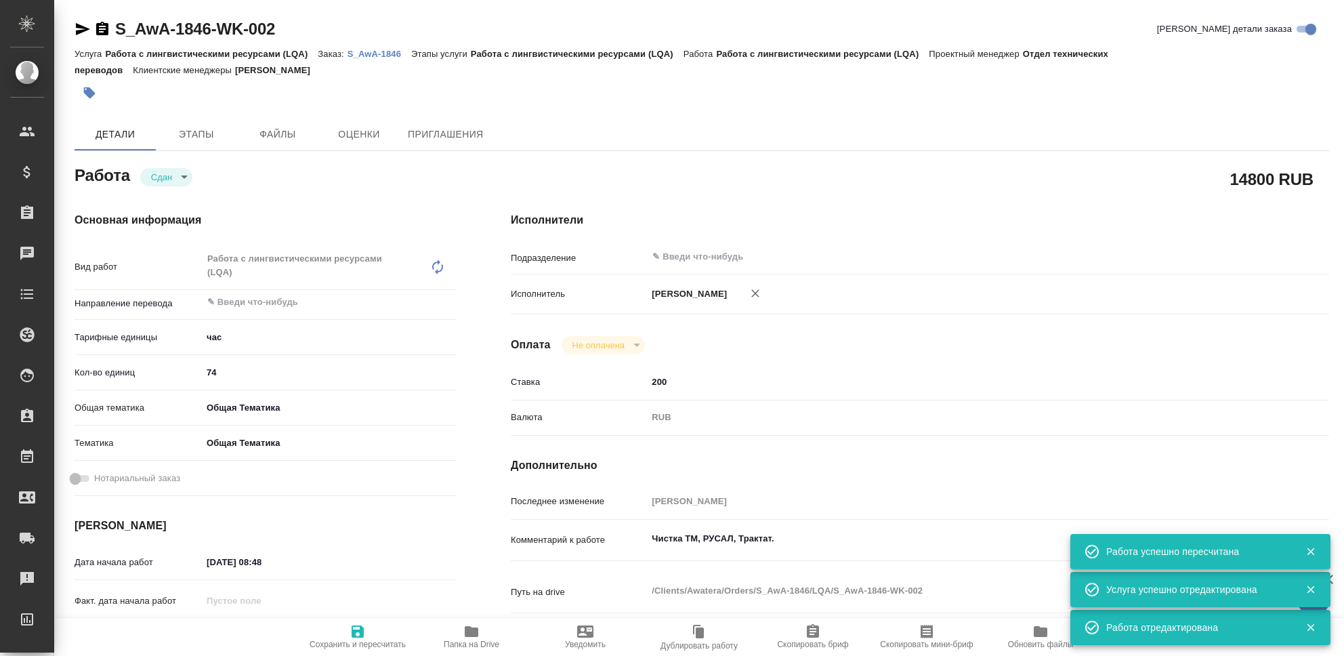
type textarea "x"
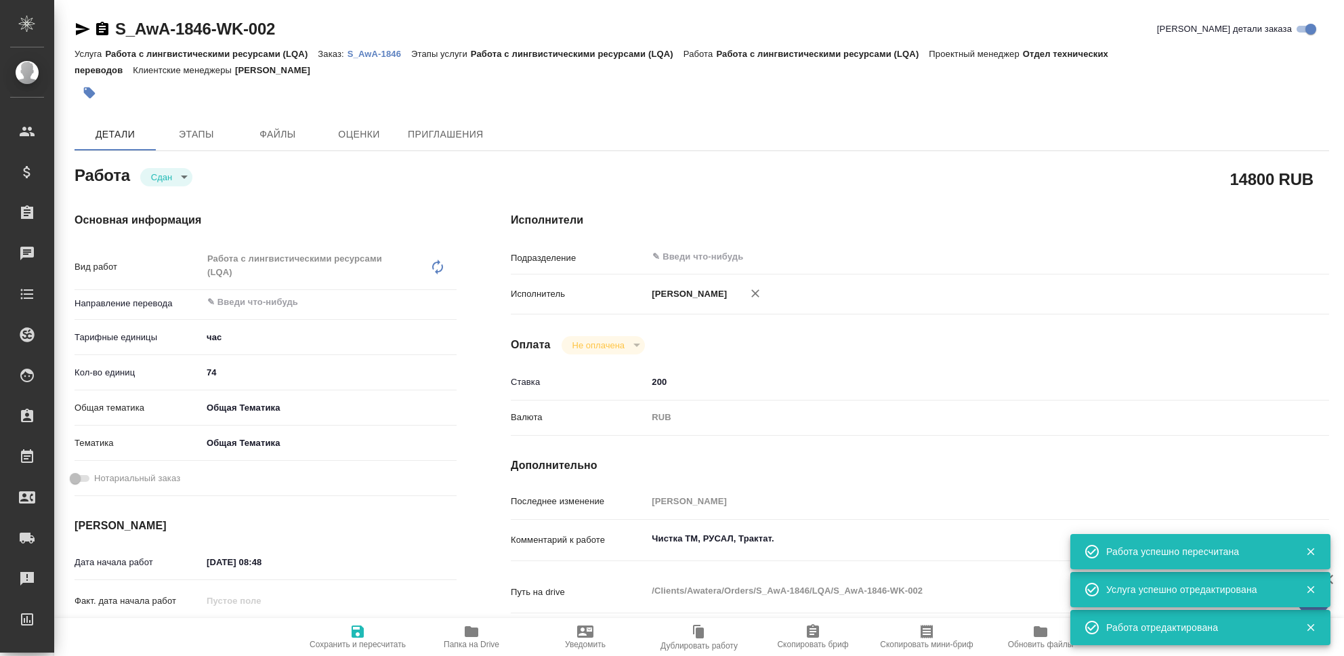
type textarea "x"
